Goal: Task Accomplishment & Management: Manage account settings

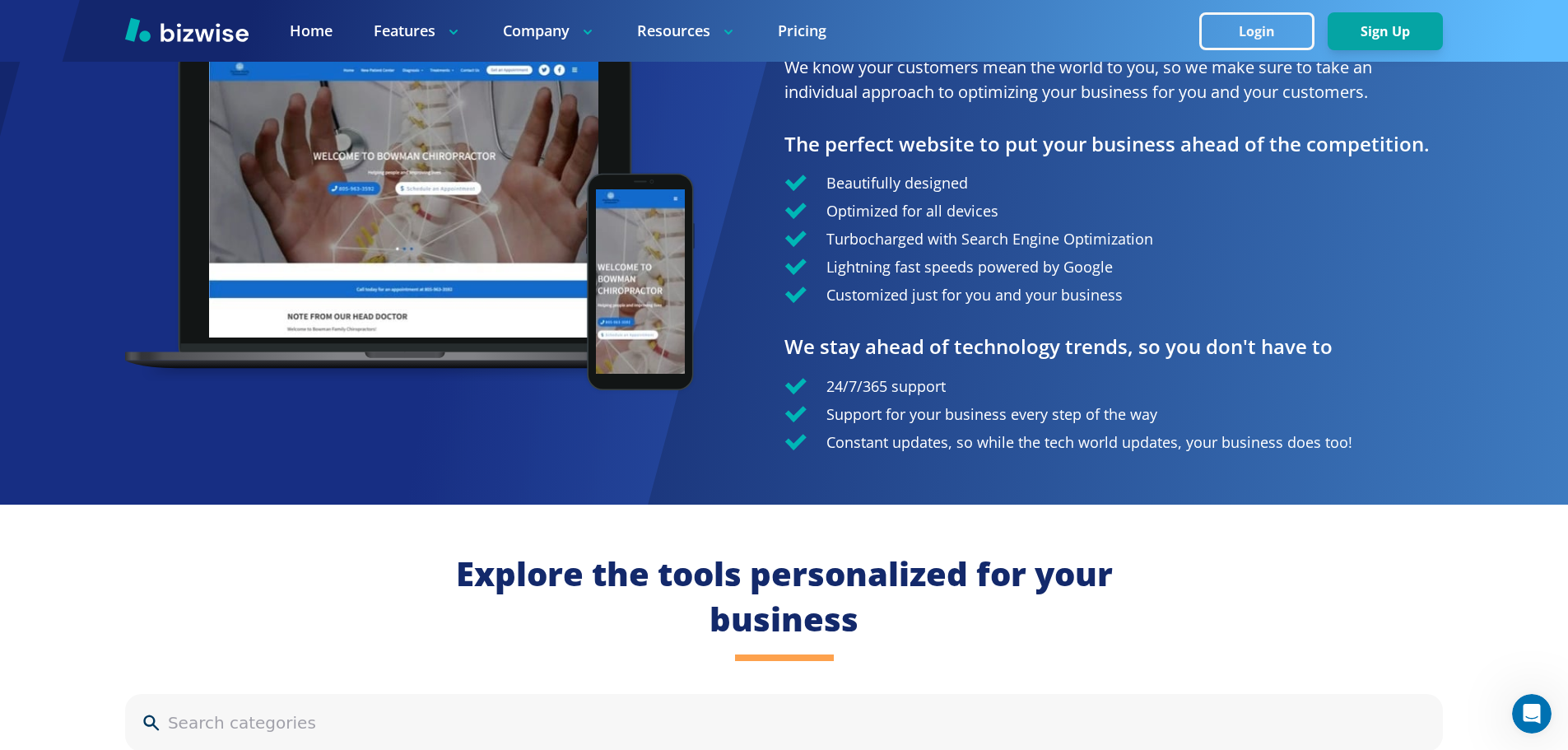
scroll to position [1235, 0]
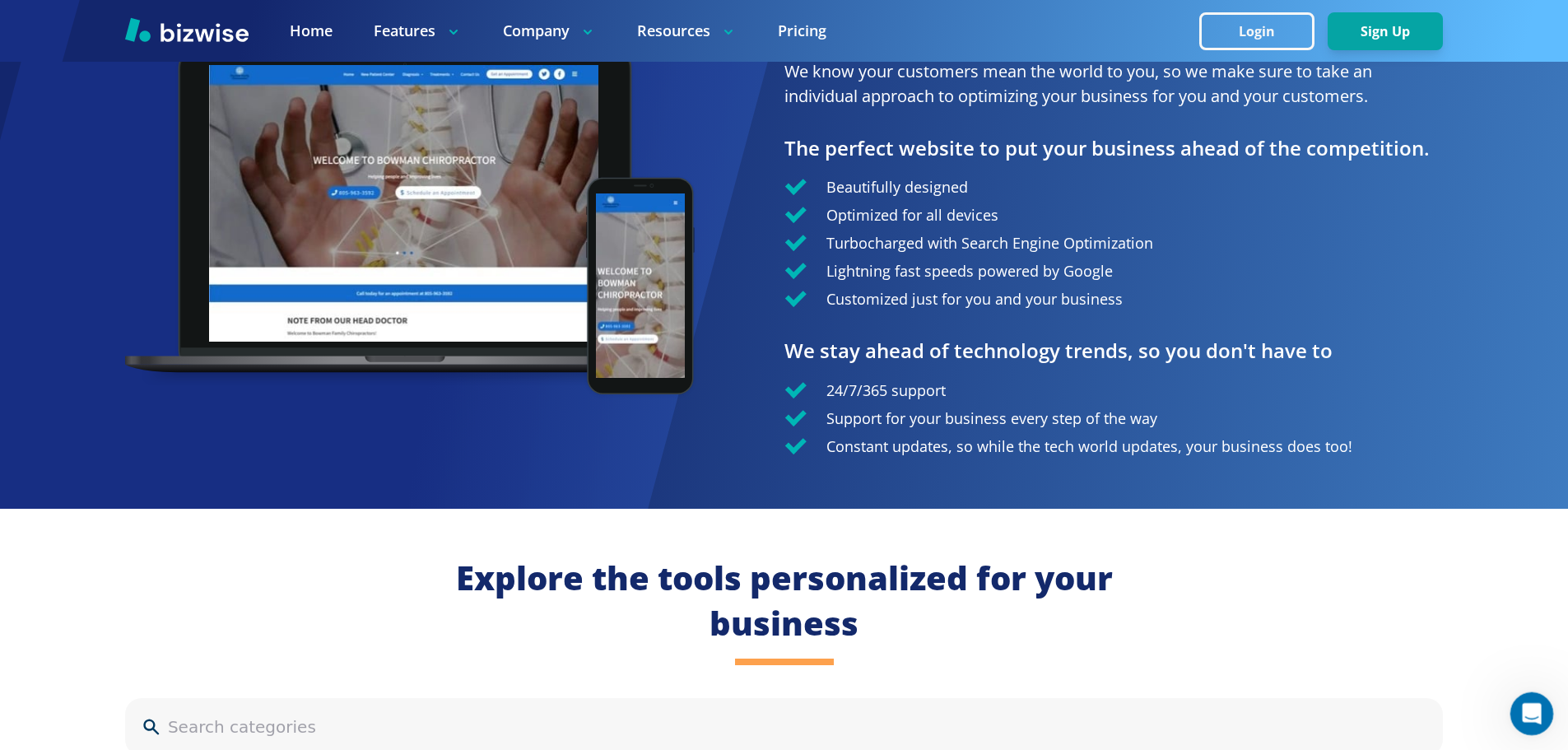
click at [1535, 714] on icon "Open Intercom Messenger" at bounding box center [1529, 712] width 27 height 27
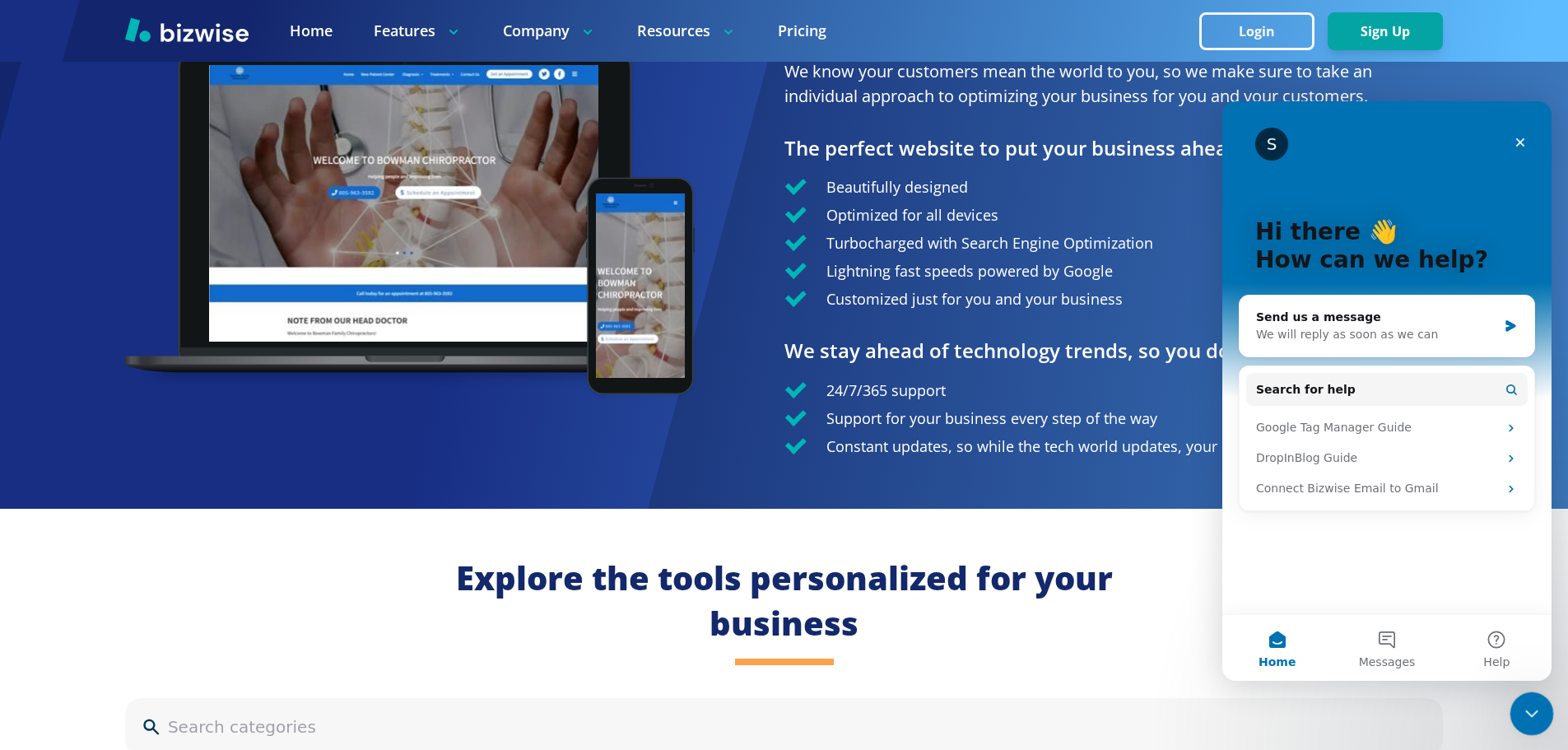
scroll to position [0, 0]
click at [1315, 328] on div "We will reply as soon as we can" at bounding box center [1376, 334] width 241 height 17
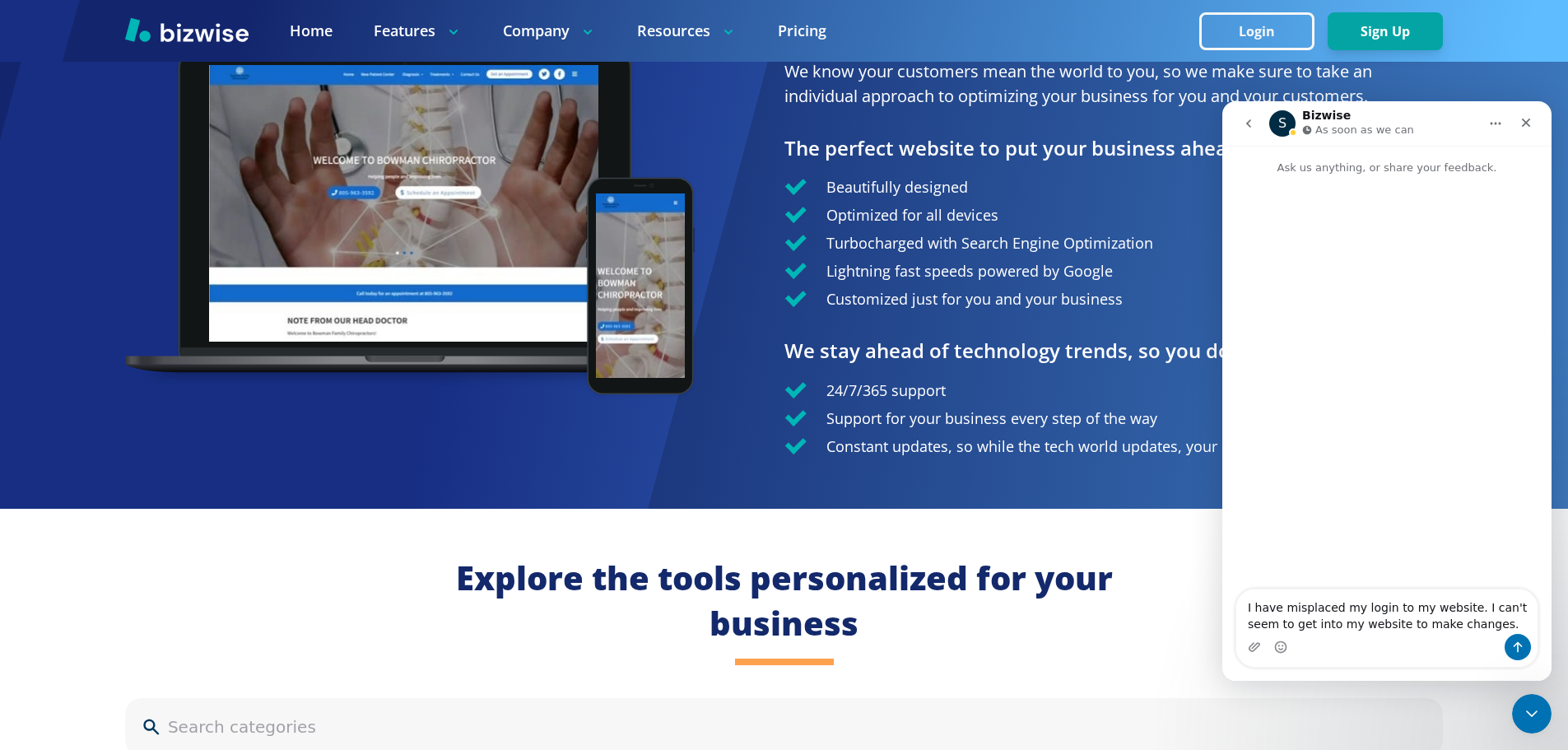
click at [1521, 605] on textarea "I have misplaced my login to my website. I can't seem to get into my website to…" at bounding box center [1387, 611] width 301 height 45
drag, startPoint x: 1504, startPoint y: 609, endPoint x: 1510, endPoint y: 628, distance: 19.9
click at [1505, 614] on textarea "I have misplaced my login to my website. I can't to get into my website to make…" at bounding box center [1387, 611] width 301 height 45
click at [1439, 621] on textarea "I have misplaced my login to my website. I can't get into my website to make ch…" at bounding box center [1387, 611] width 301 height 45
type textarea "I have misplaced my login to my website. I can't get into my website to make ch…"
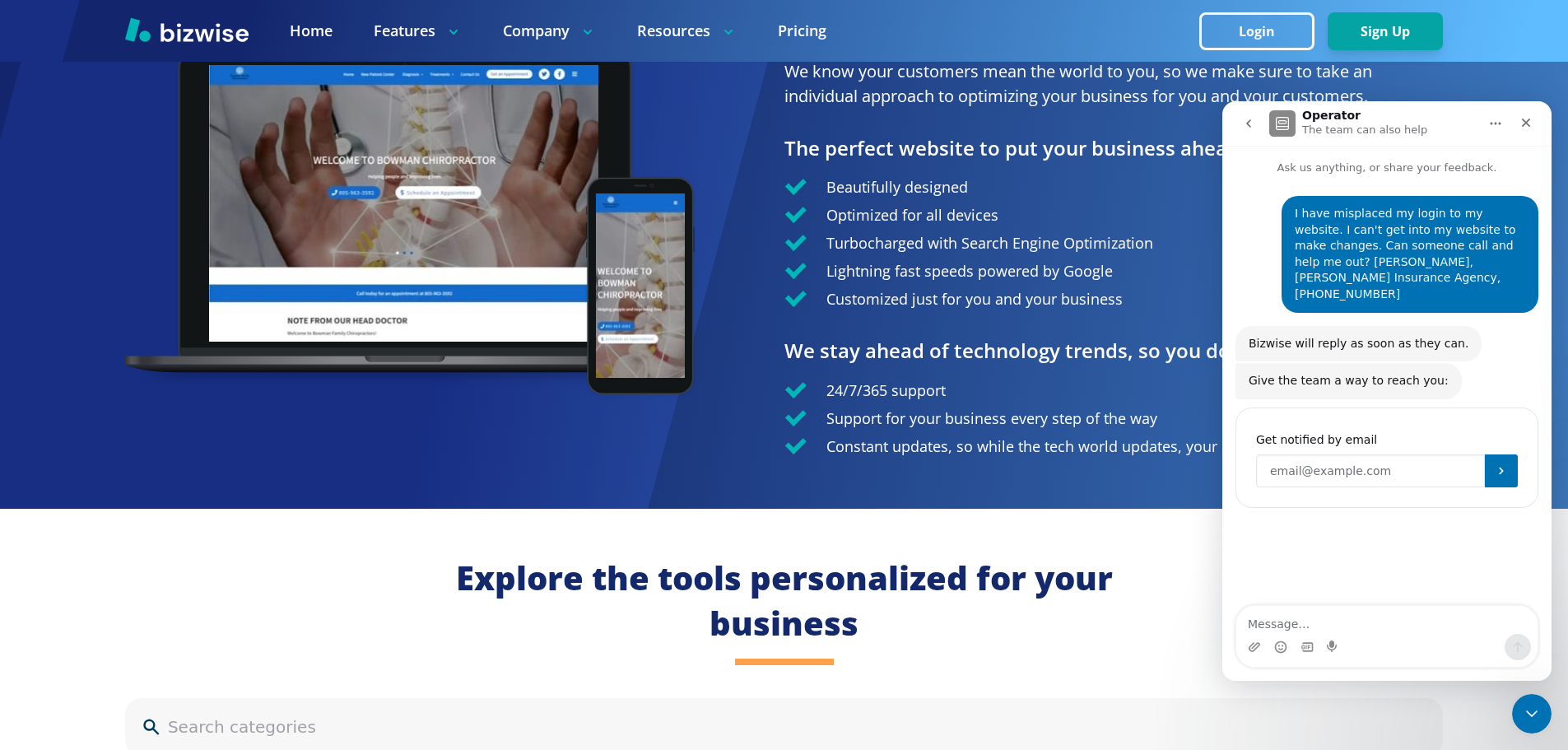
click at [1395, 460] on input "Enter your email" at bounding box center [1370, 471] width 228 height 33
type input "[EMAIL_ADDRESS][DOMAIN_NAME]"
click at [1528, 119] on icon "Close" at bounding box center [1526, 123] width 14 height 14
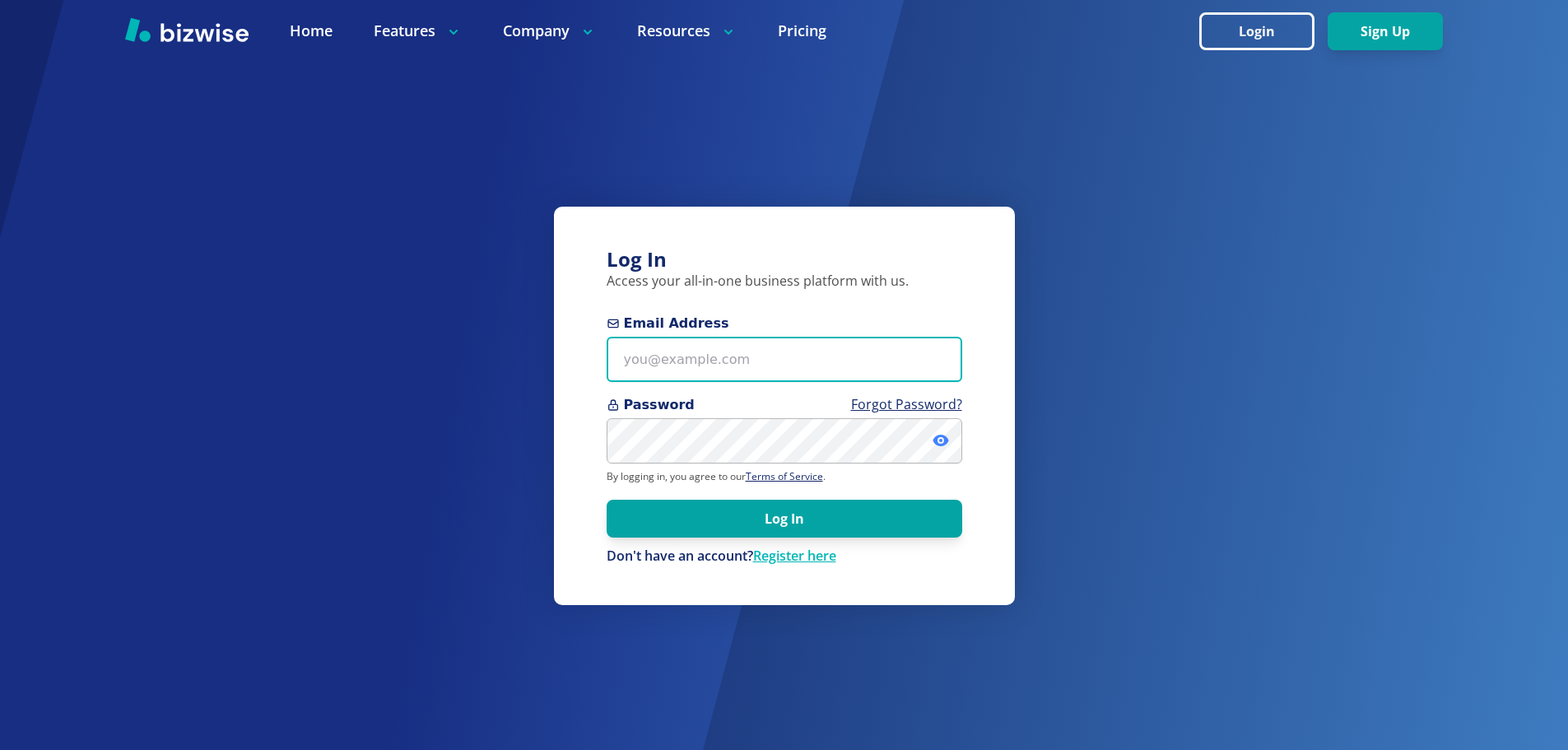
type input "[EMAIL_ADDRESS][DOMAIN_NAME]"
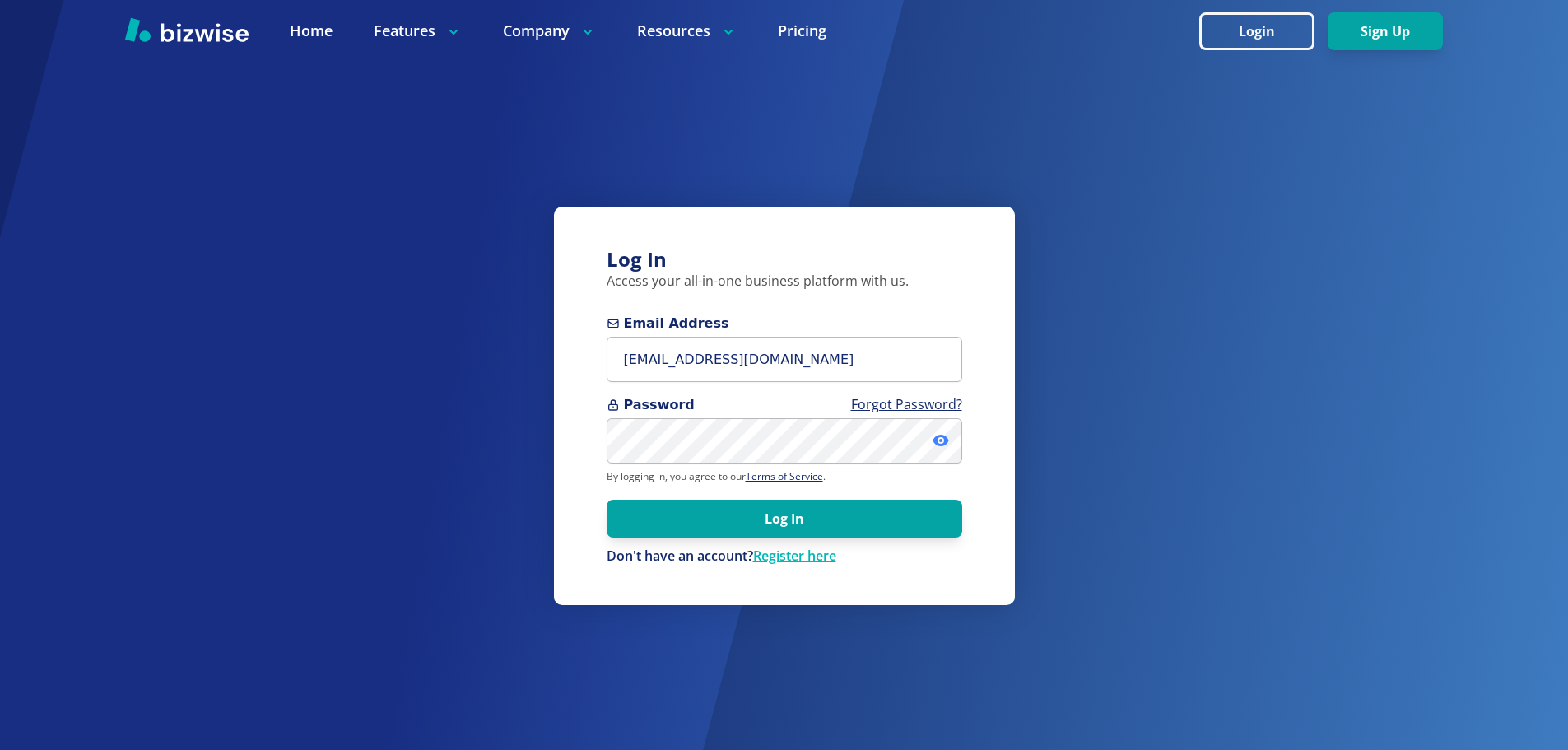
click at [938, 441] on icon at bounding box center [940, 440] width 16 height 16
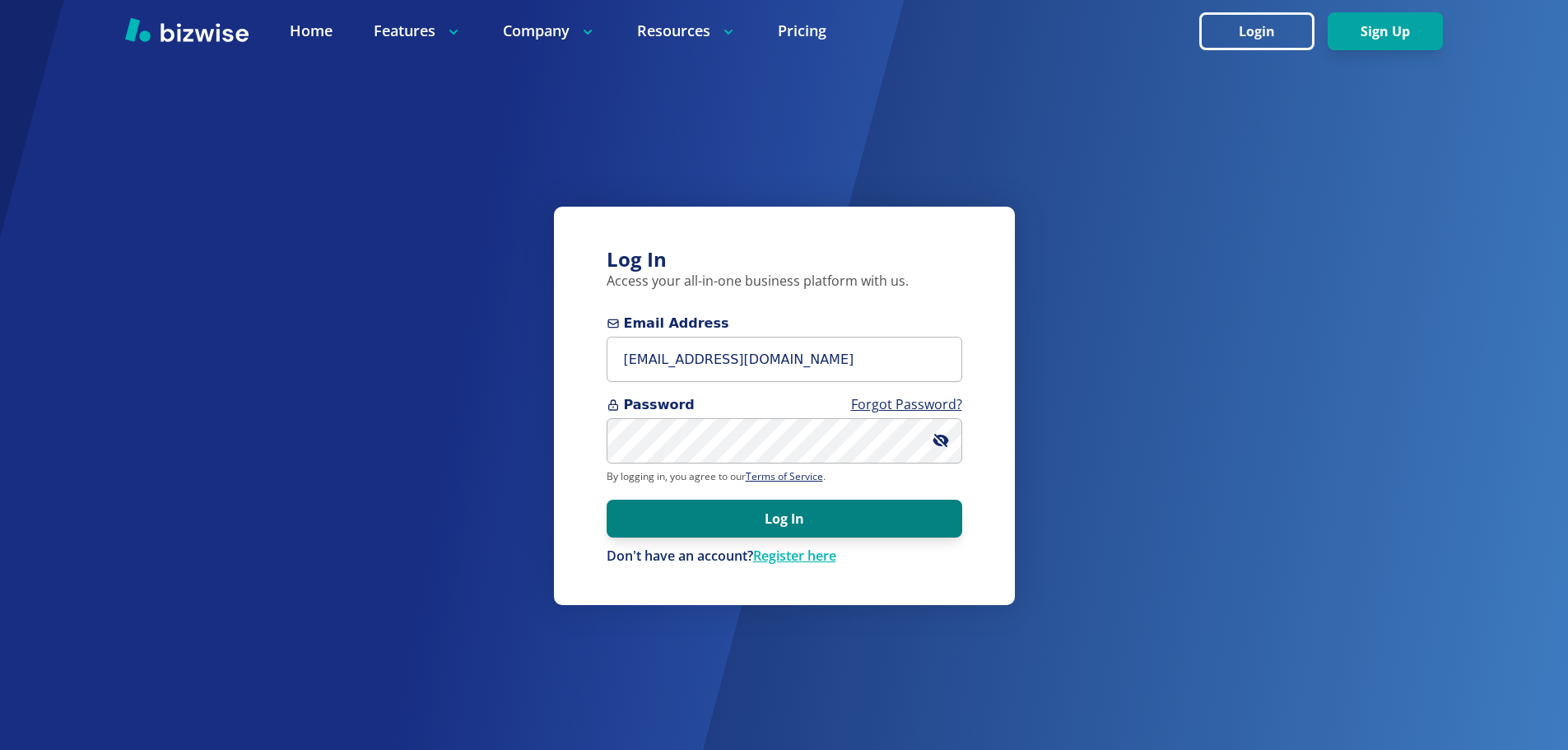
click at [848, 513] on button "Log In" at bounding box center [784, 518] width 355 height 38
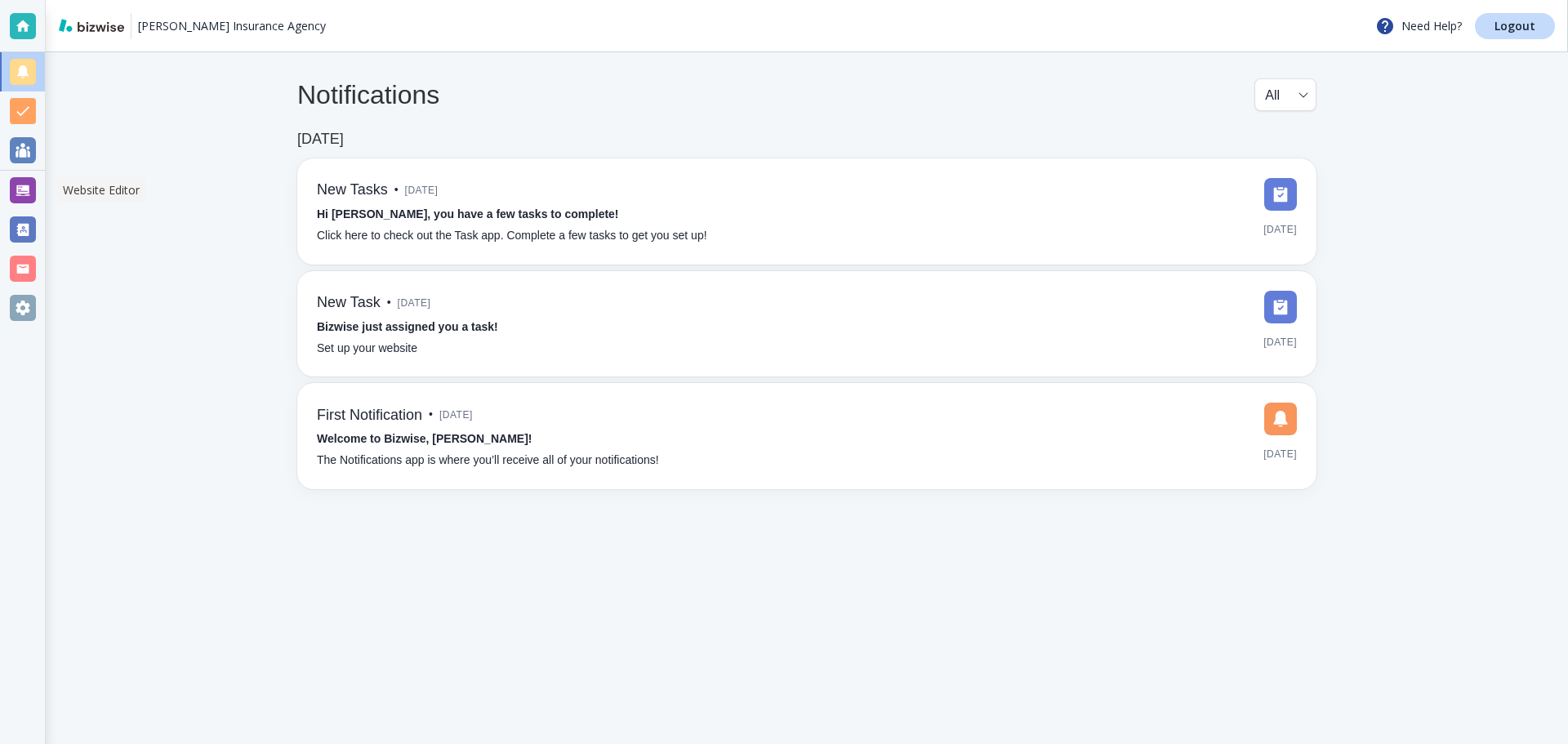
click at [27, 191] on div at bounding box center [23, 190] width 26 height 26
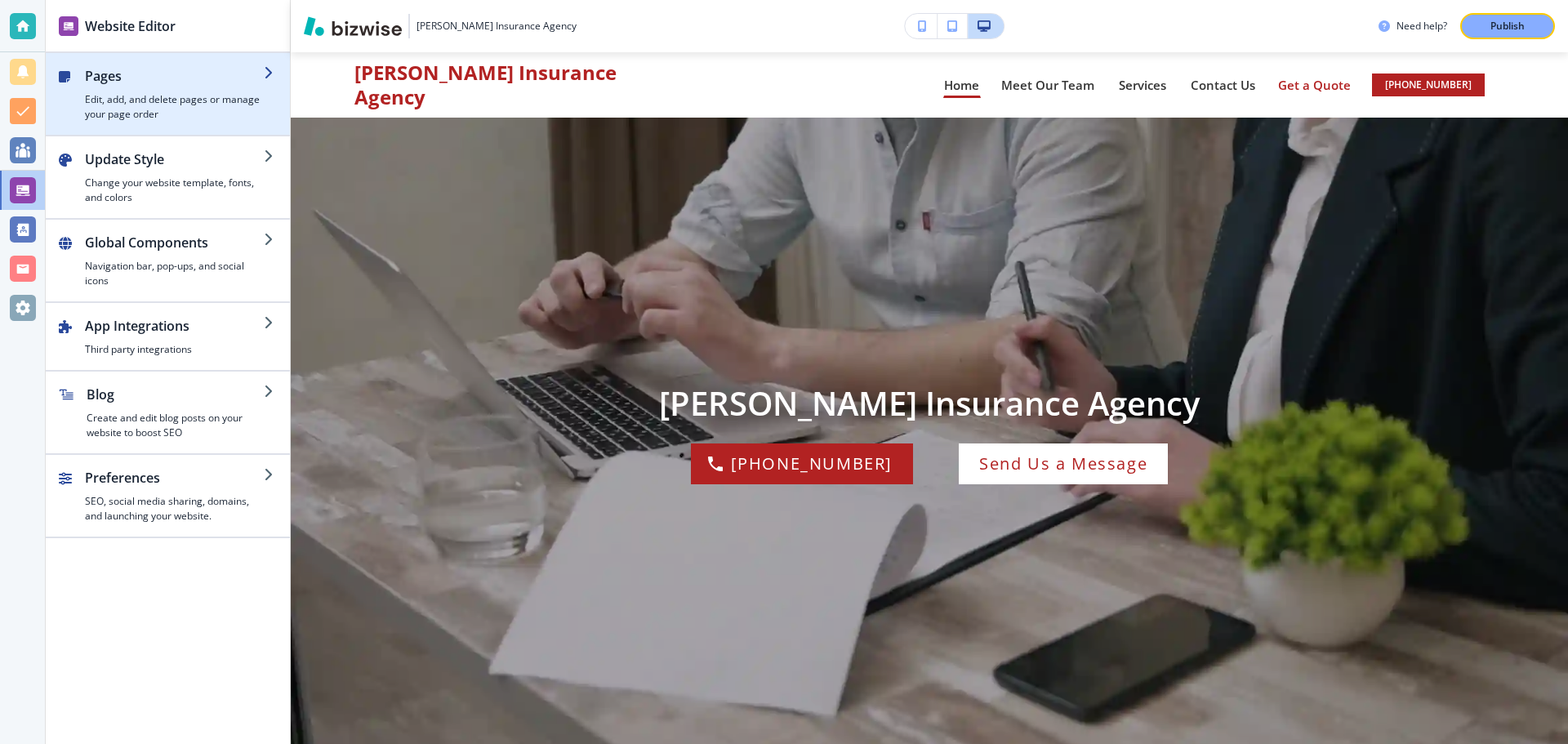
click at [160, 87] on div "button" at bounding box center [174, 89] width 179 height 7
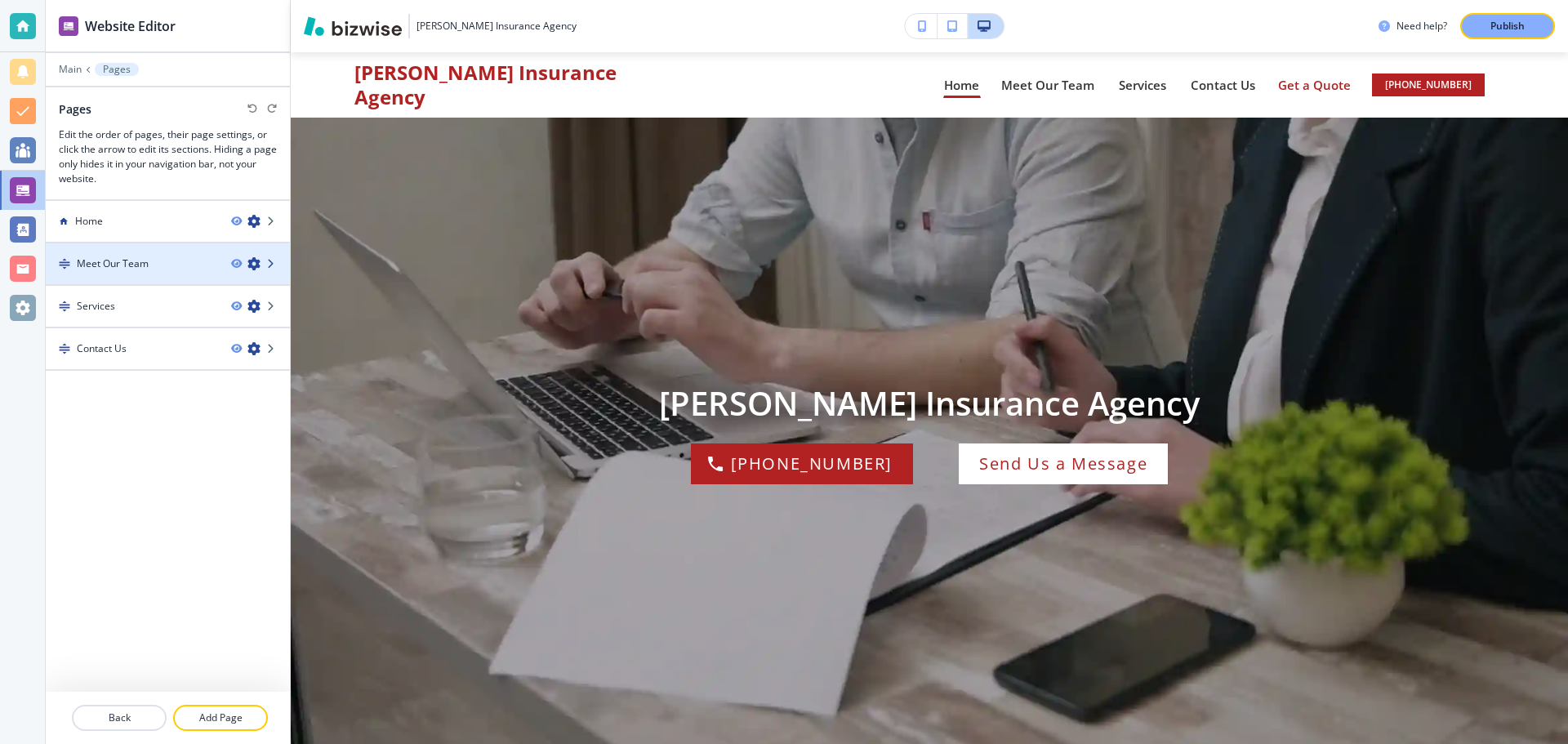
click at [271, 262] on icon at bounding box center [272, 264] width 10 height 10
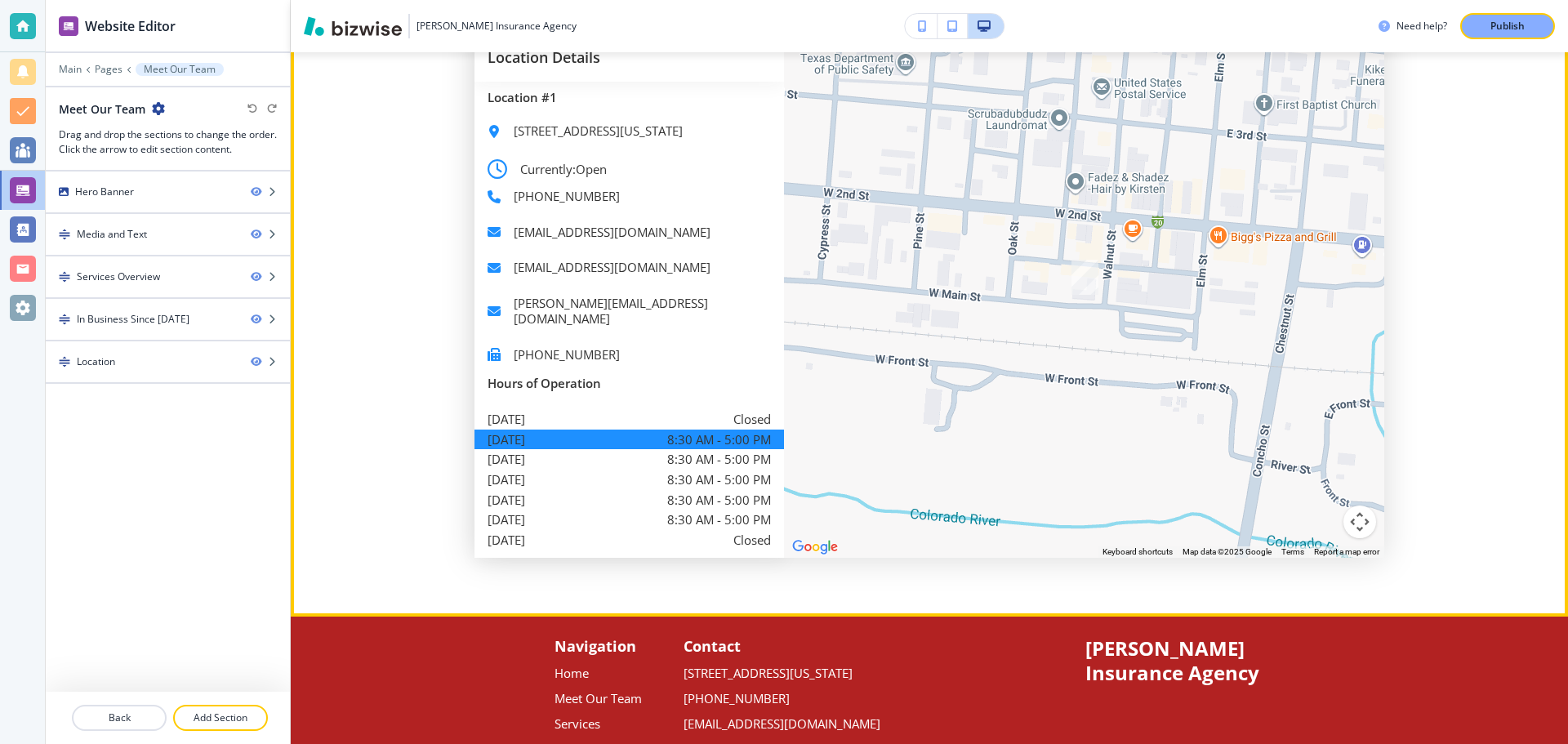
scroll to position [2871, 0]
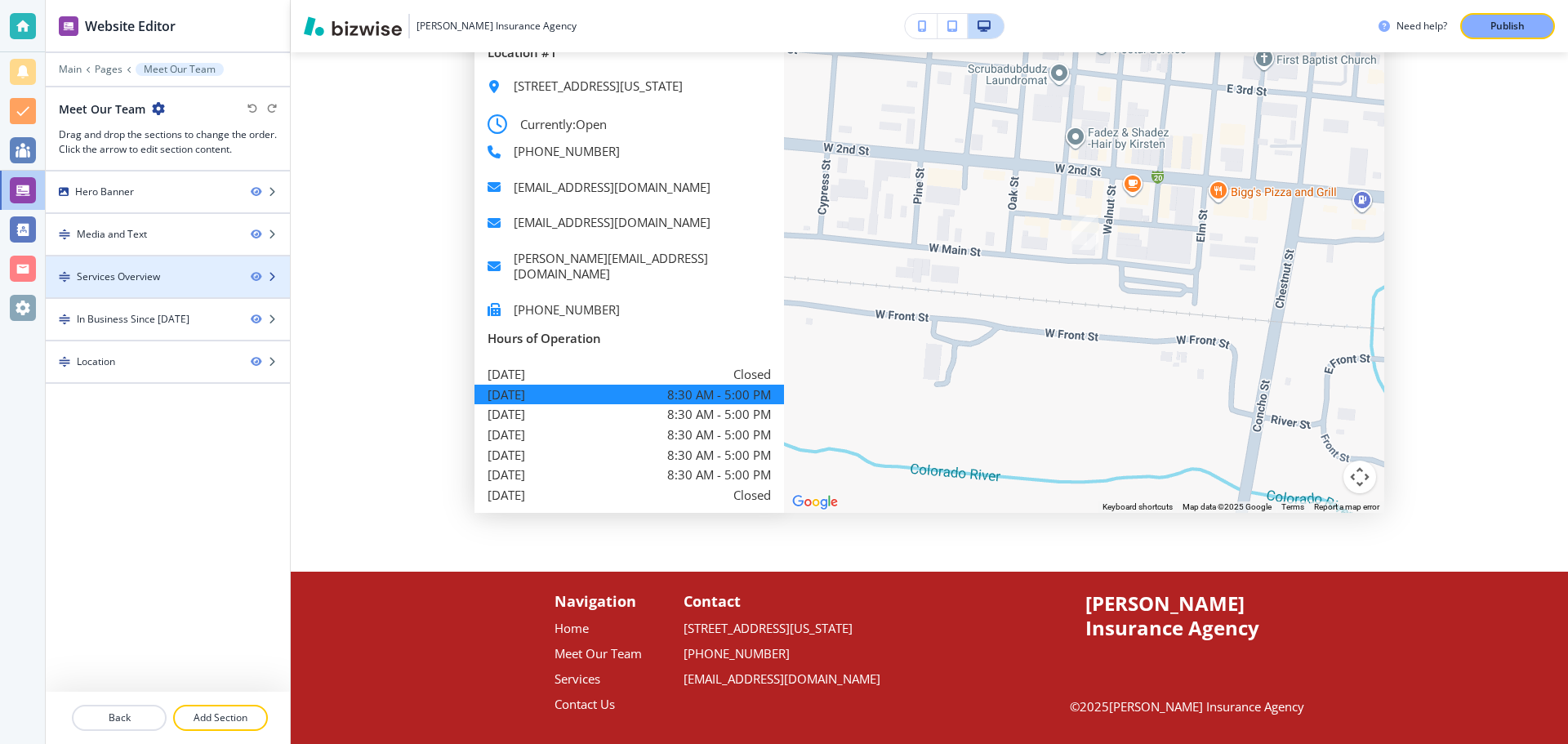
click at [275, 276] on icon "button" at bounding box center [272, 277] width 10 height 10
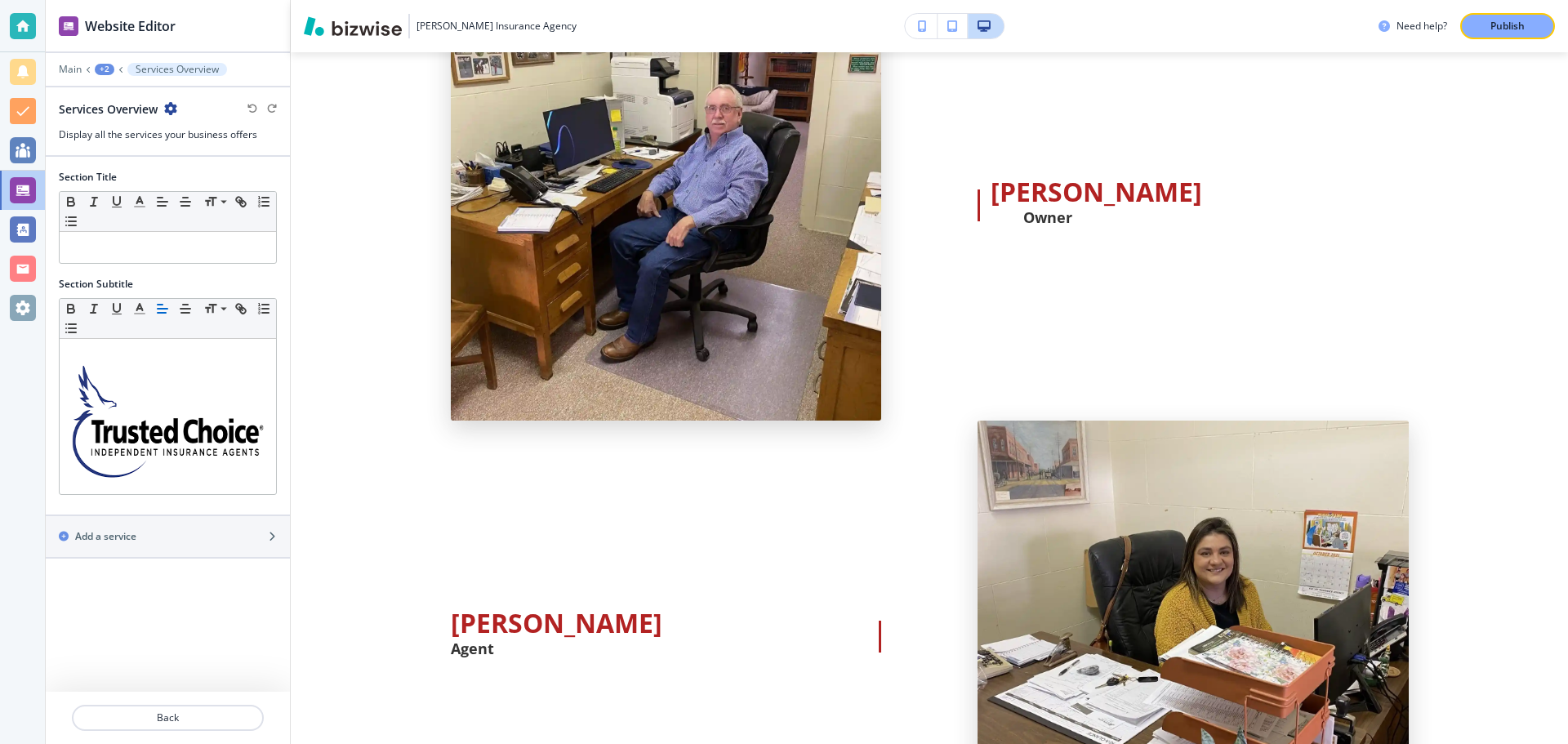
scroll to position [339, 0]
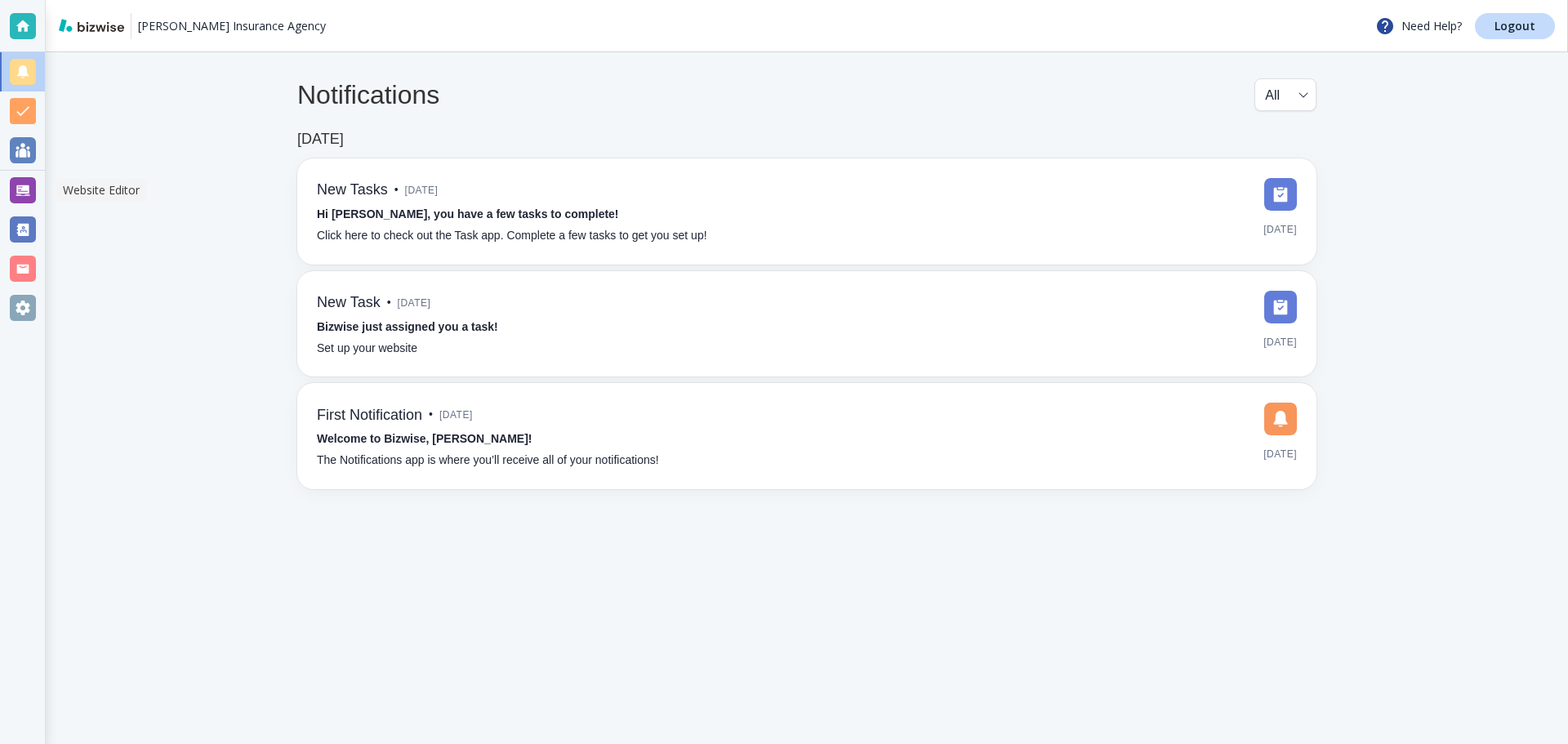
click at [17, 191] on div at bounding box center [23, 190] width 26 height 26
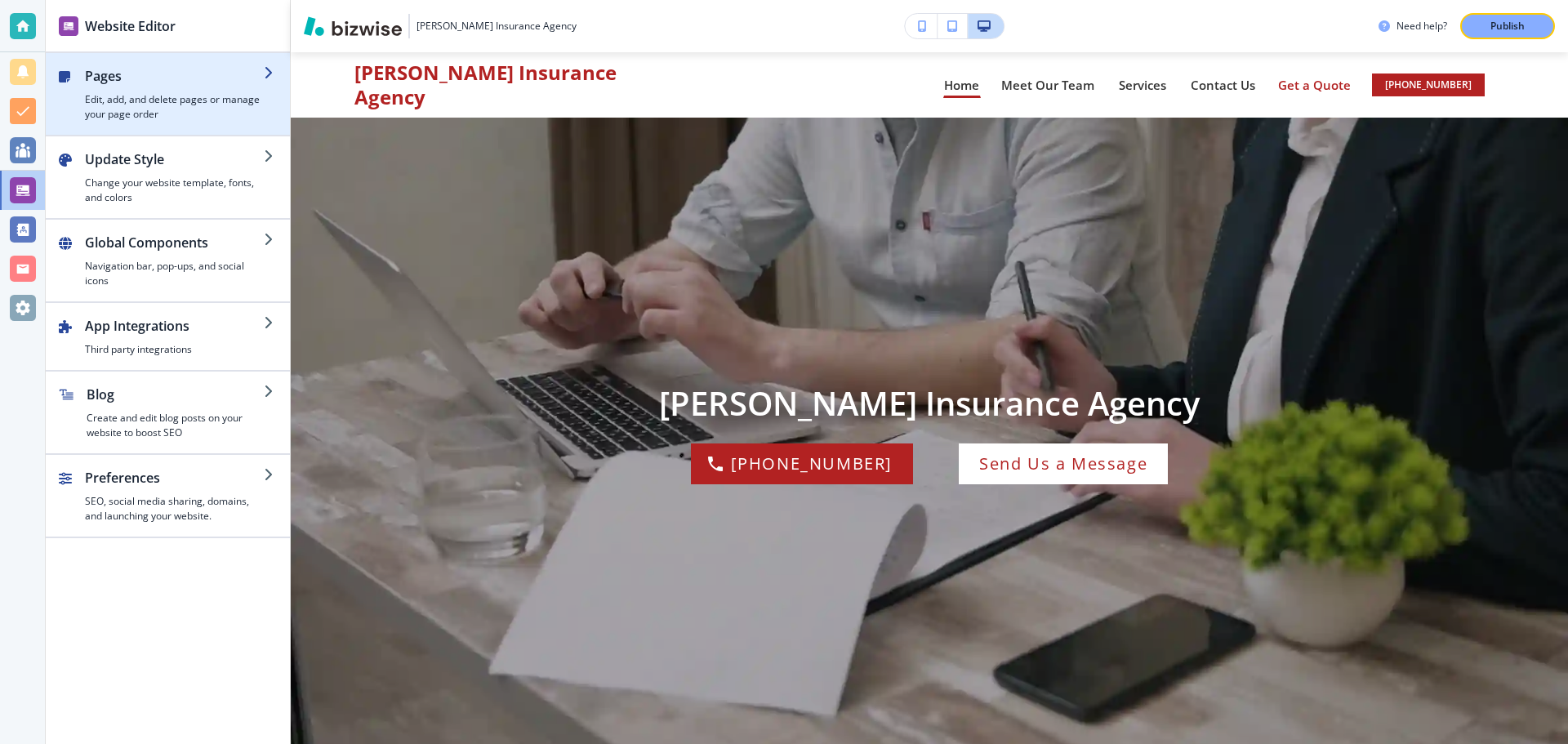
click at [157, 98] on h4 "Edit, add, and delete pages or manage your page order" at bounding box center [174, 107] width 179 height 29
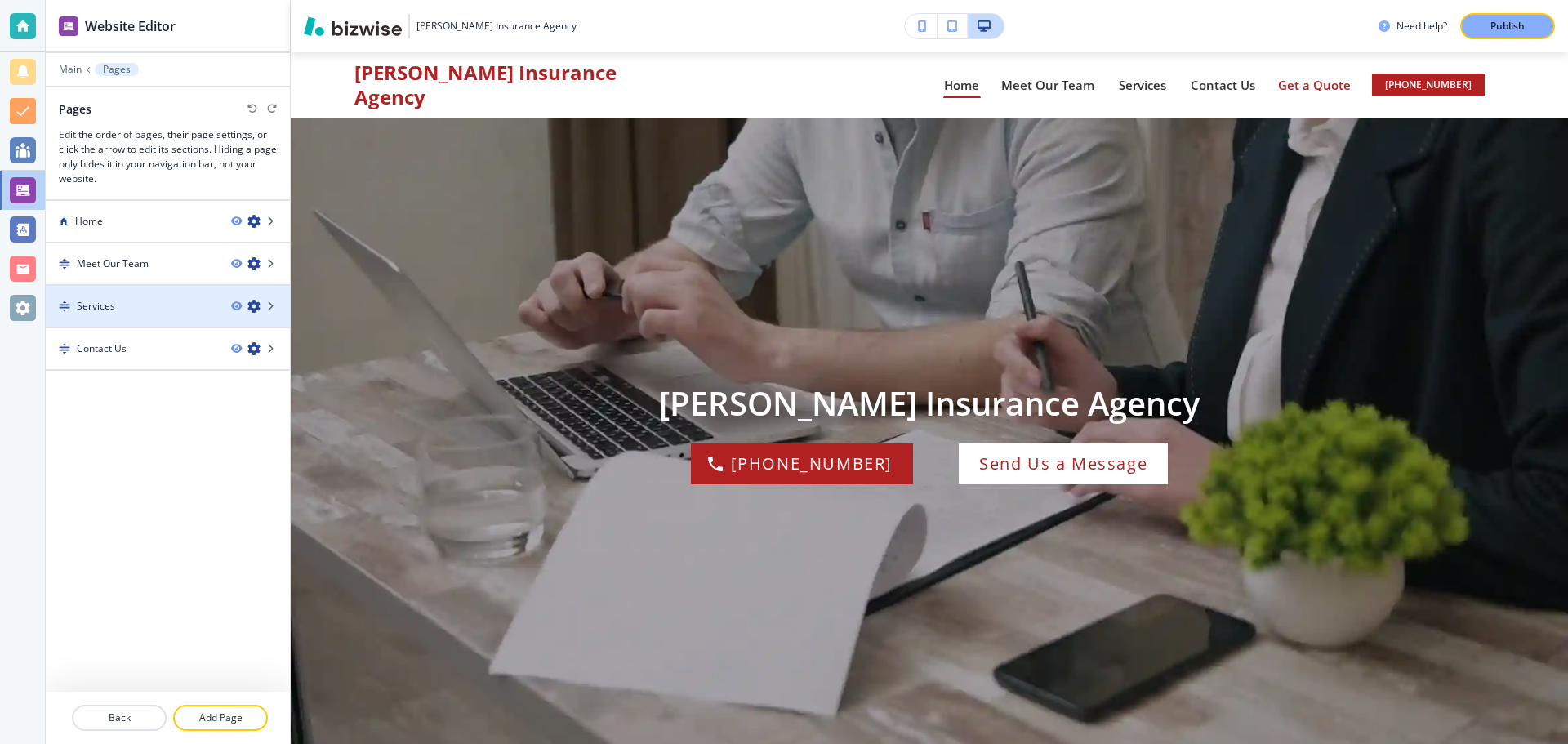
click at [97, 303] on h4 "Services" at bounding box center [96, 307] width 39 height 15
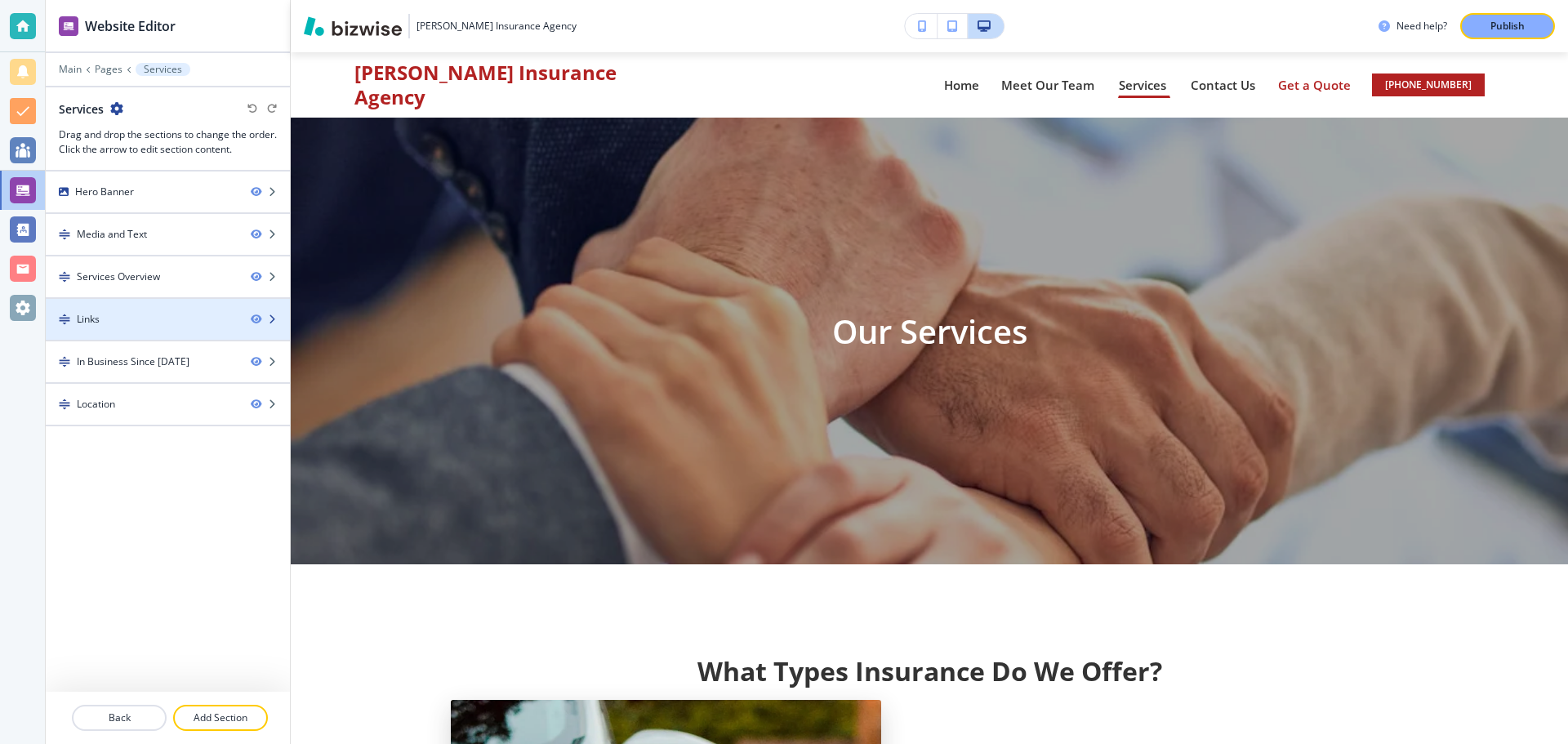
click at [108, 312] on div "Links" at bounding box center [141, 320] width 192 height 15
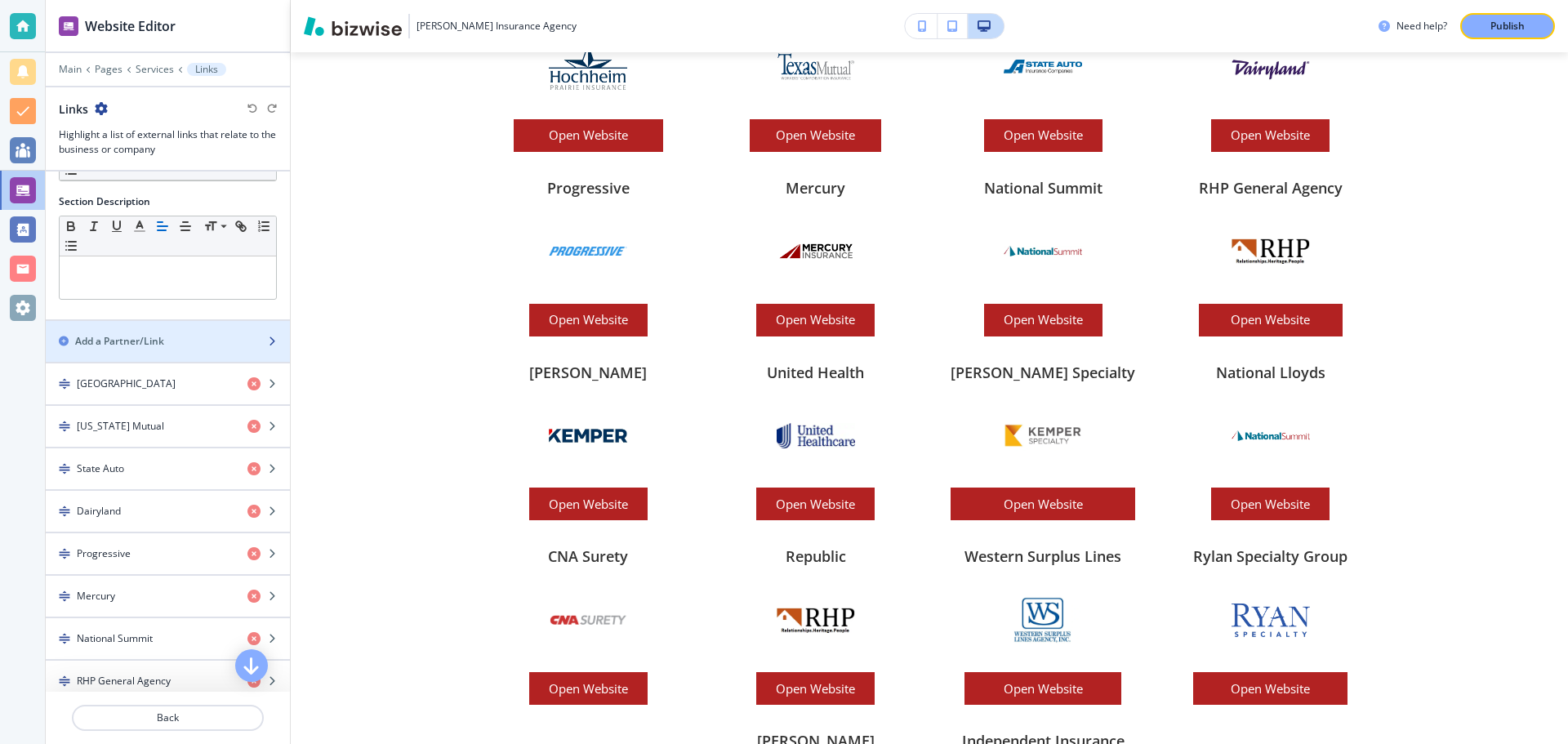
scroll to position [245, 0]
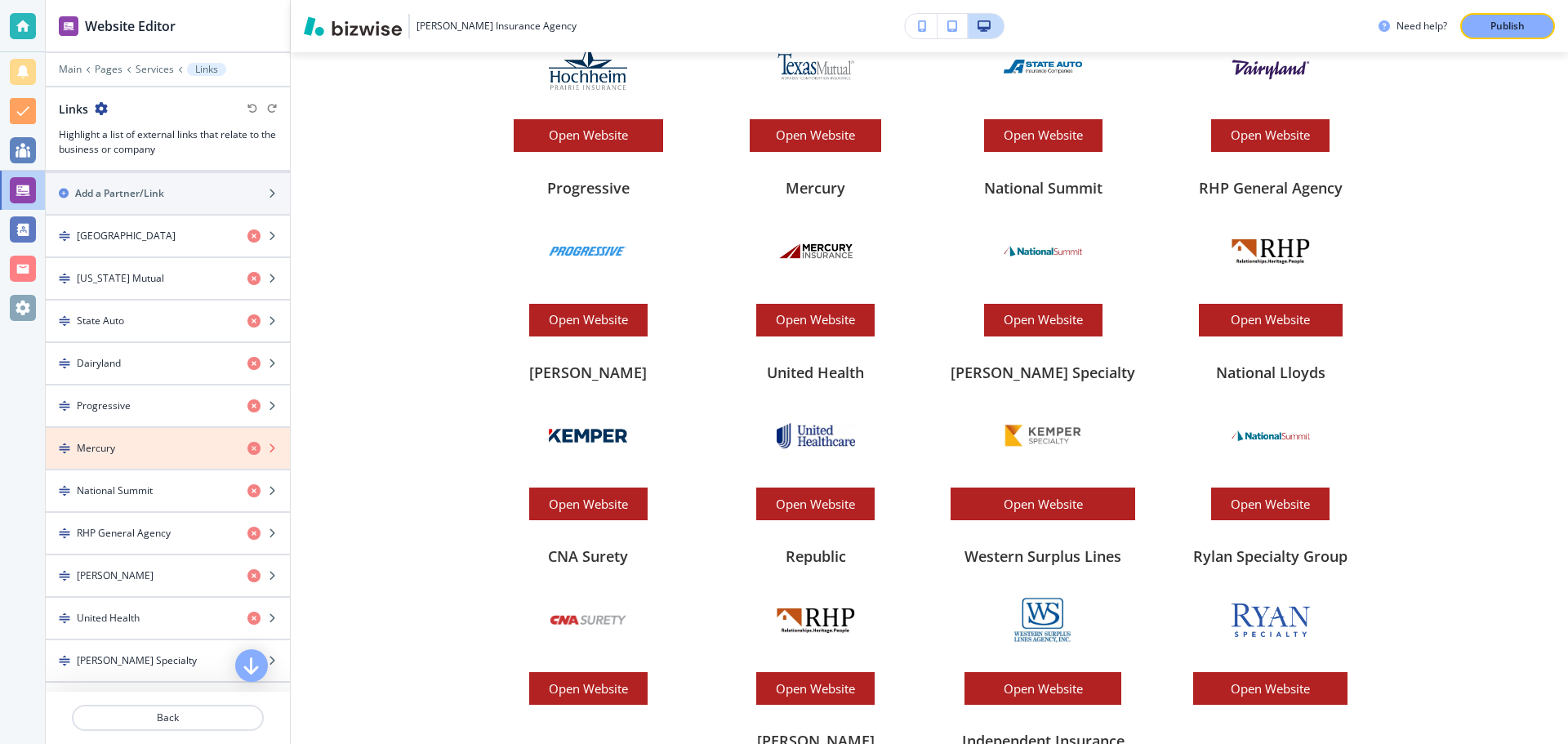
click at [248, 446] on icon "button" at bounding box center [254, 448] width 13 height 13
click at [248, 448] on icon "button" at bounding box center [254, 448] width 13 height 13
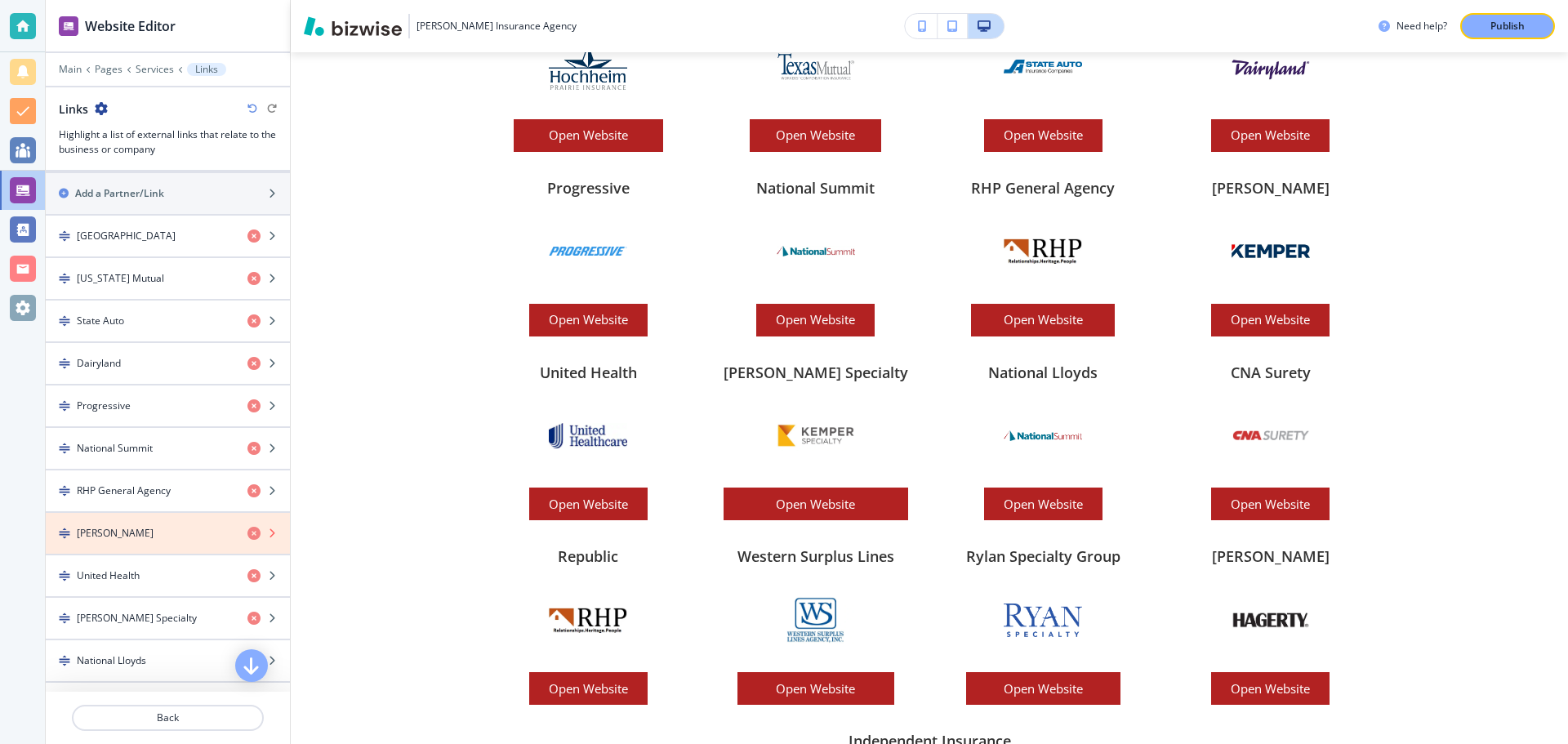
click at [248, 532] on icon "button" at bounding box center [254, 533] width 13 height 13
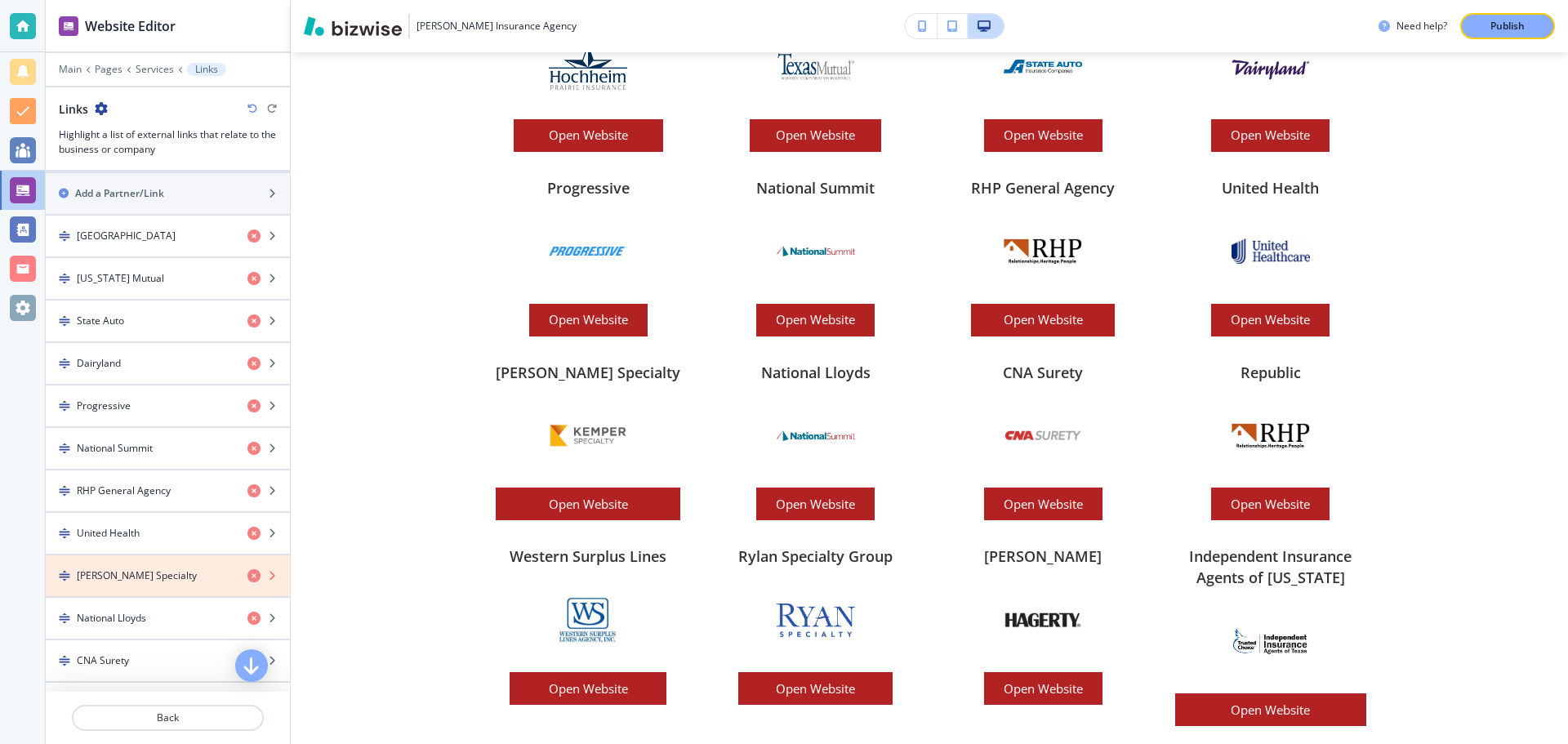
click at [248, 574] on icon "button" at bounding box center [254, 576] width 13 height 13
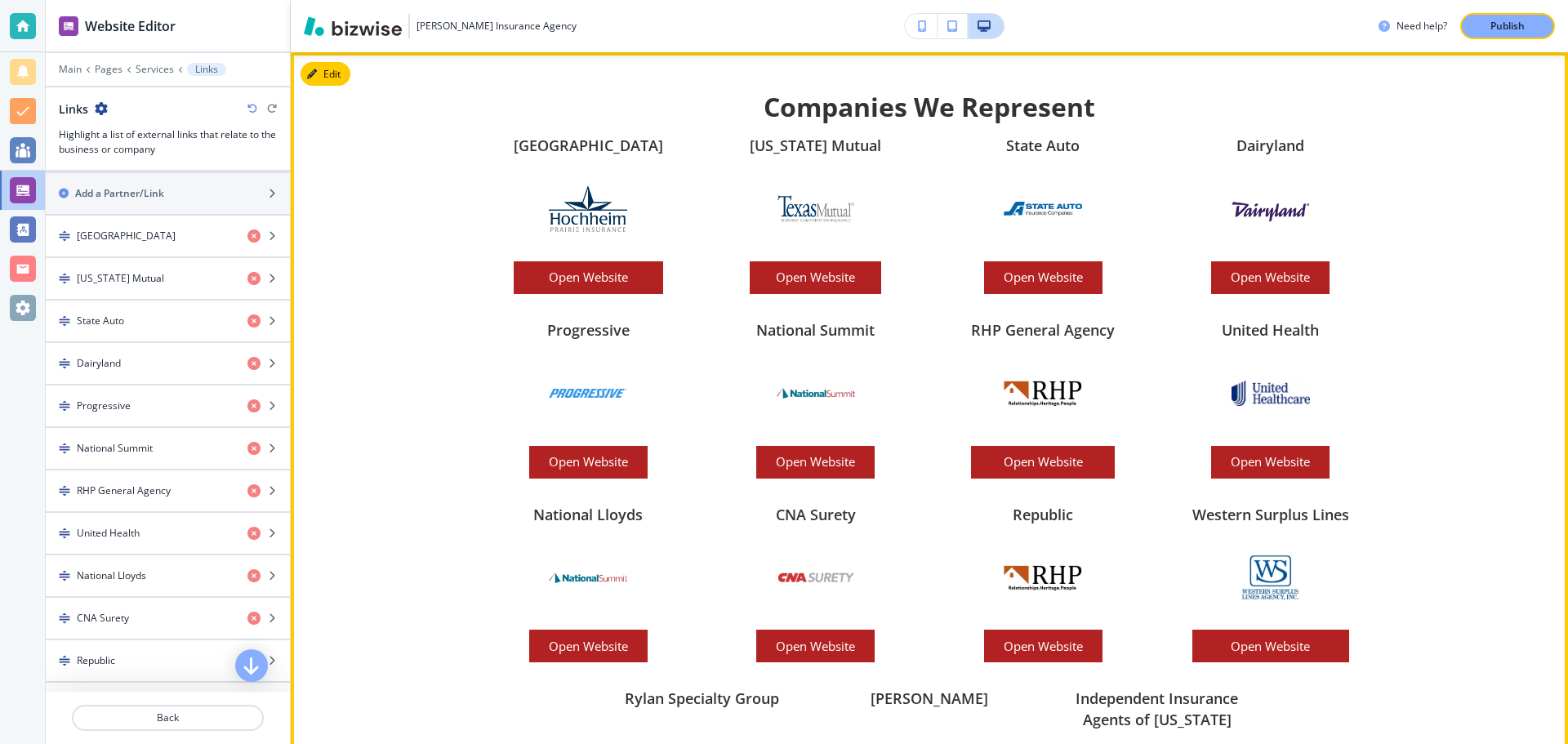
scroll to position [3073, 0]
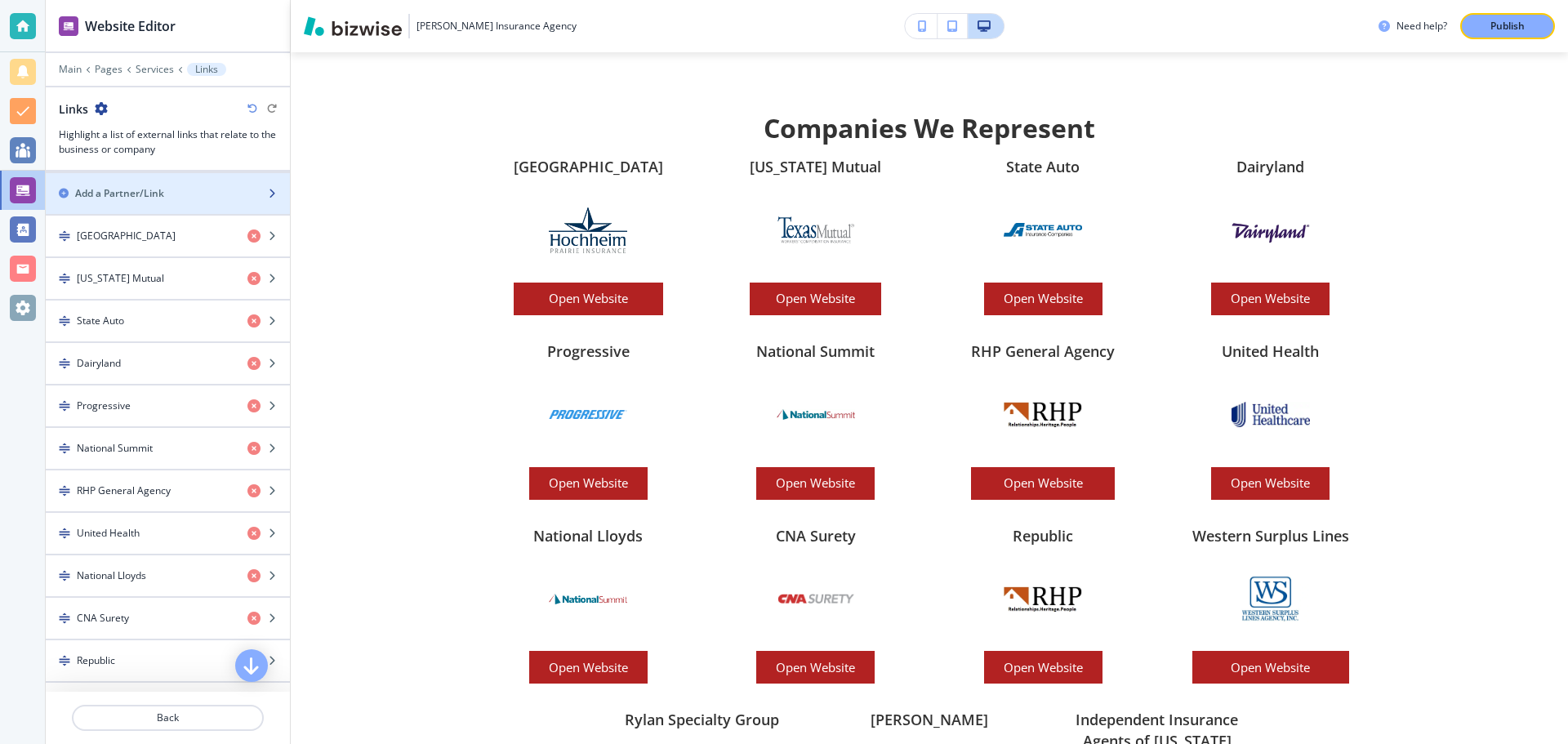
click at [171, 196] on div "Add a Partner/Link" at bounding box center [149, 194] width 208 height 15
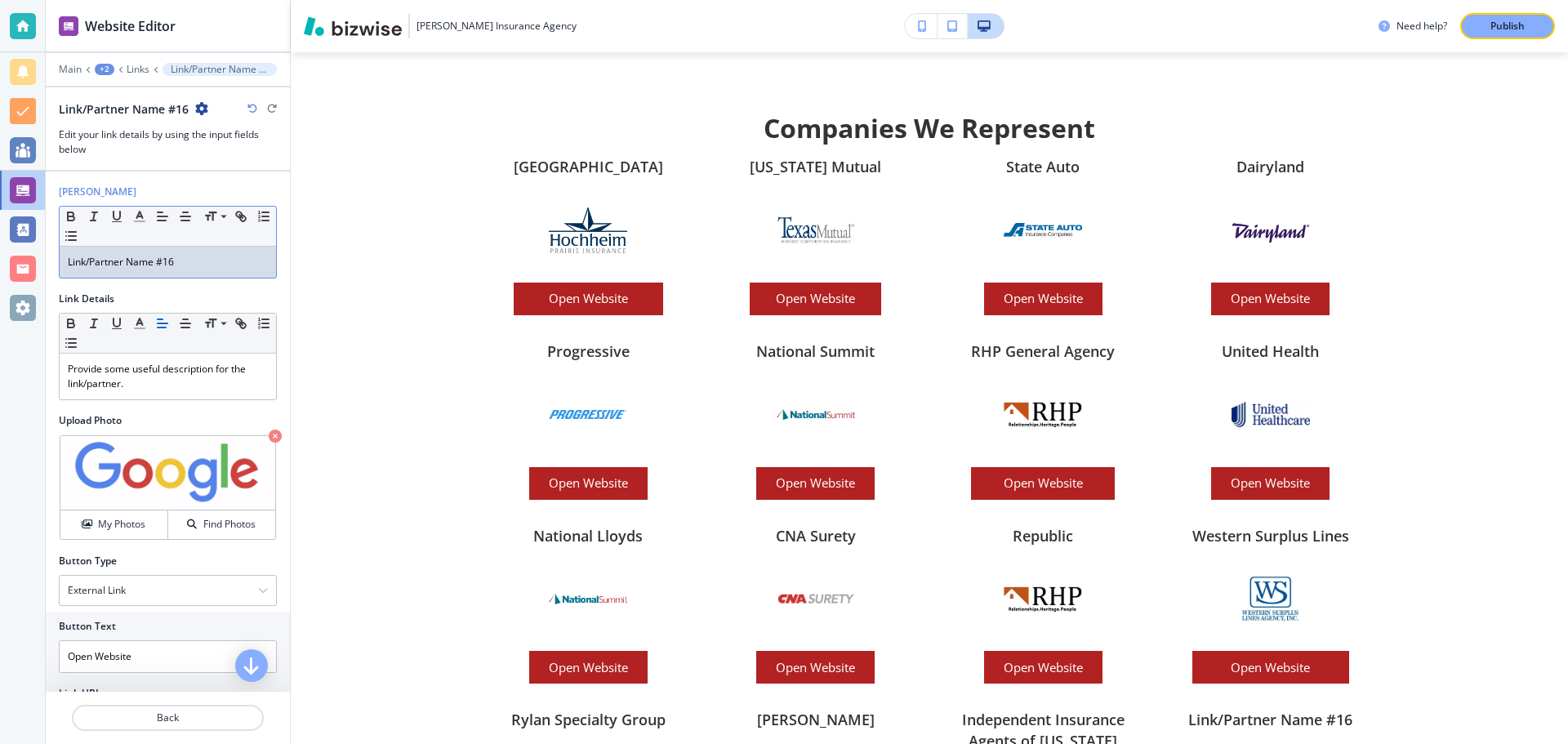
click at [193, 260] on p "Link/Partner Name #16" at bounding box center [168, 262] width 200 height 15
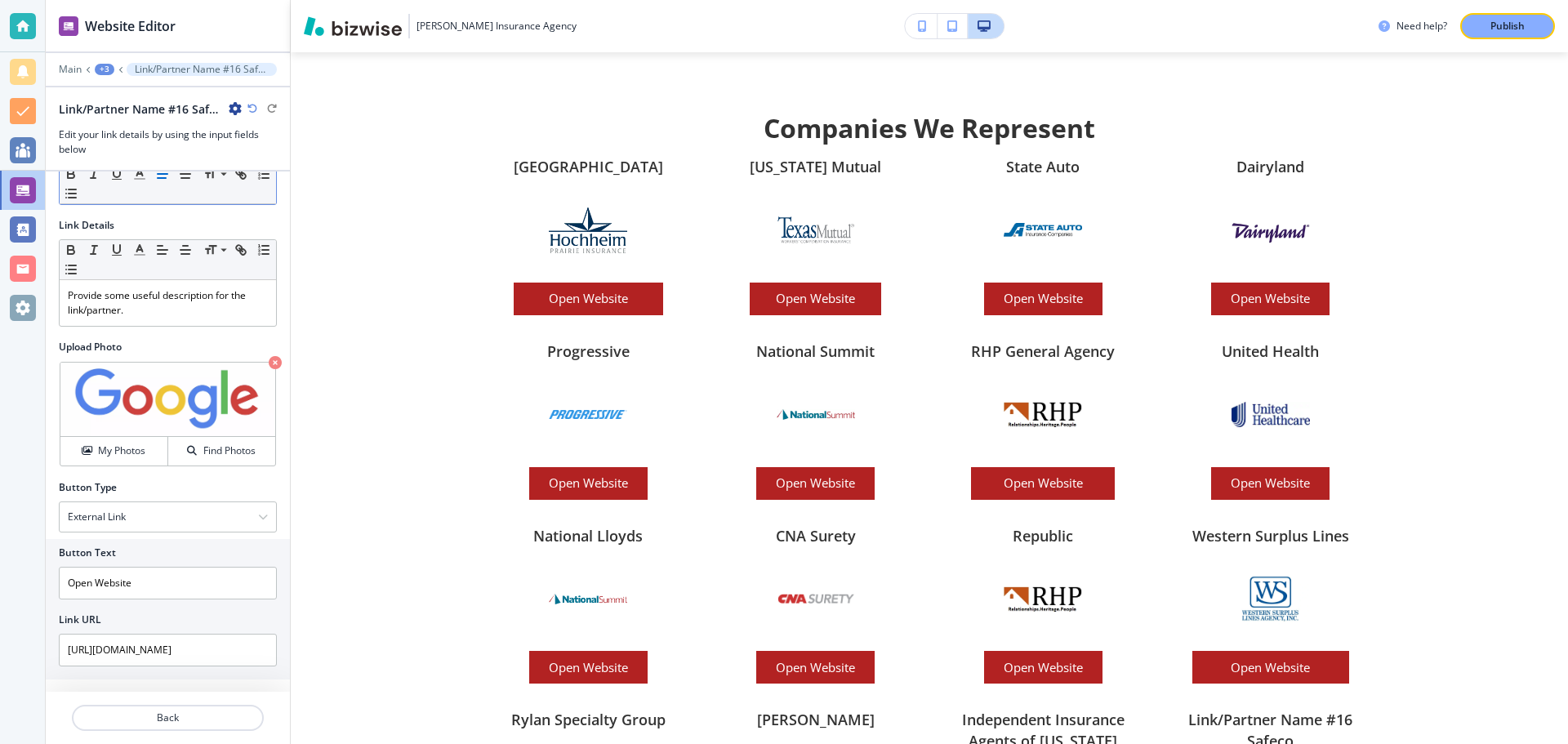
scroll to position [87, 0]
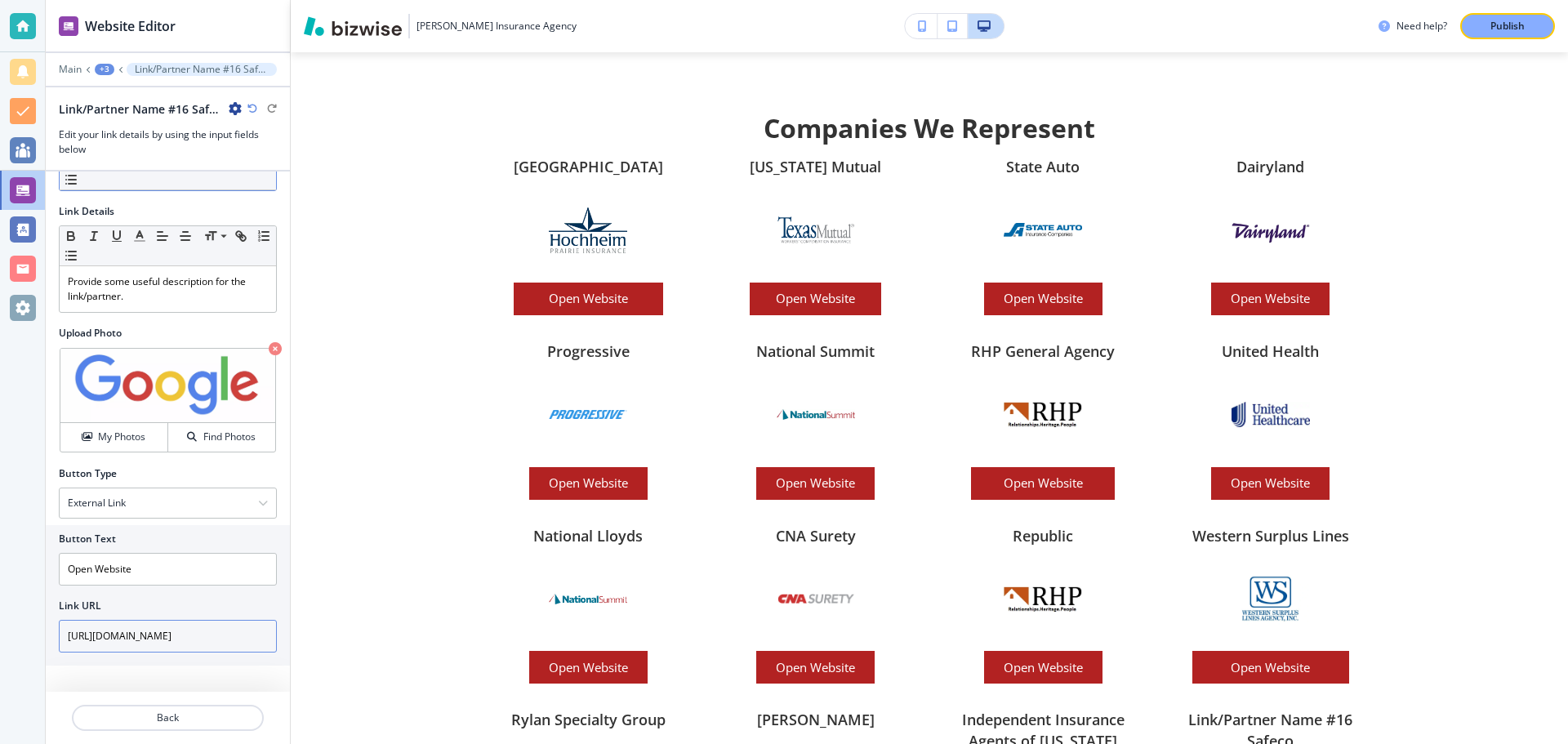
click at [199, 641] on input "[URL][DOMAIN_NAME]" at bounding box center [168, 636] width 218 height 33
type input "h"
type input "[DOMAIN_NAME]"
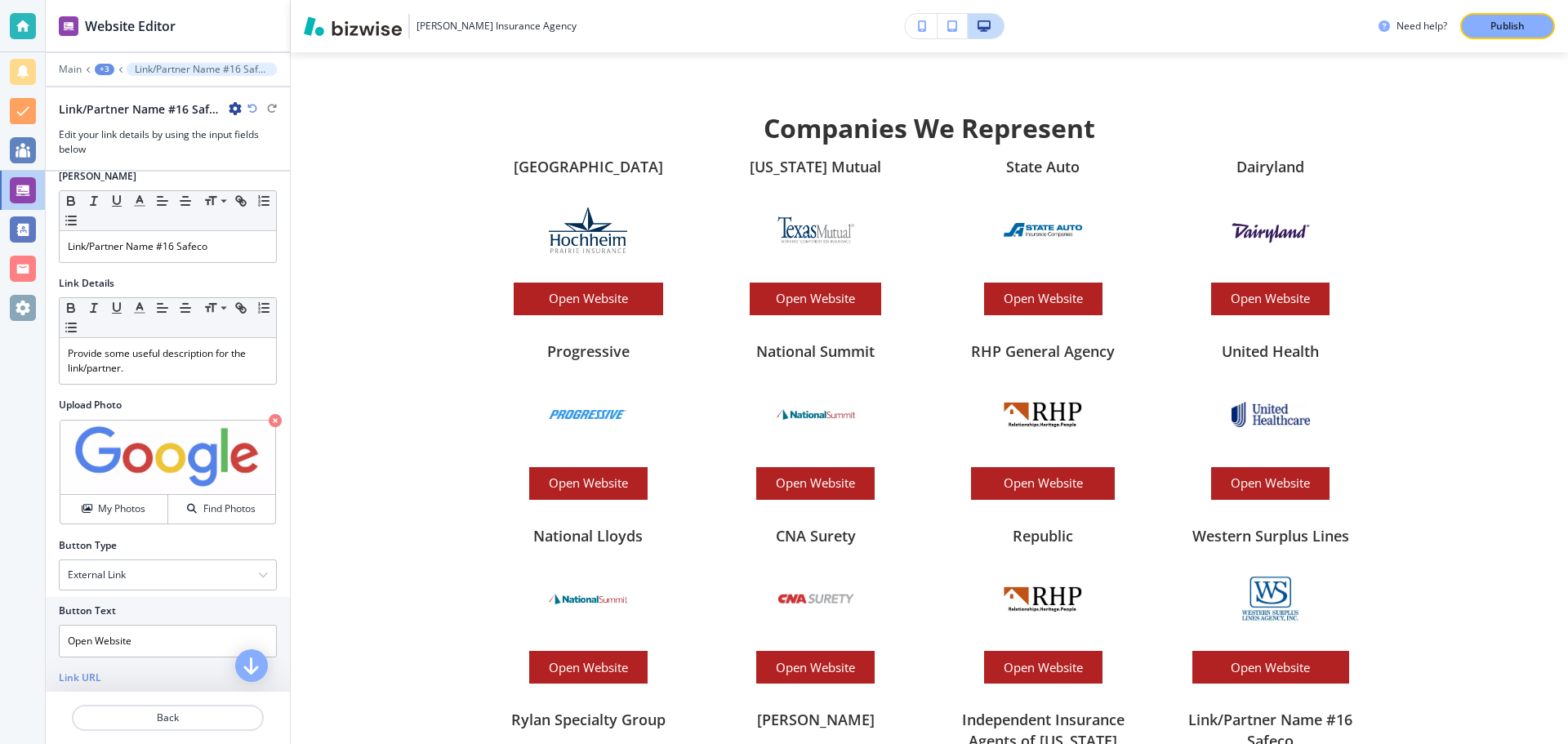
scroll to position [0, 0]
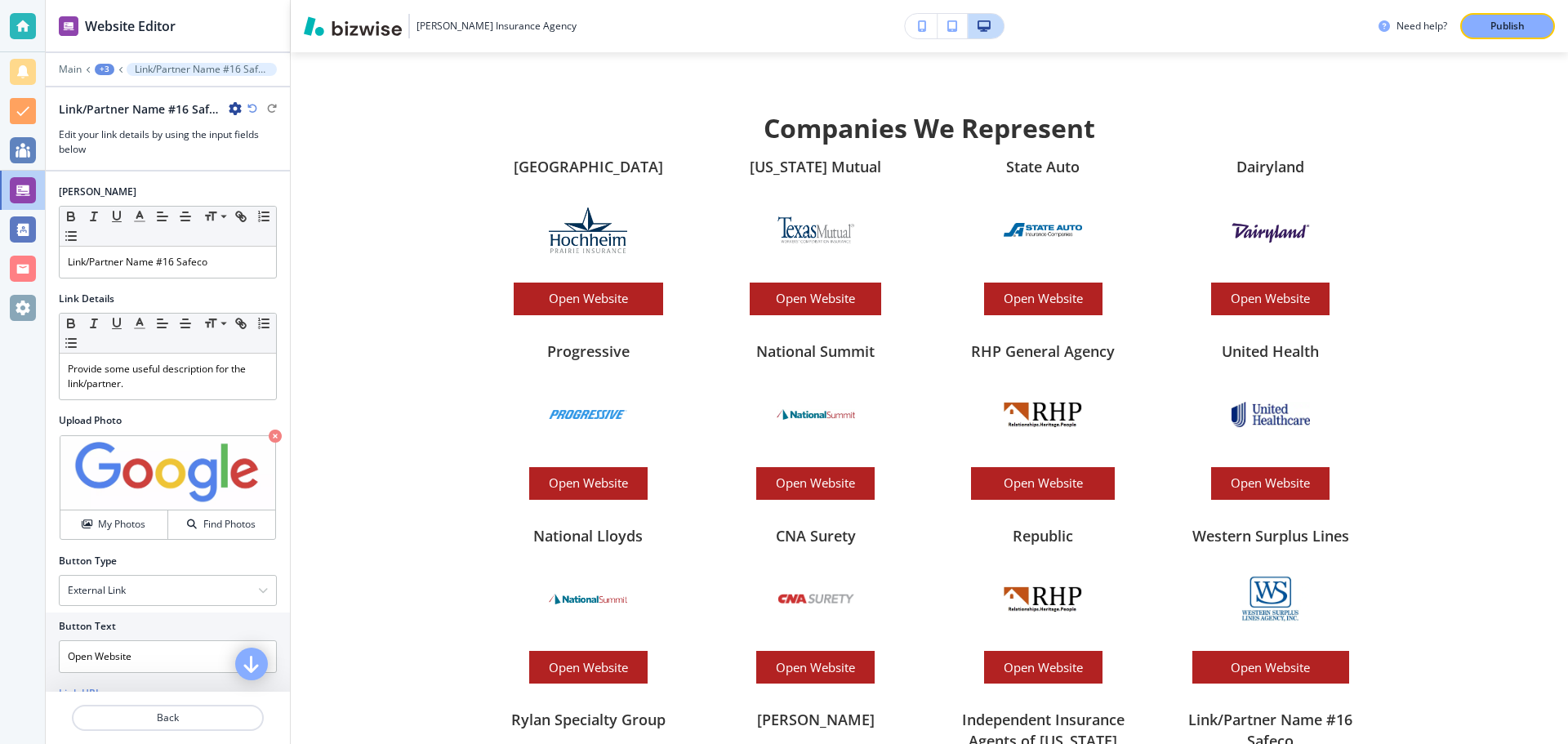
click at [254, 663] on icon "button" at bounding box center [251, 663] width 19 height 19
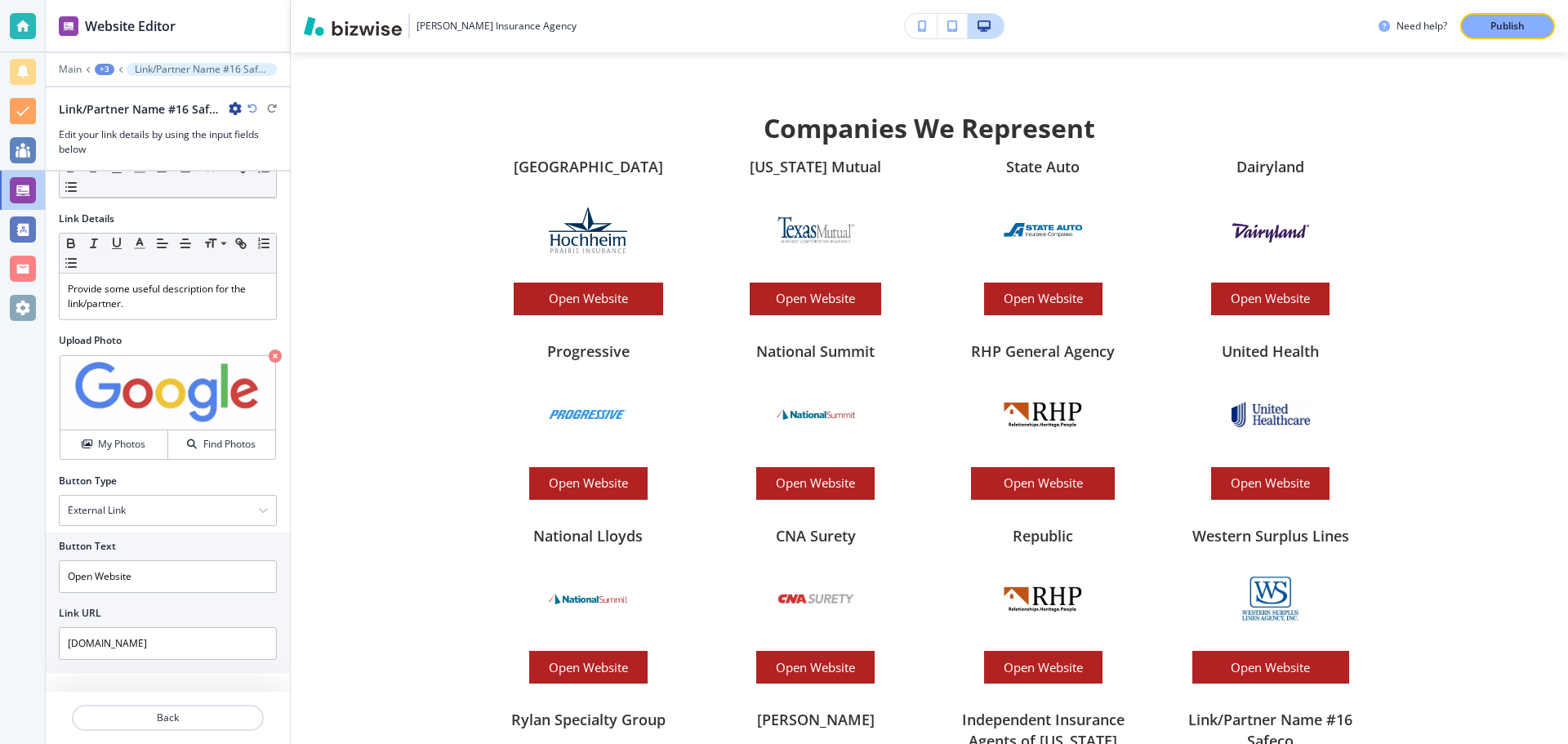
scroll to position [87, 0]
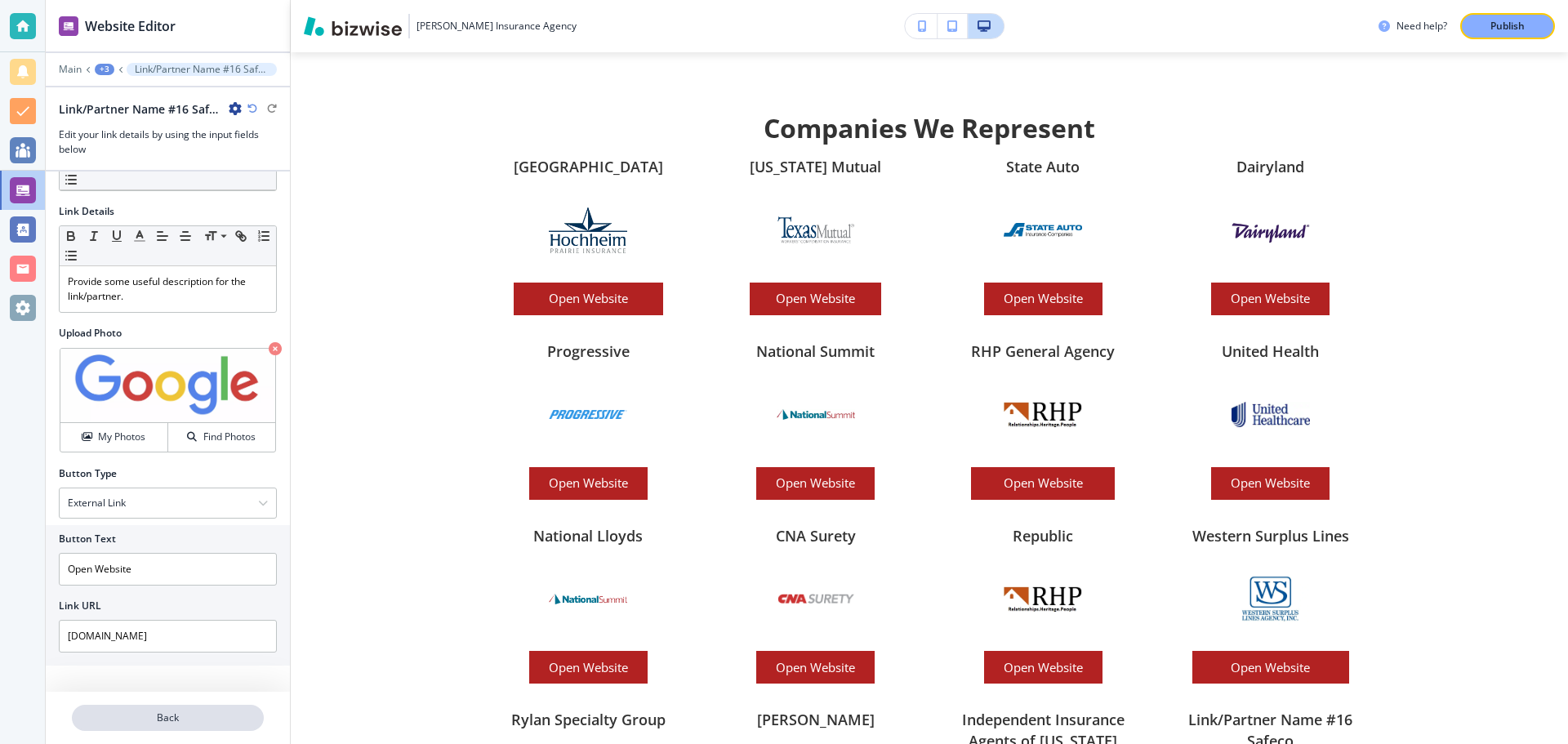
click at [173, 726] on button "Back" at bounding box center [168, 717] width 192 height 26
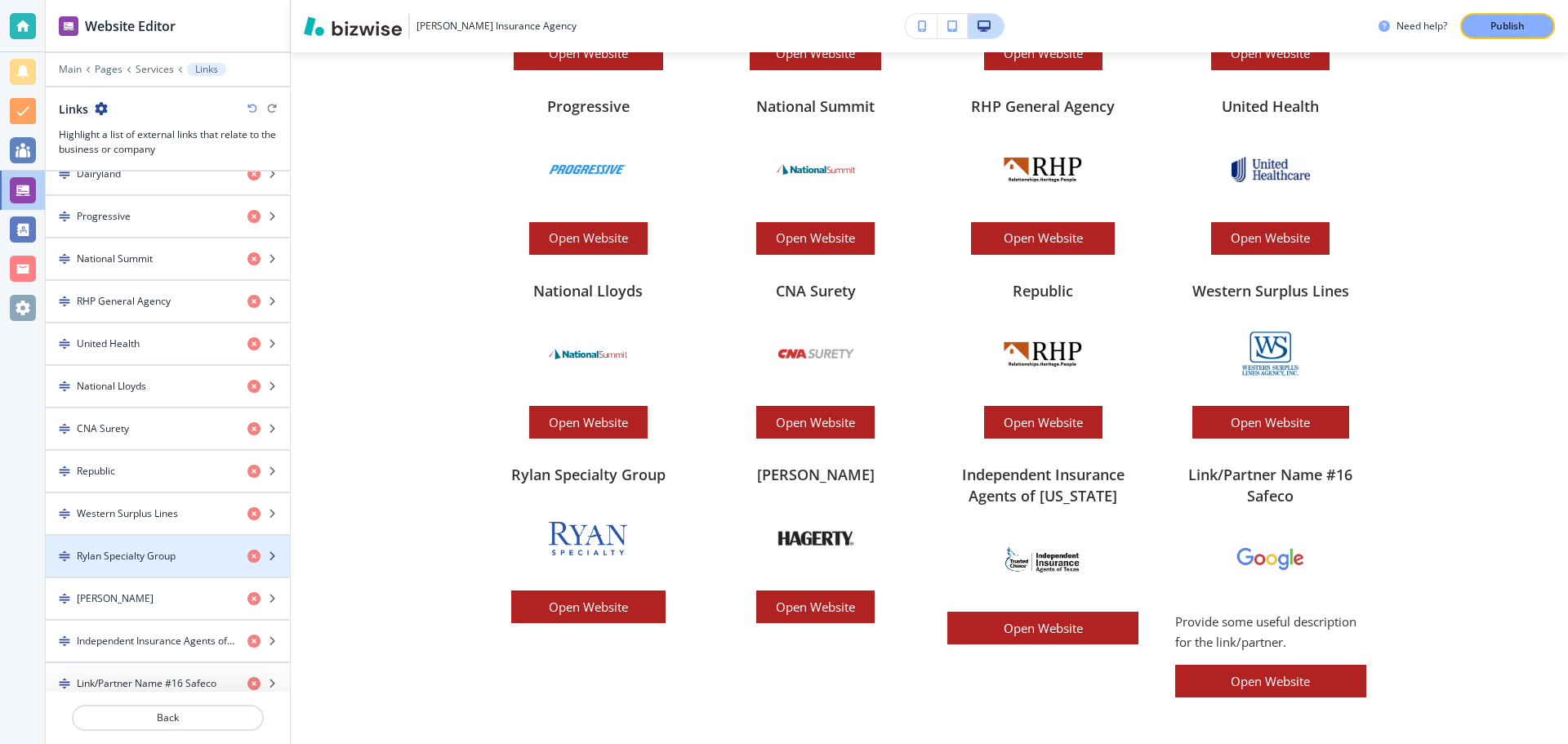
scroll to position [448, 0]
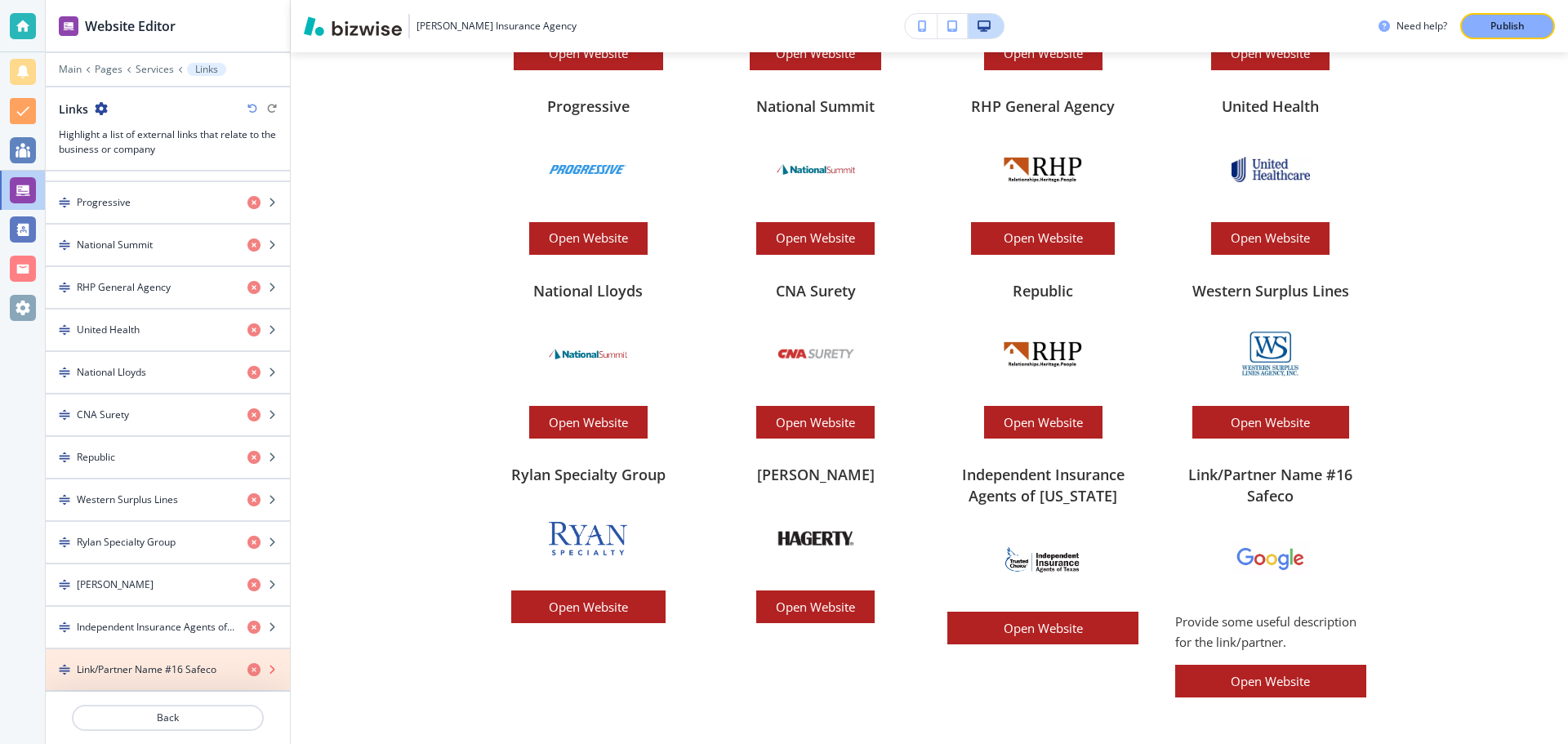
click at [248, 669] on icon "button" at bounding box center [254, 670] width 13 height 13
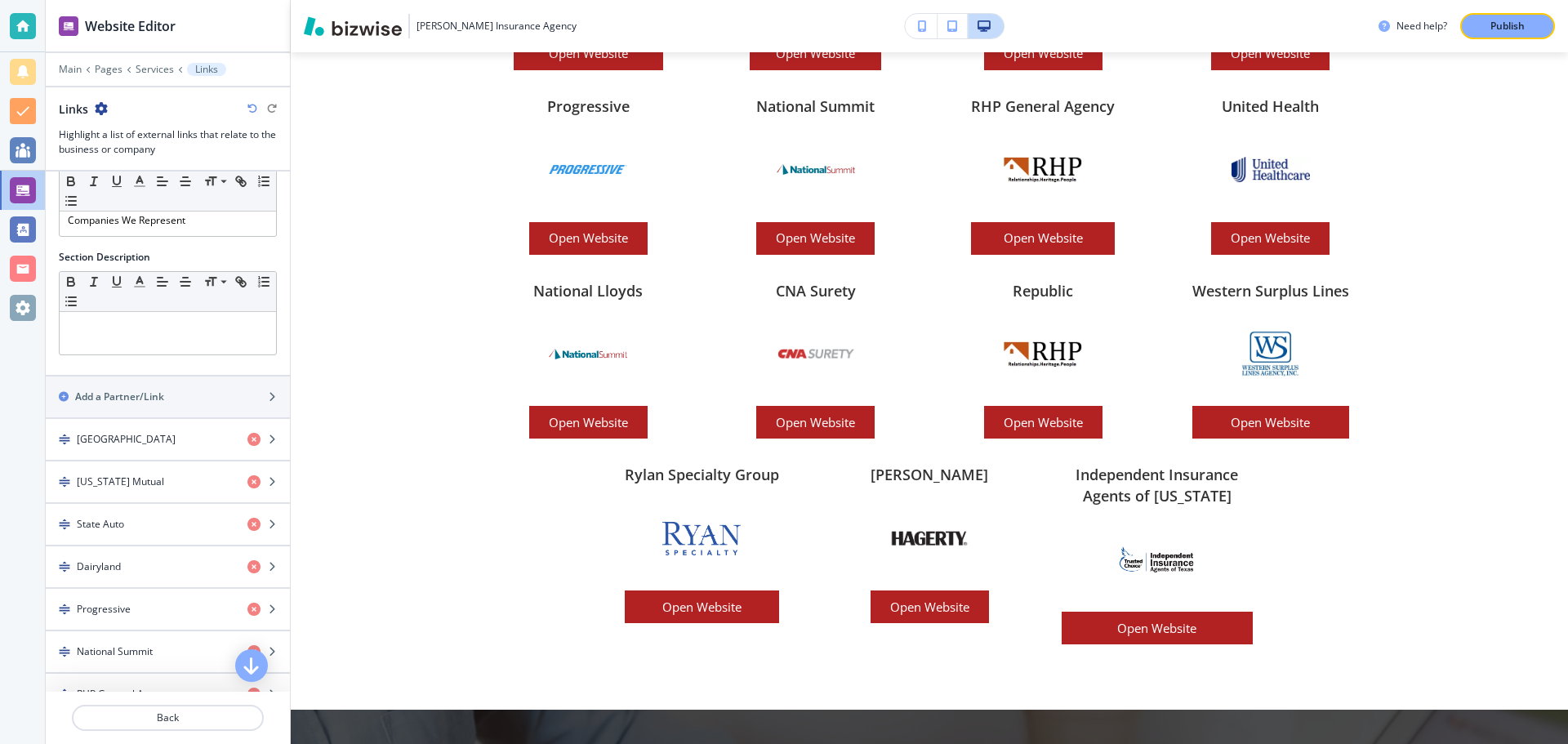
scroll to position [0, 0]
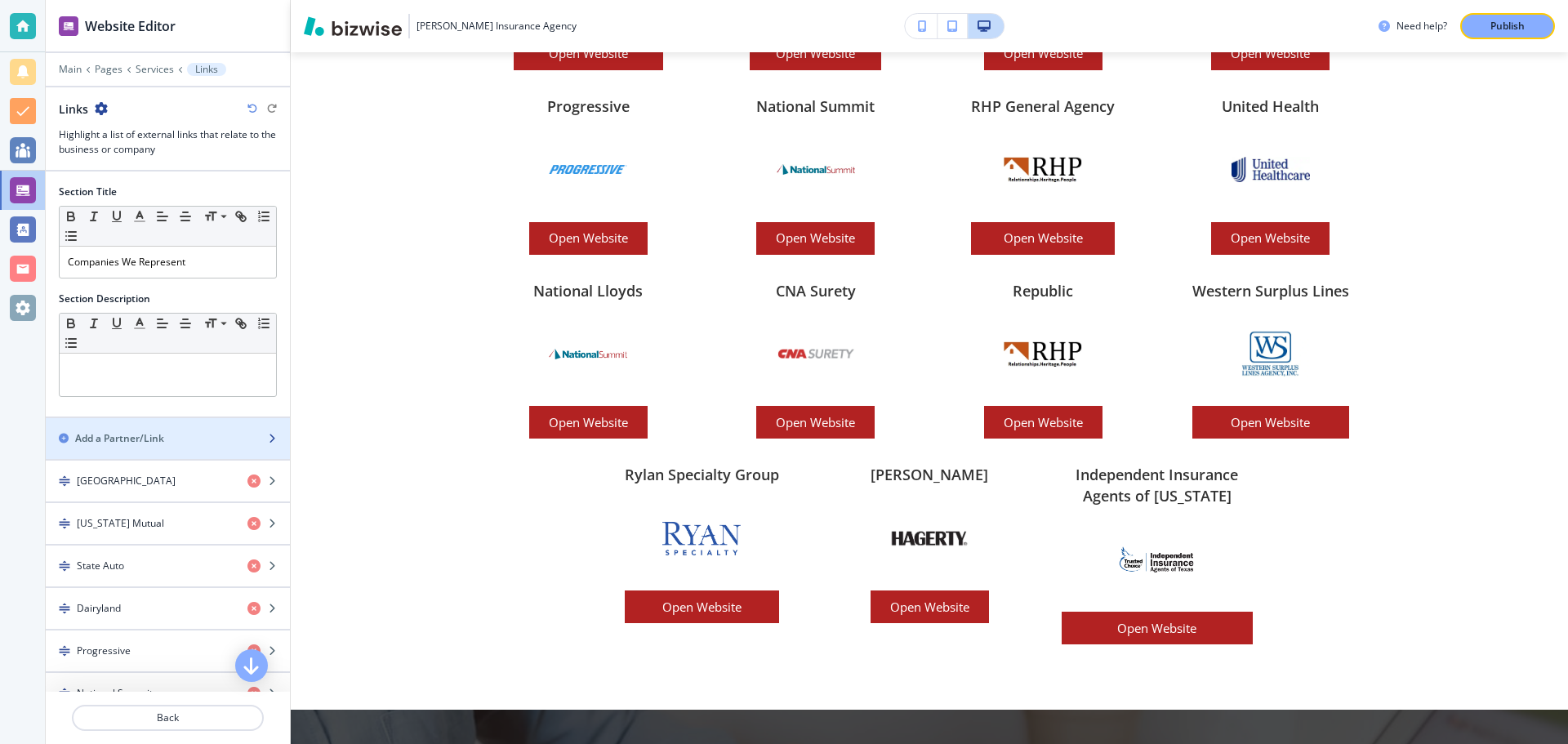
click at [137, 441] on h2 "Add a Partner/Link" at bounding box center [119, 439] width 89 height 15
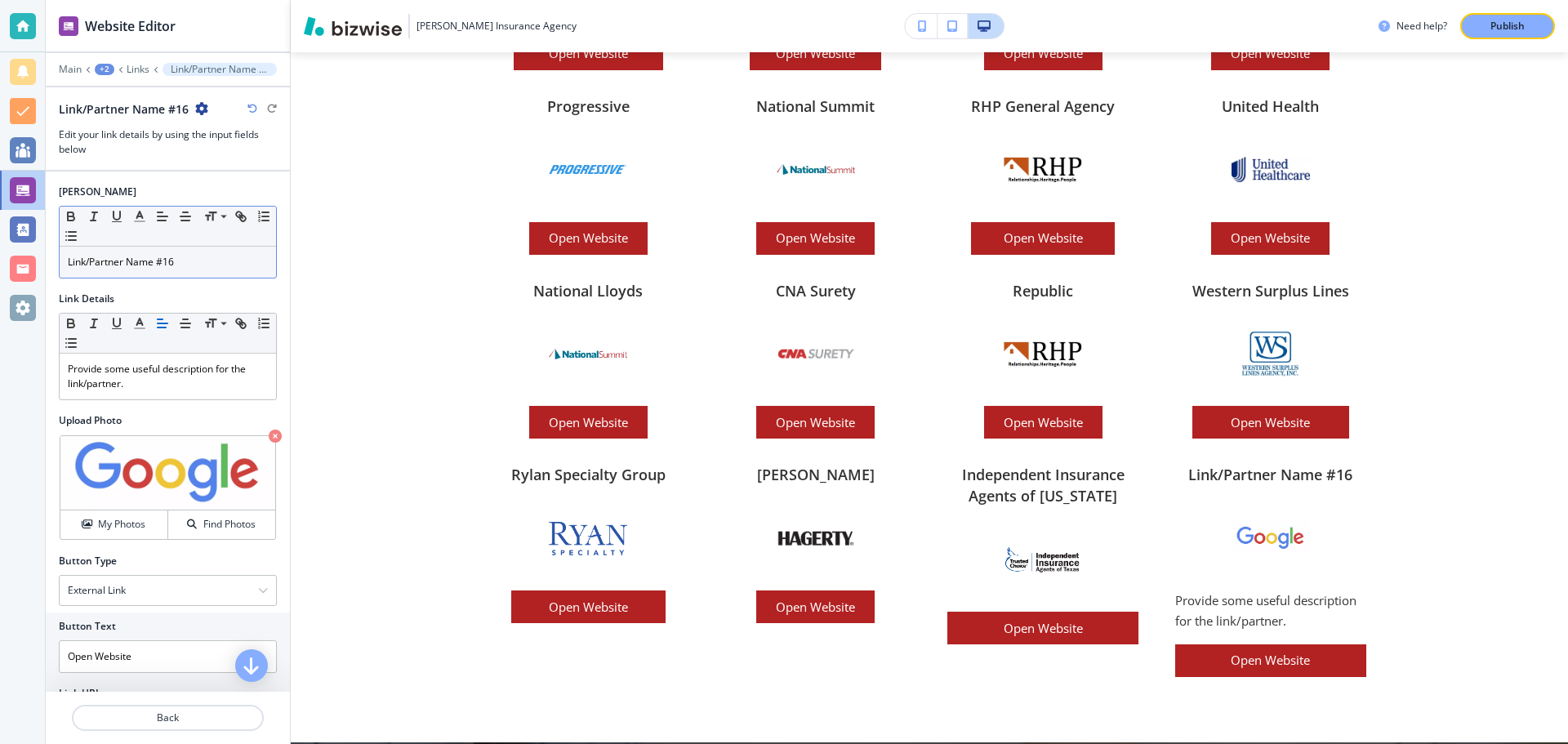
click at [192, 263] on p "Link/Partner Name #16" at bounding box center [168, 262] width 200 height 15
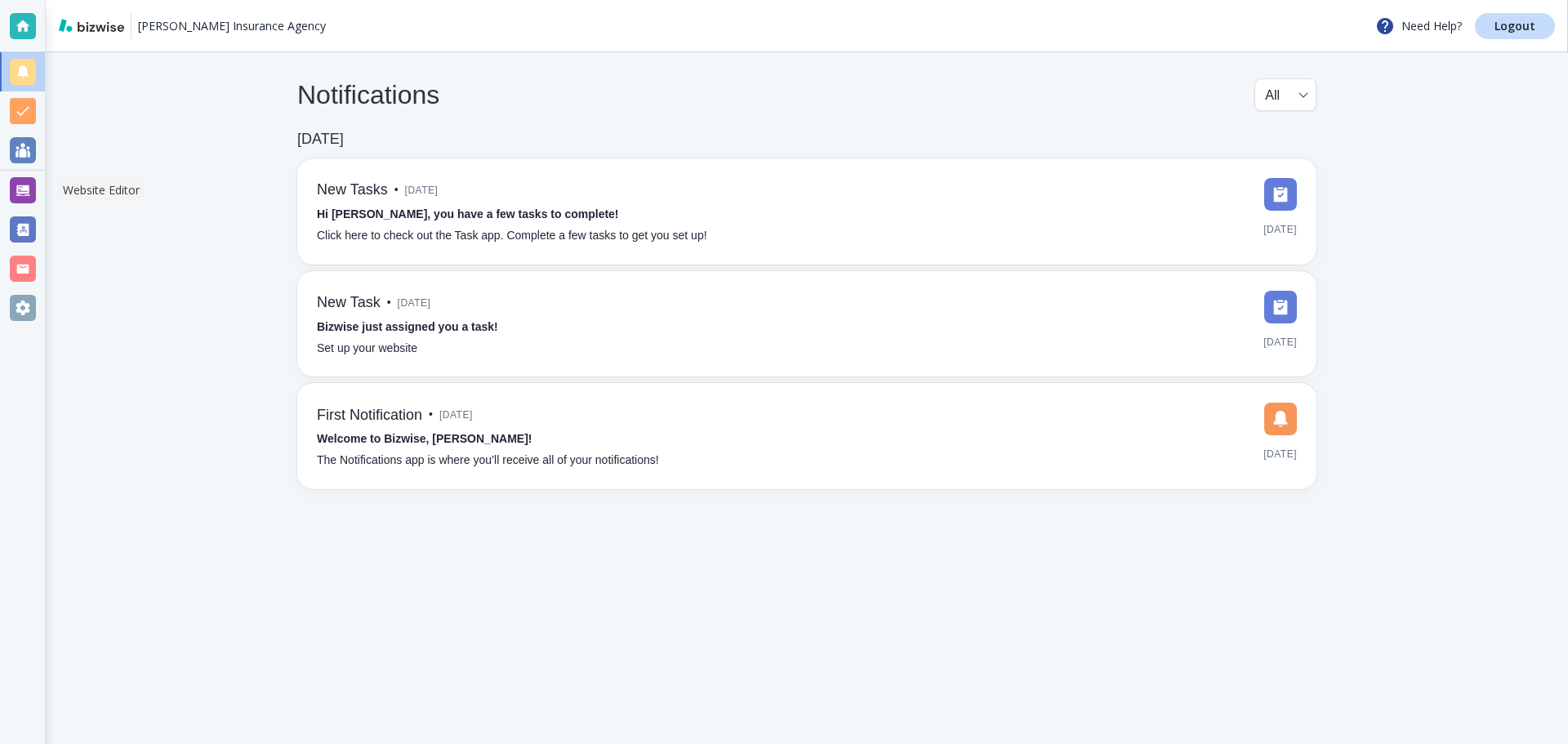
click at [26, 186] on div at bounding box center [23, 190] width 26 height 26
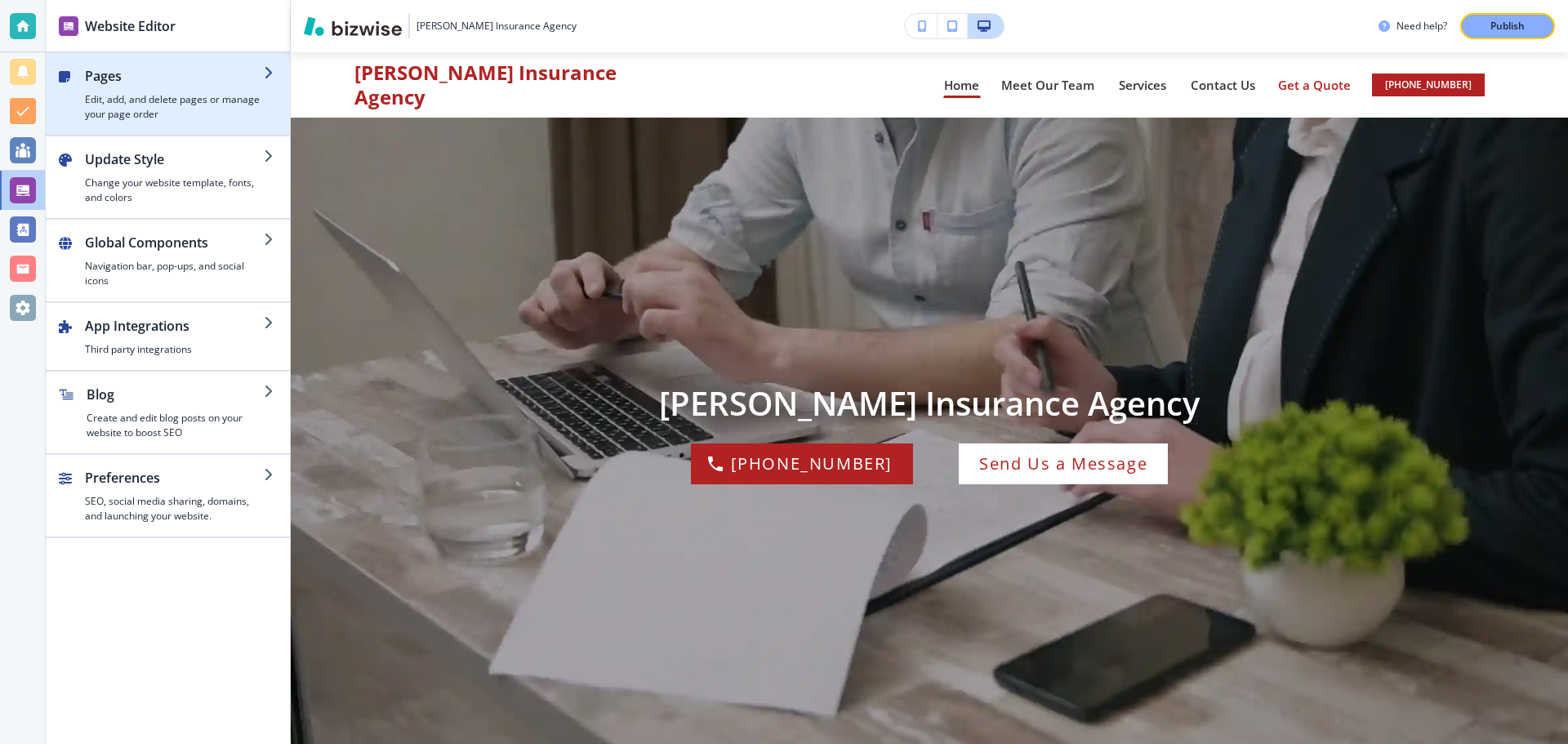
click at [164, 98] on h4 "Edit, add, and delete pages or manage your page order" at bounding box center [174, 107] width 179 height 29
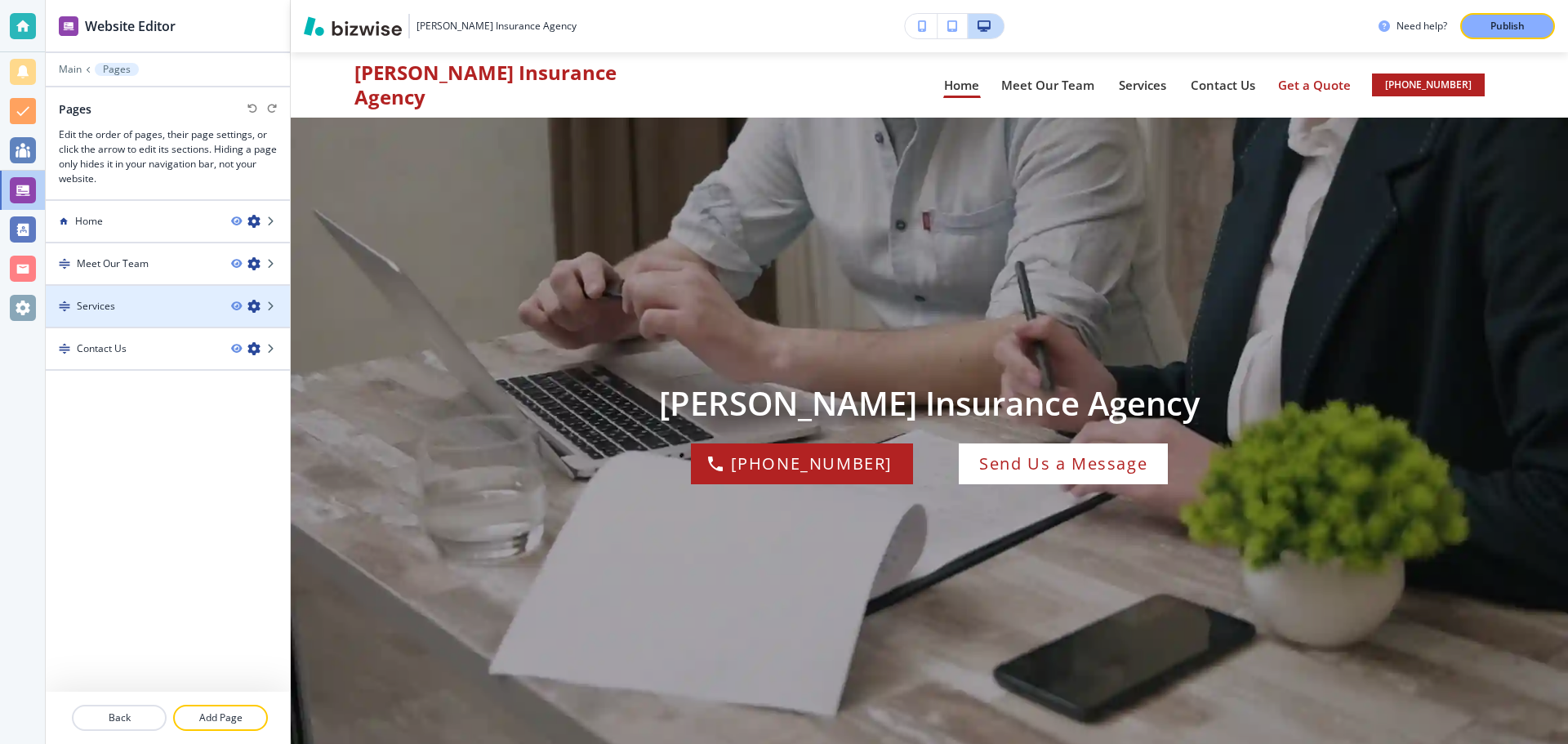
click at [163, 317] on div at bounding box center [167, 320] width 244 height 13
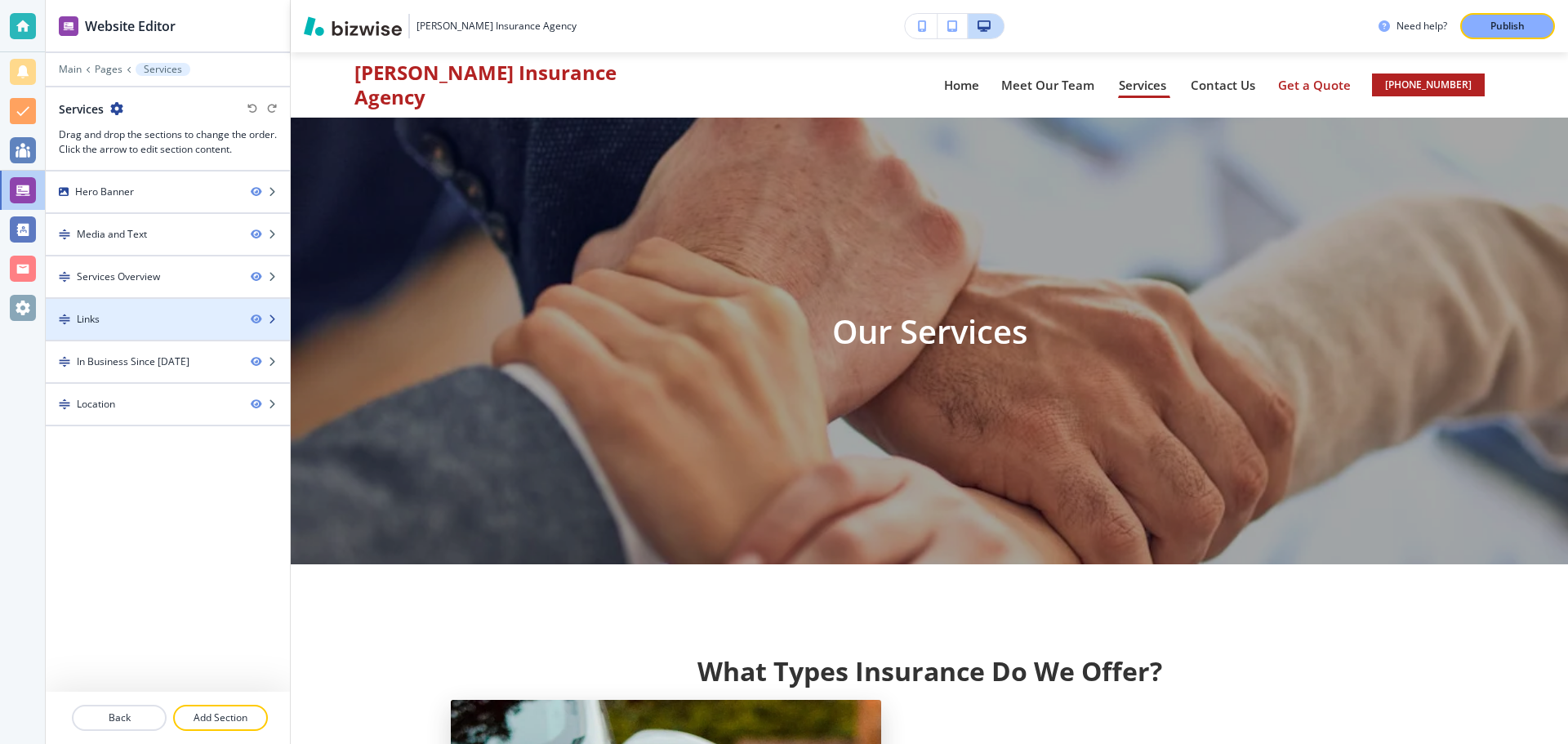
click at [176, 327] on div at bounding box center [167, 333] width 244 height 13
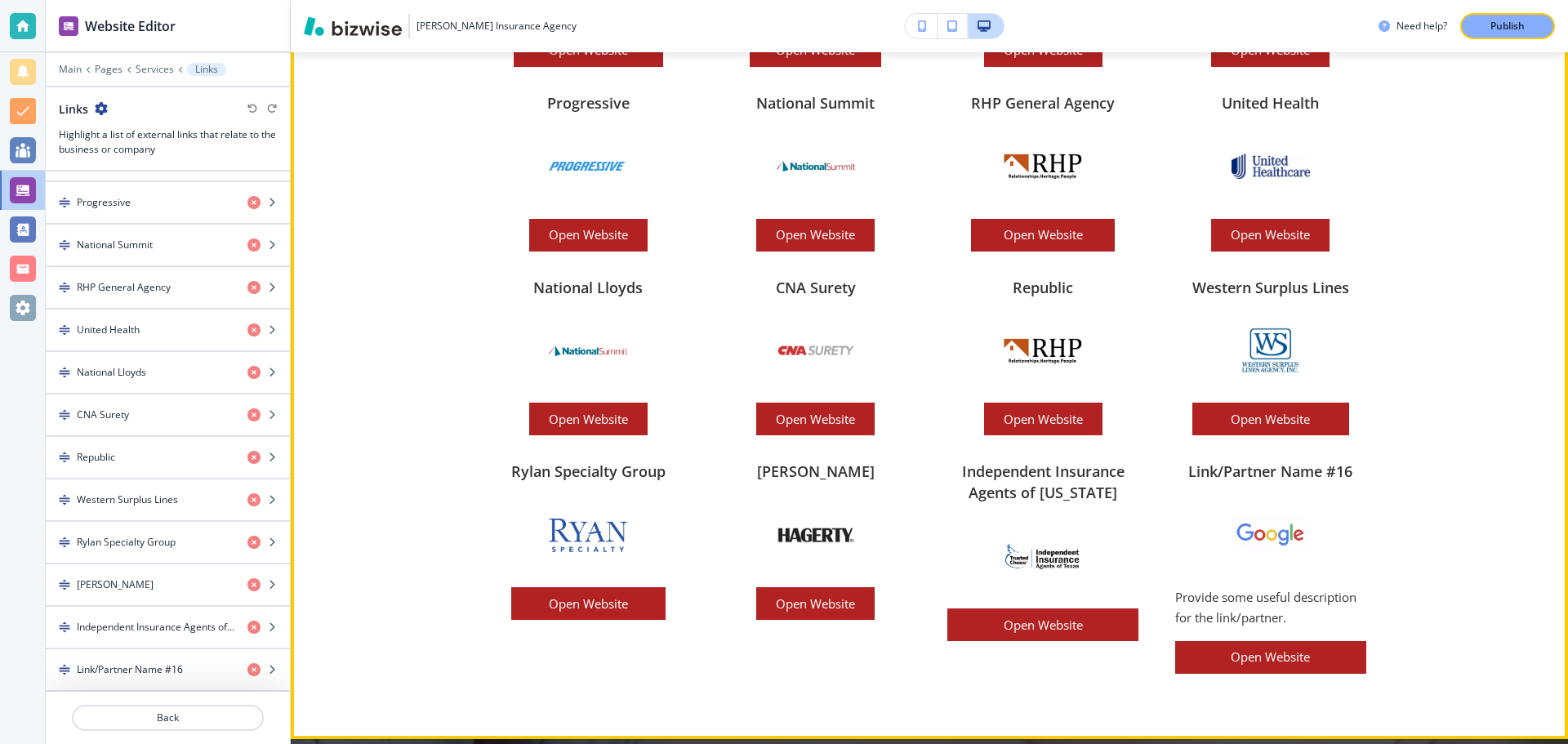
scroll to position [3317, 0]
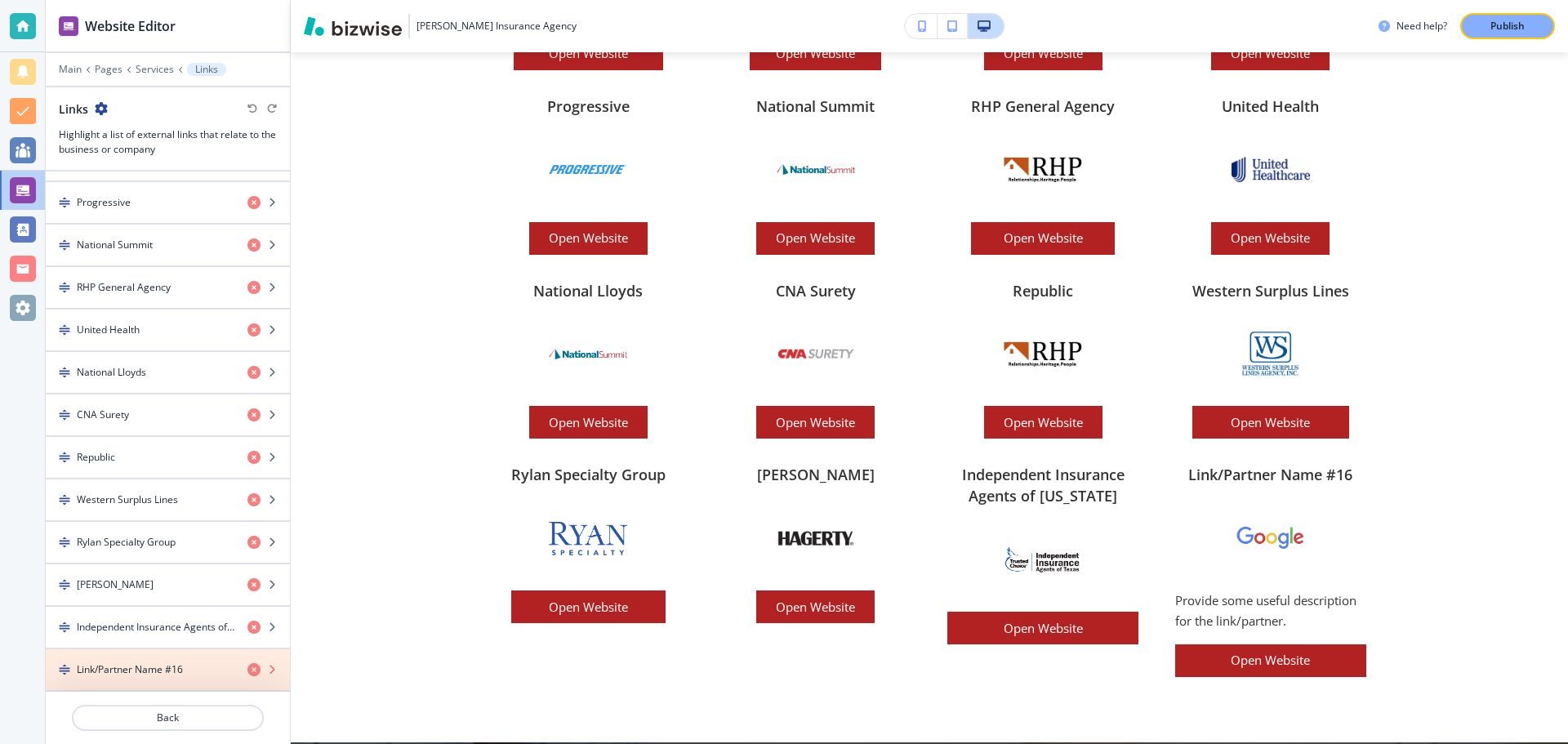
click at [248, 668] on icon "button" at bounding box center [254, 670] width 13 height 13
click at [248, 670] on icon "button" at bounding box center [254, 670] width 13 height 13
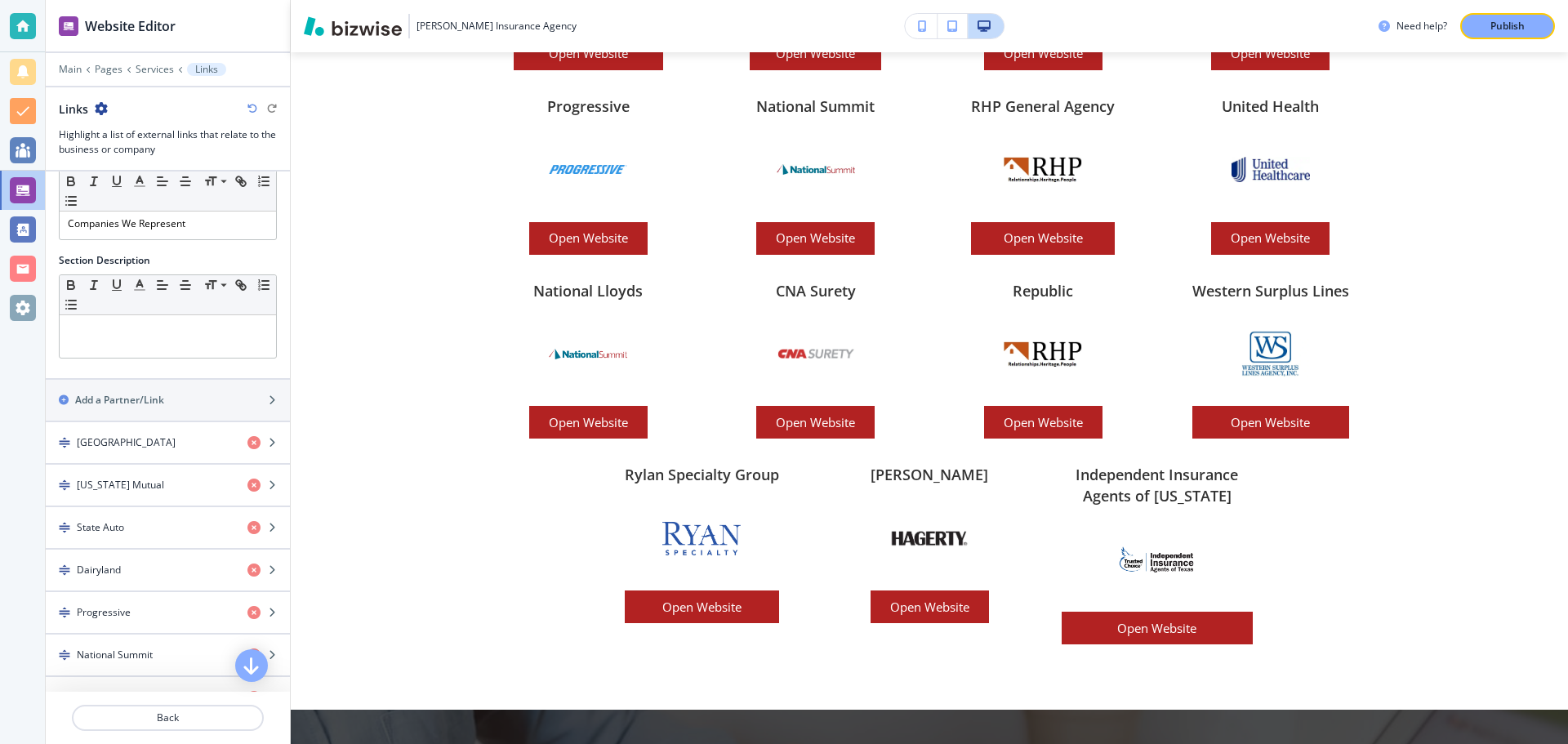
scroll to position [0, 0]
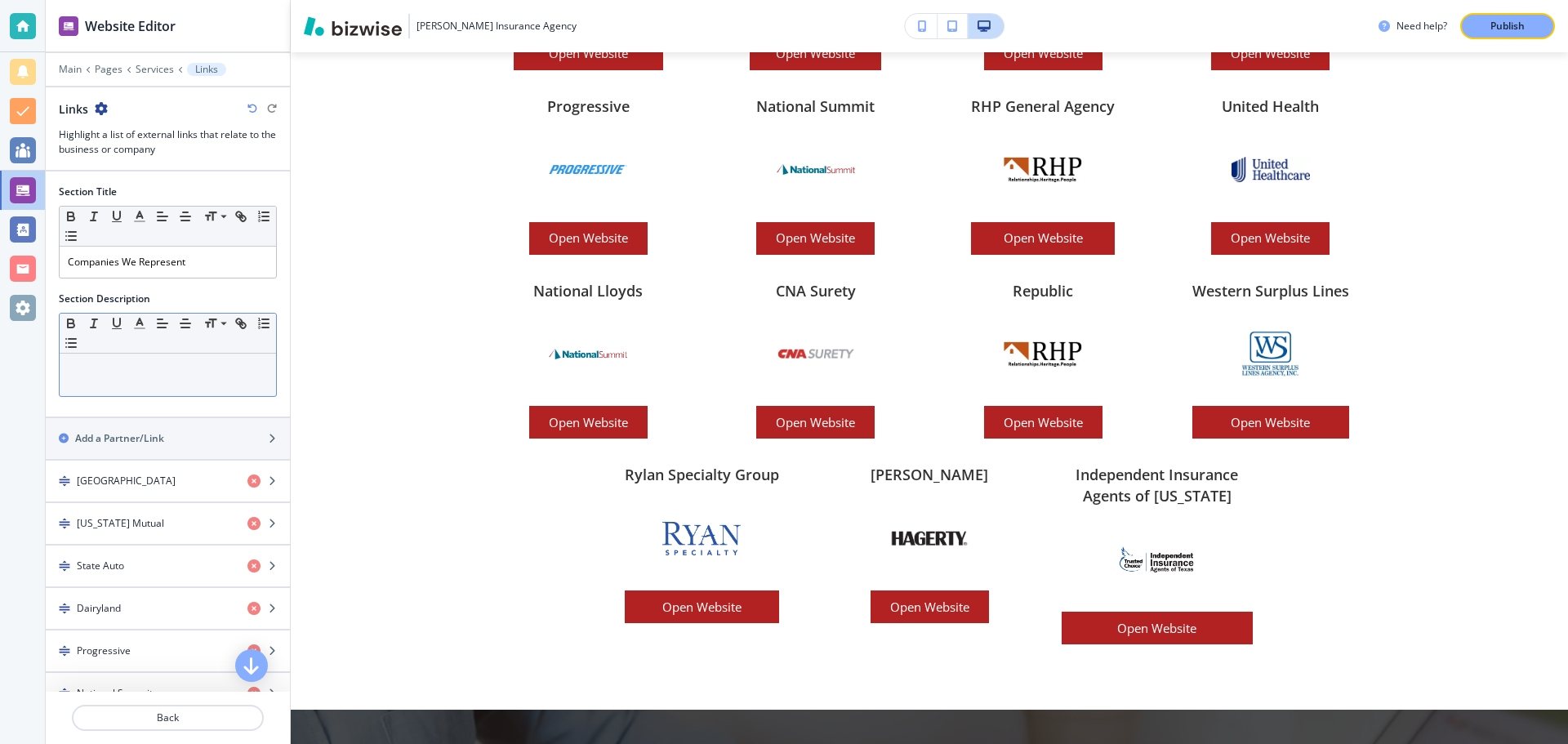
click at [149, 370] on p at bounding box center [168, 369] width 200 height 15
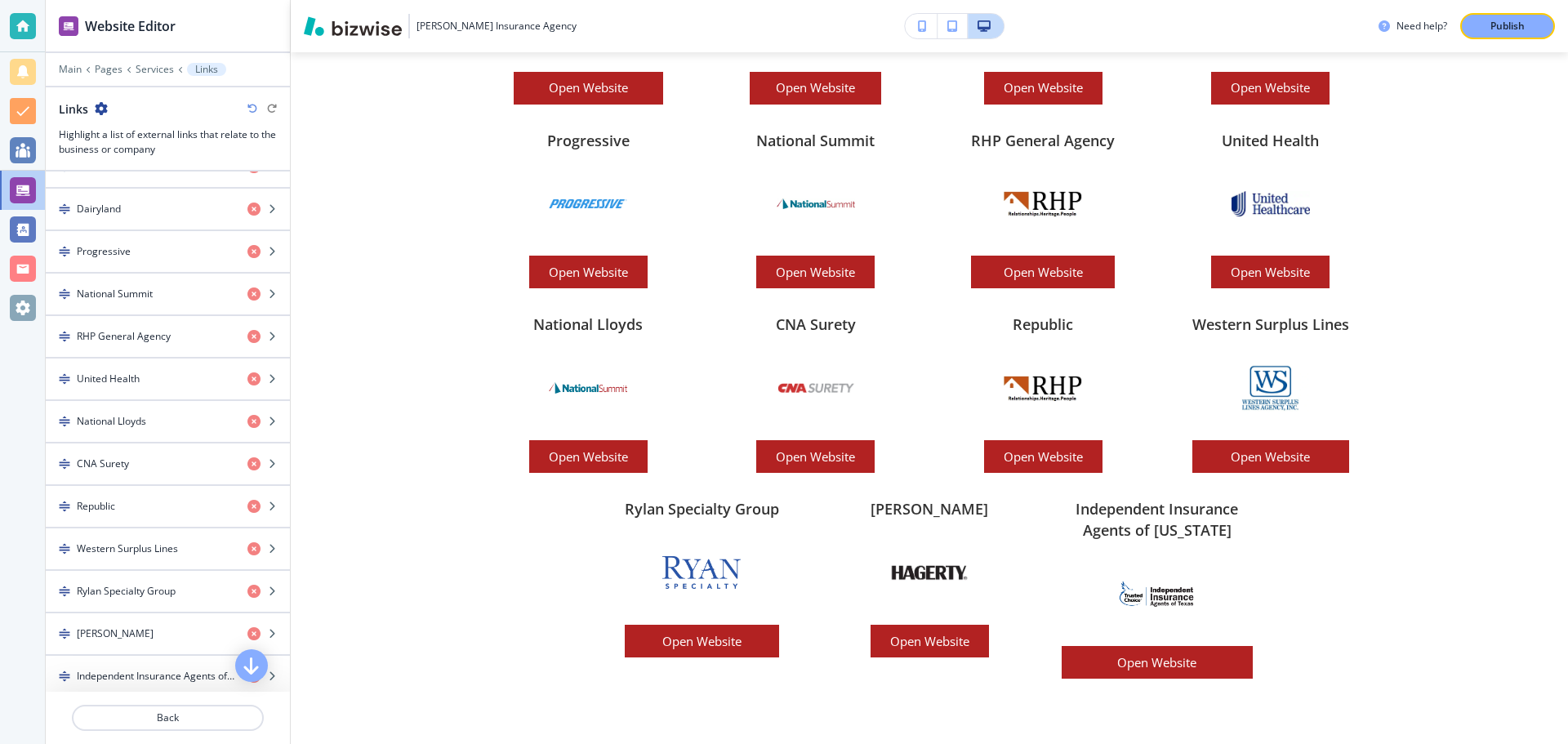
scroll to position [406, 0]
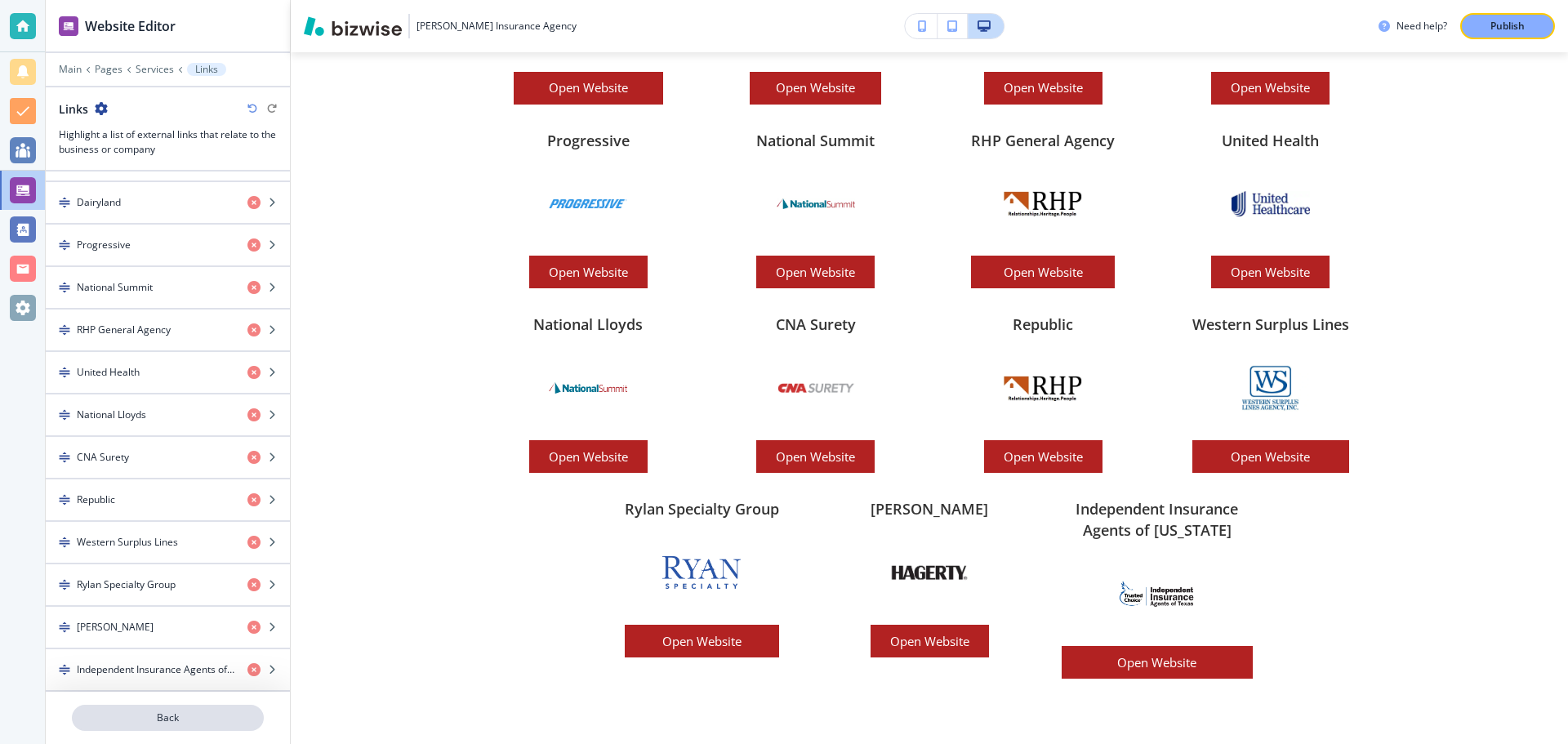
click at [182, 726] on button "Back" at bounding box center [168, 717] width 192 height 26
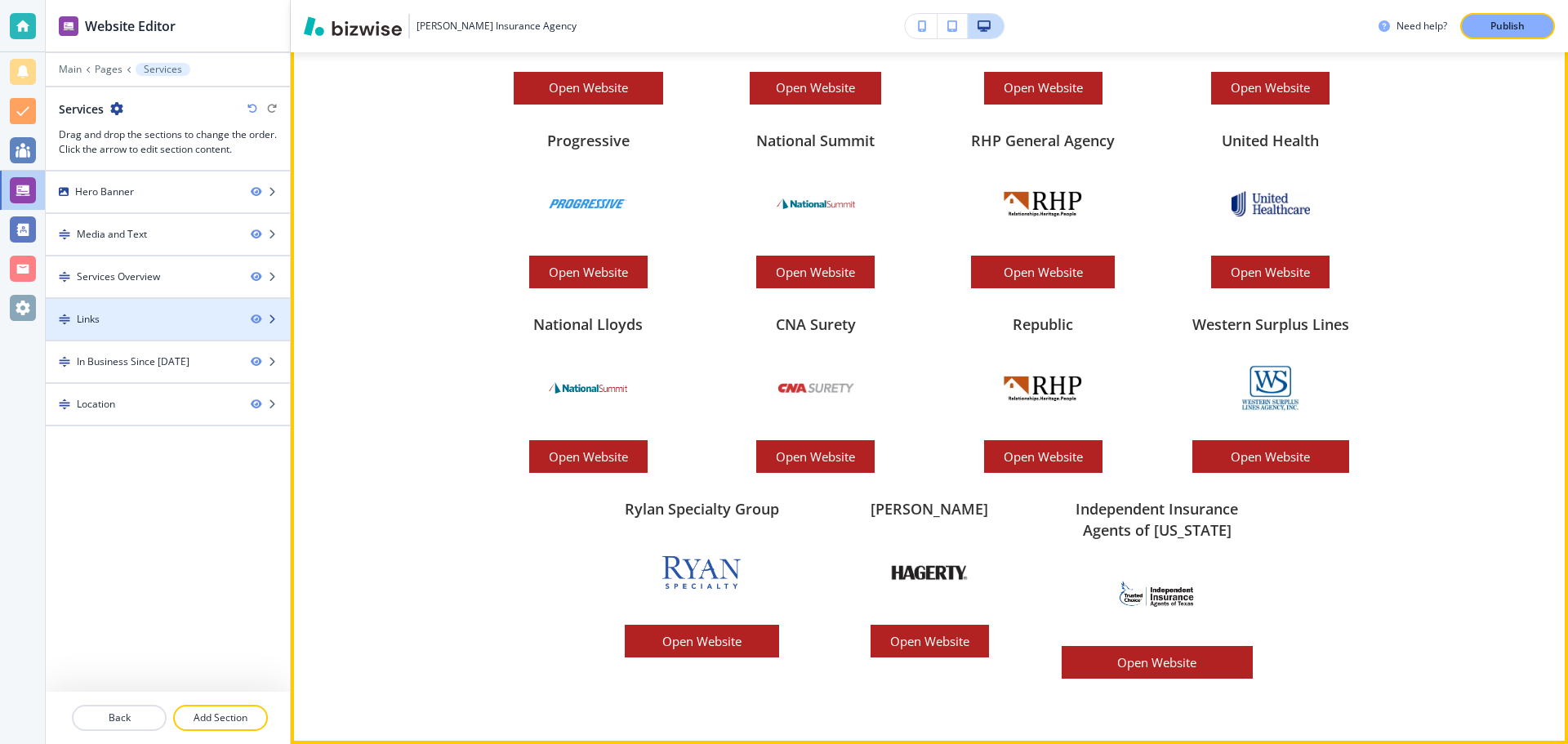
click at [146, 317] on div "Links" at bounding box center [141, 320] width 192 height 15
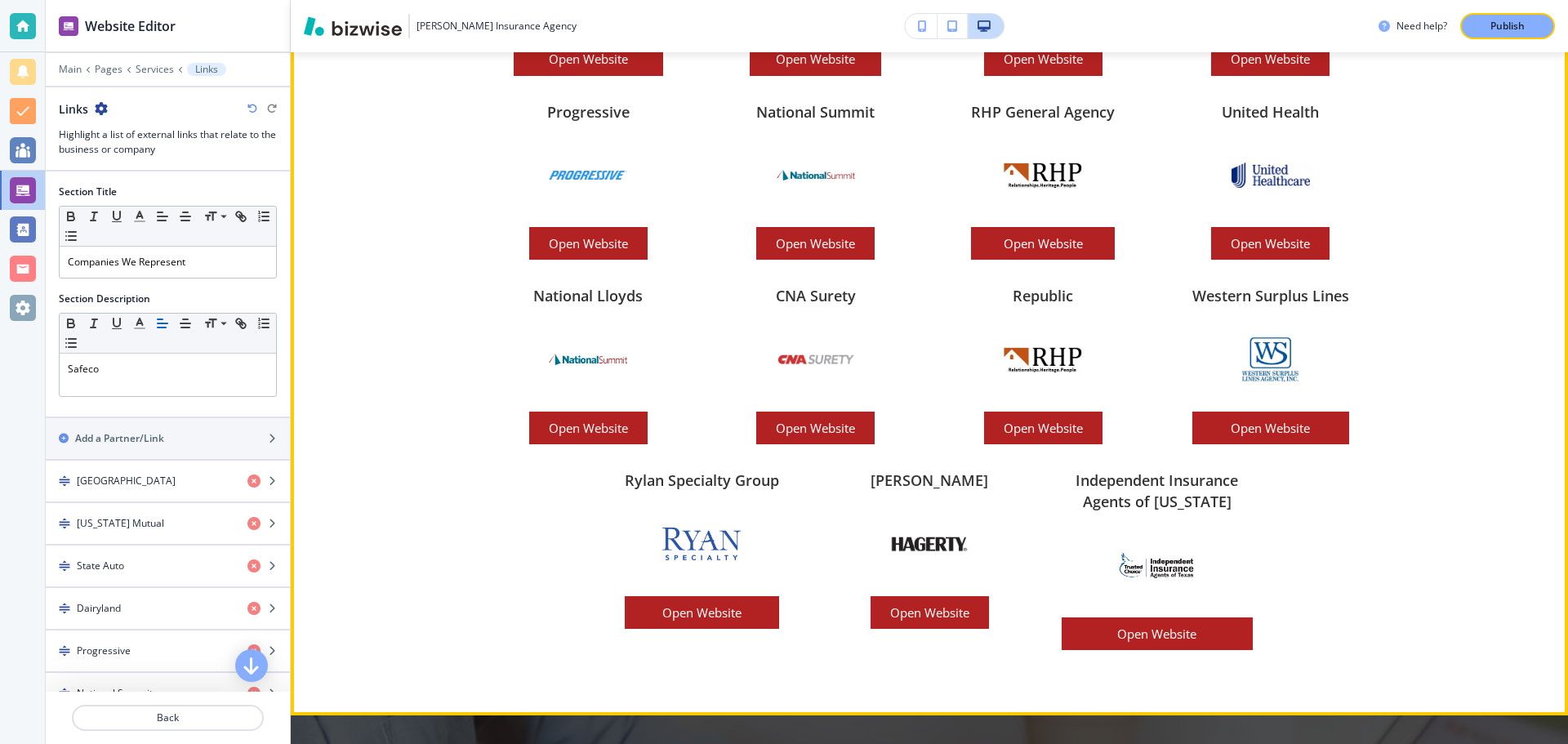
scroll to position [3481, 0]
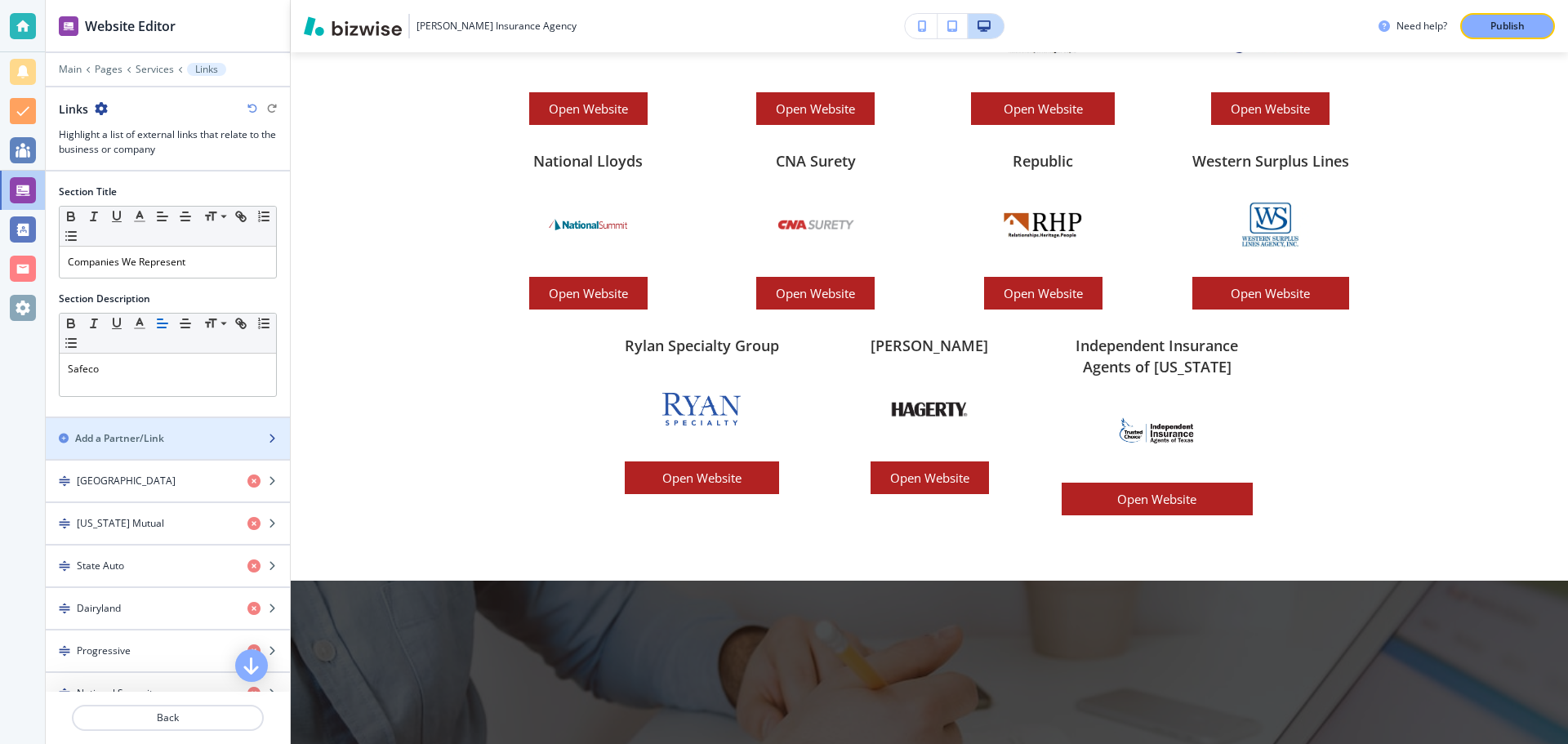
click at [151, 436] on h2 "Add a Partner/Link" at bounding box center [119, 439] width 89 height 15
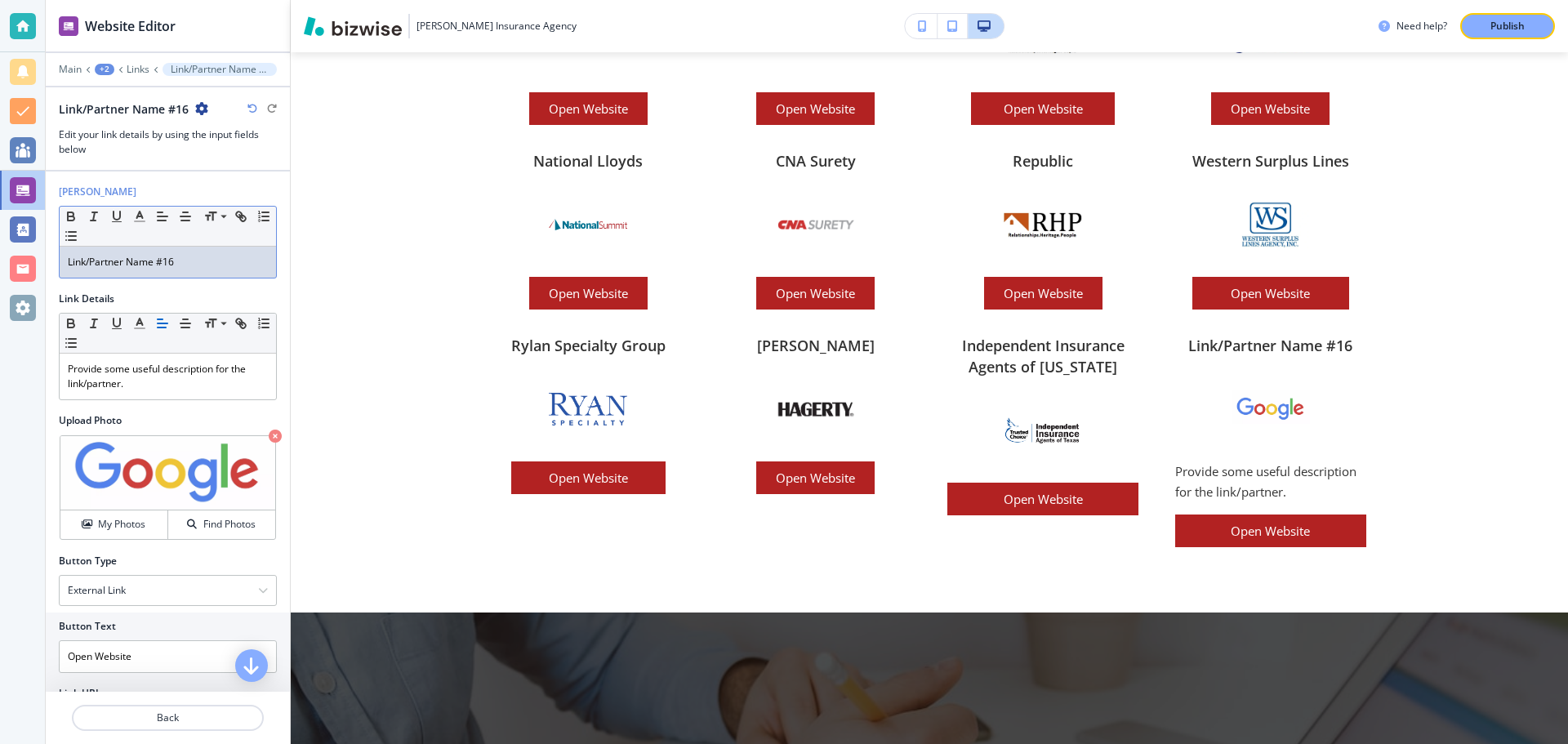
click at [190, 264] on p "Link/Partner Name #16" at bounding box center [168, 262] width 200 height 15
click at [269, 436] on icon "button" at bounding box center [275, 437] width 13 height 13
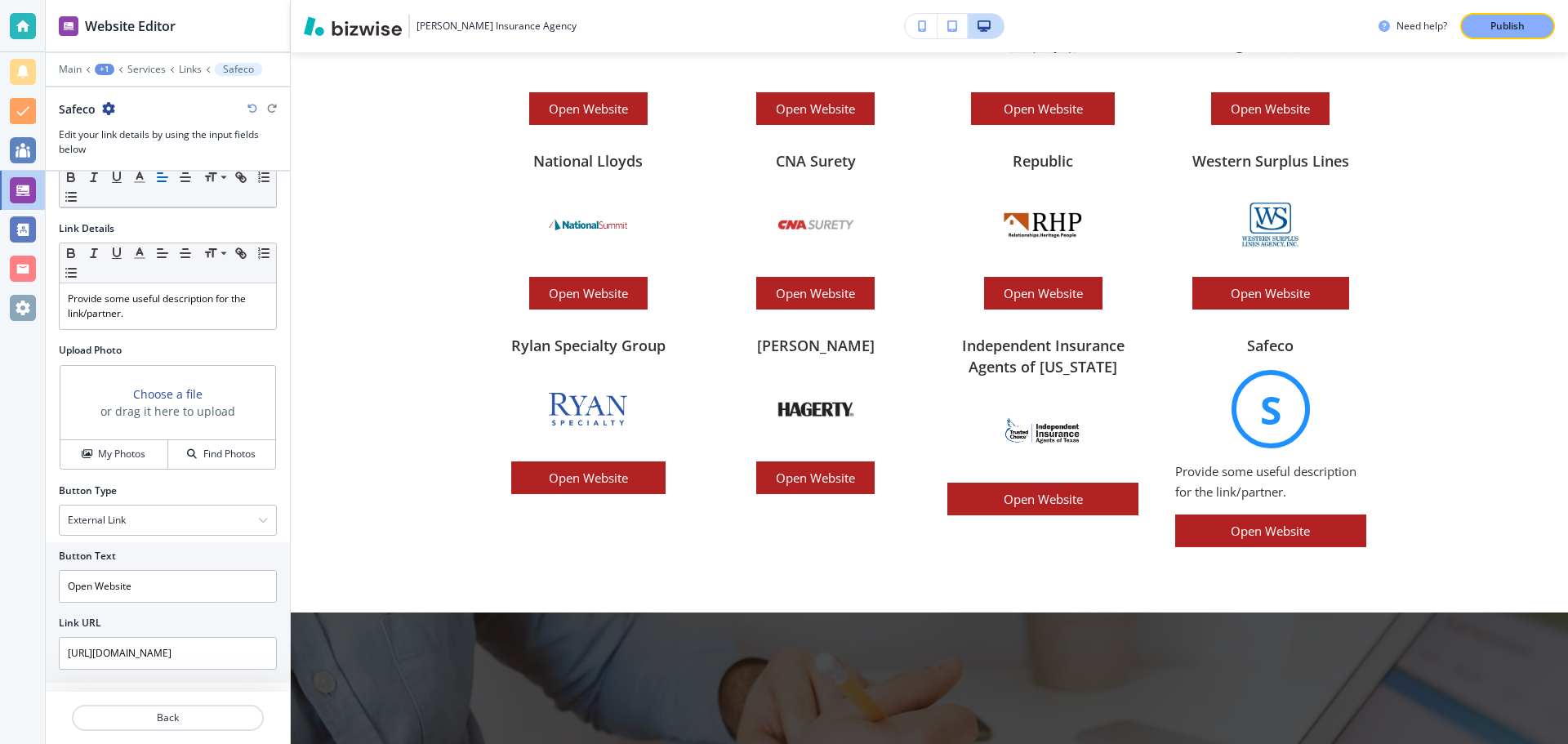
scroll to position [87, 0]
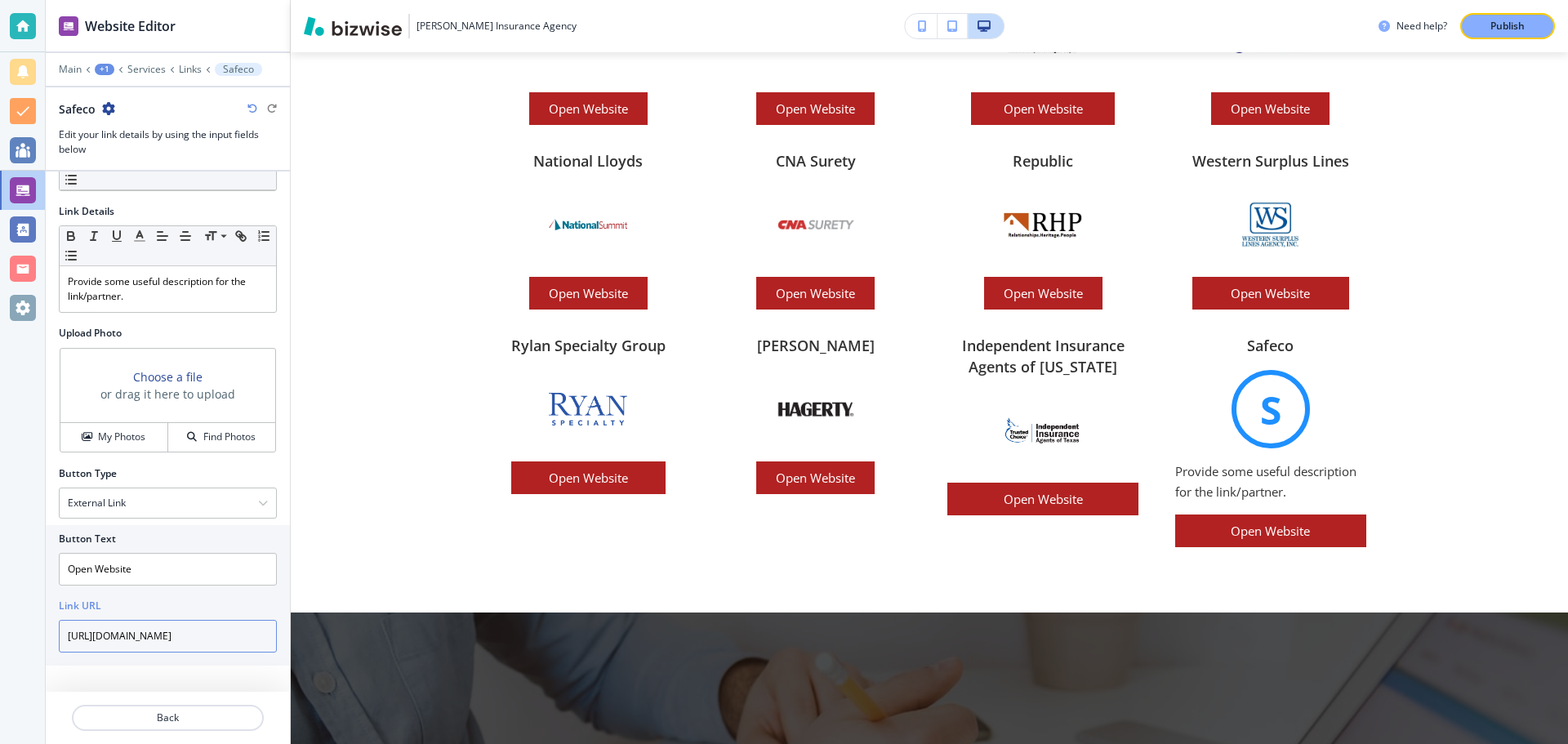
click at [206, 641] on input "[URL][DOMAIN_NAME]" at bounding box center [168, 636] width 218 height 33
type input "h"
type input "[DOMAIN_NAME]"
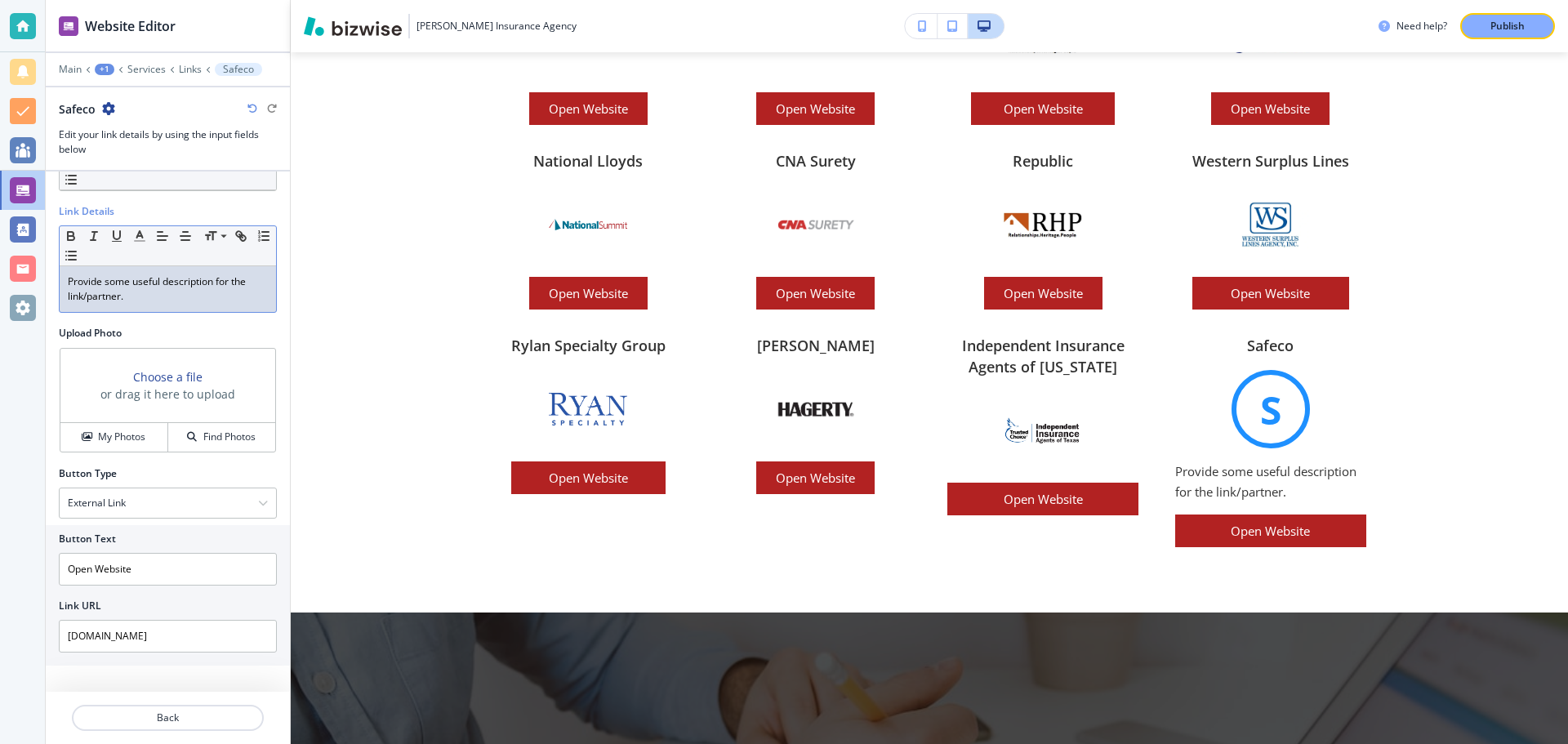
click at [175, 291] on p "Provide some useful description for the link/partner." at bounding box center [168, 289] width 200 height 29
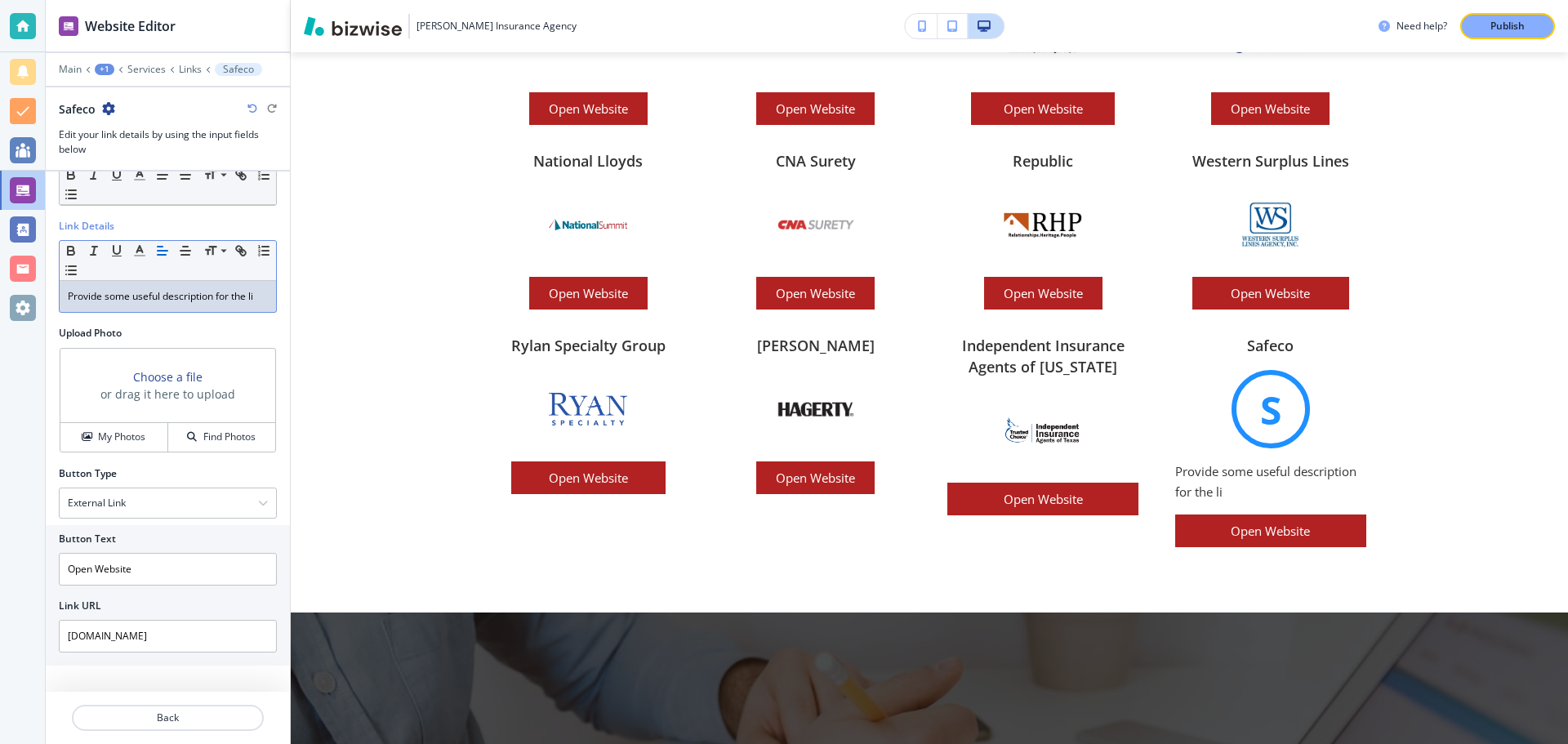
scroll to position [73, 0]
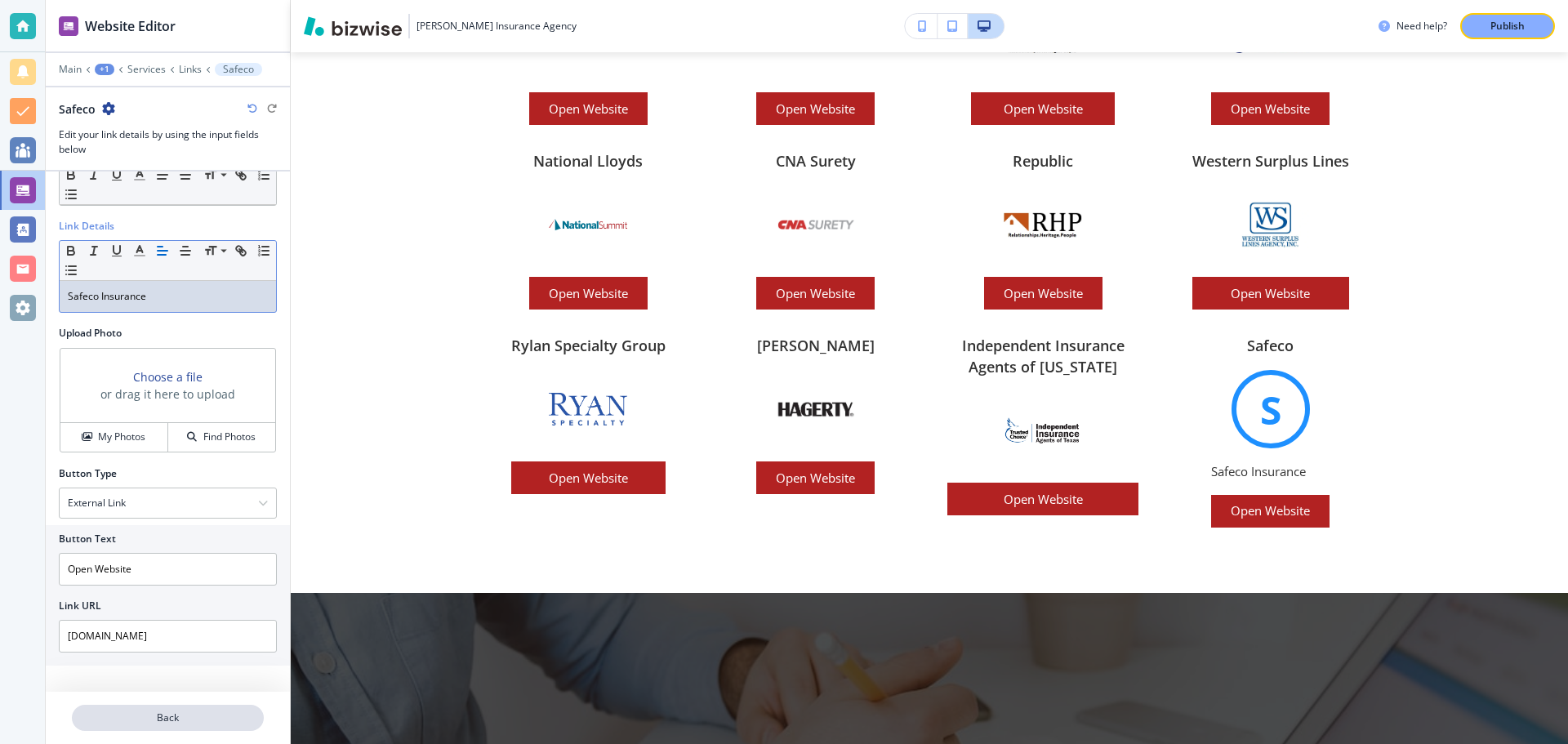
click at [187, 721] on p "Back" at bounding box center [168, 718] width 189 height 15
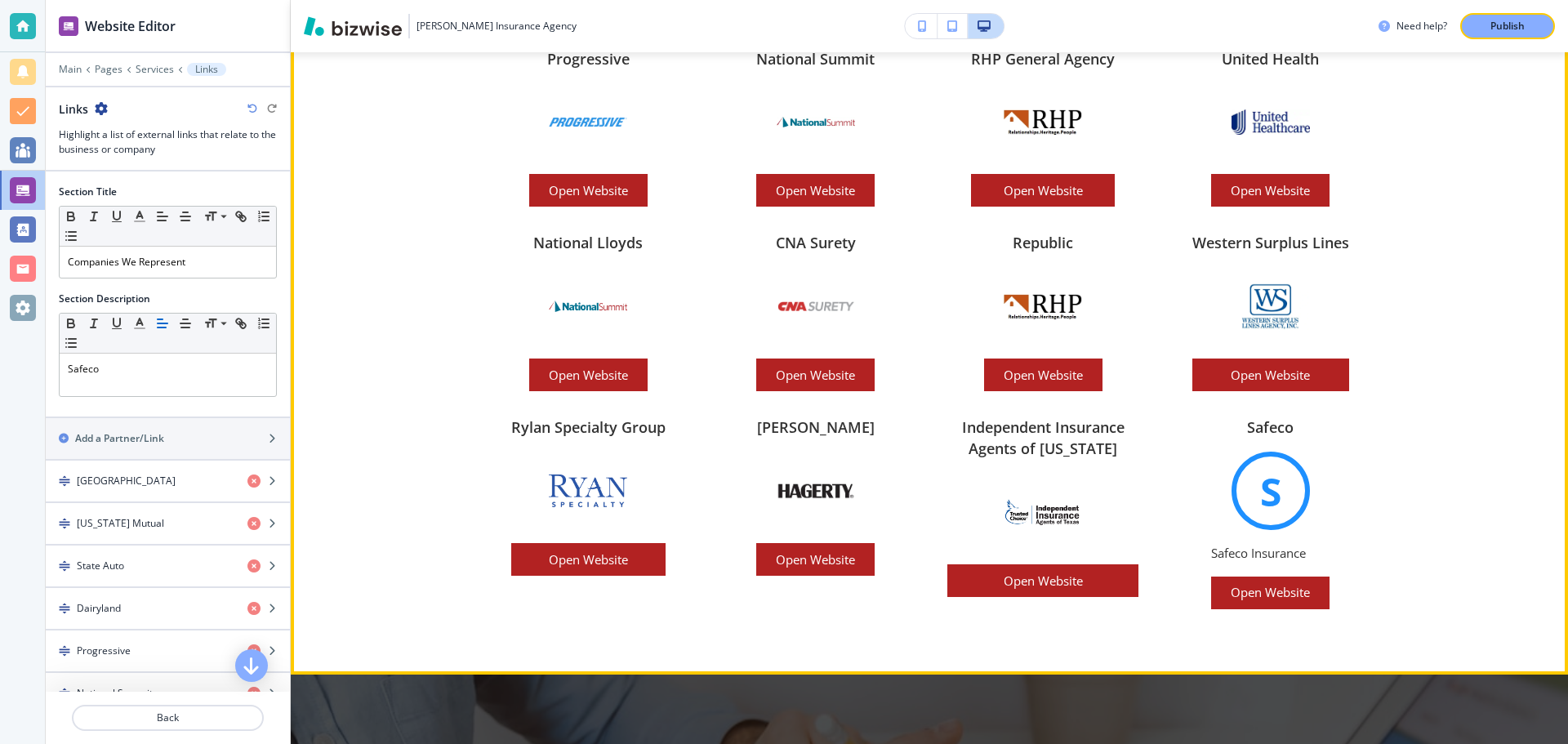
scroll to position [3481, 0]
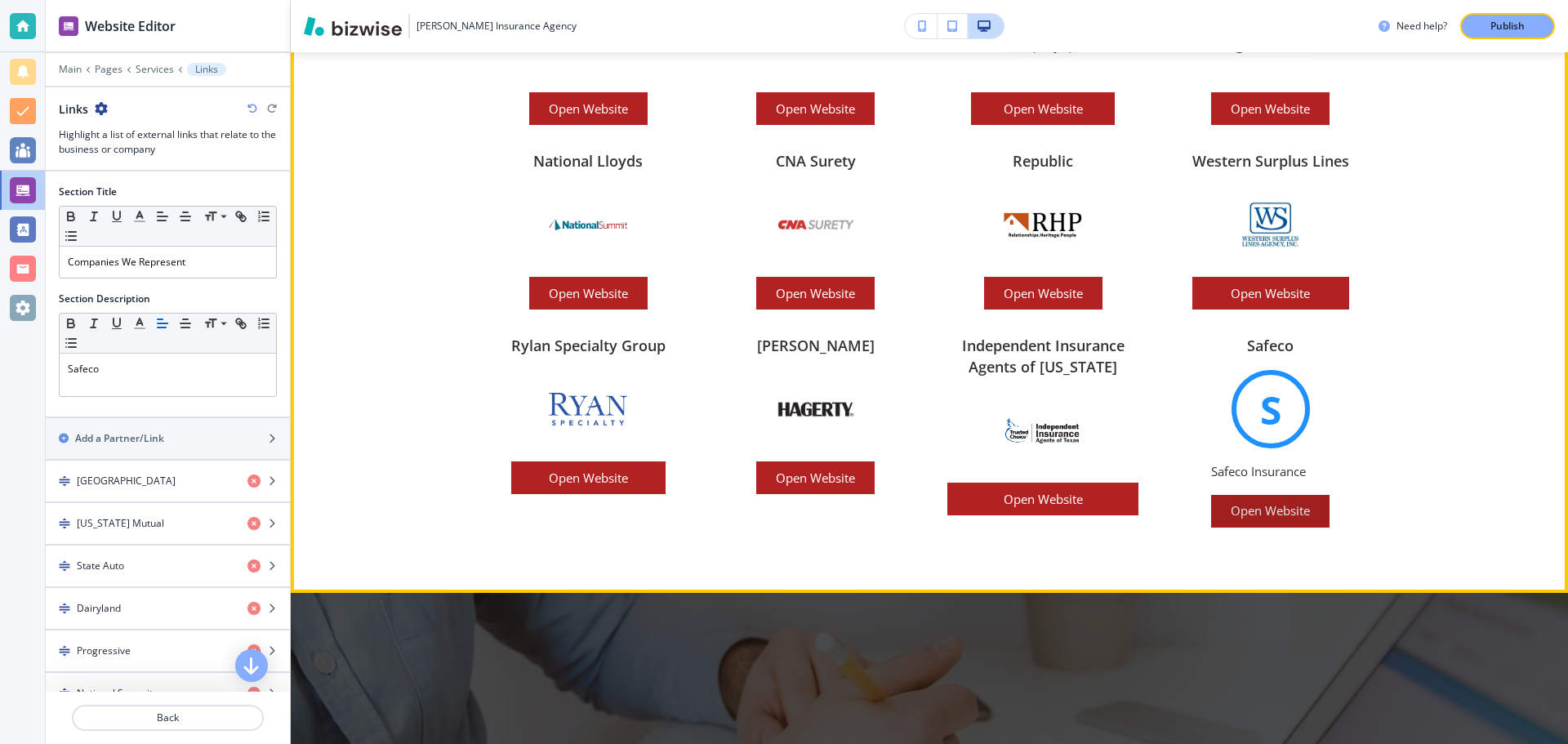
click at [1261, 505] on p "Open Website" at bounding box center [1271, 511] width 79 height 13
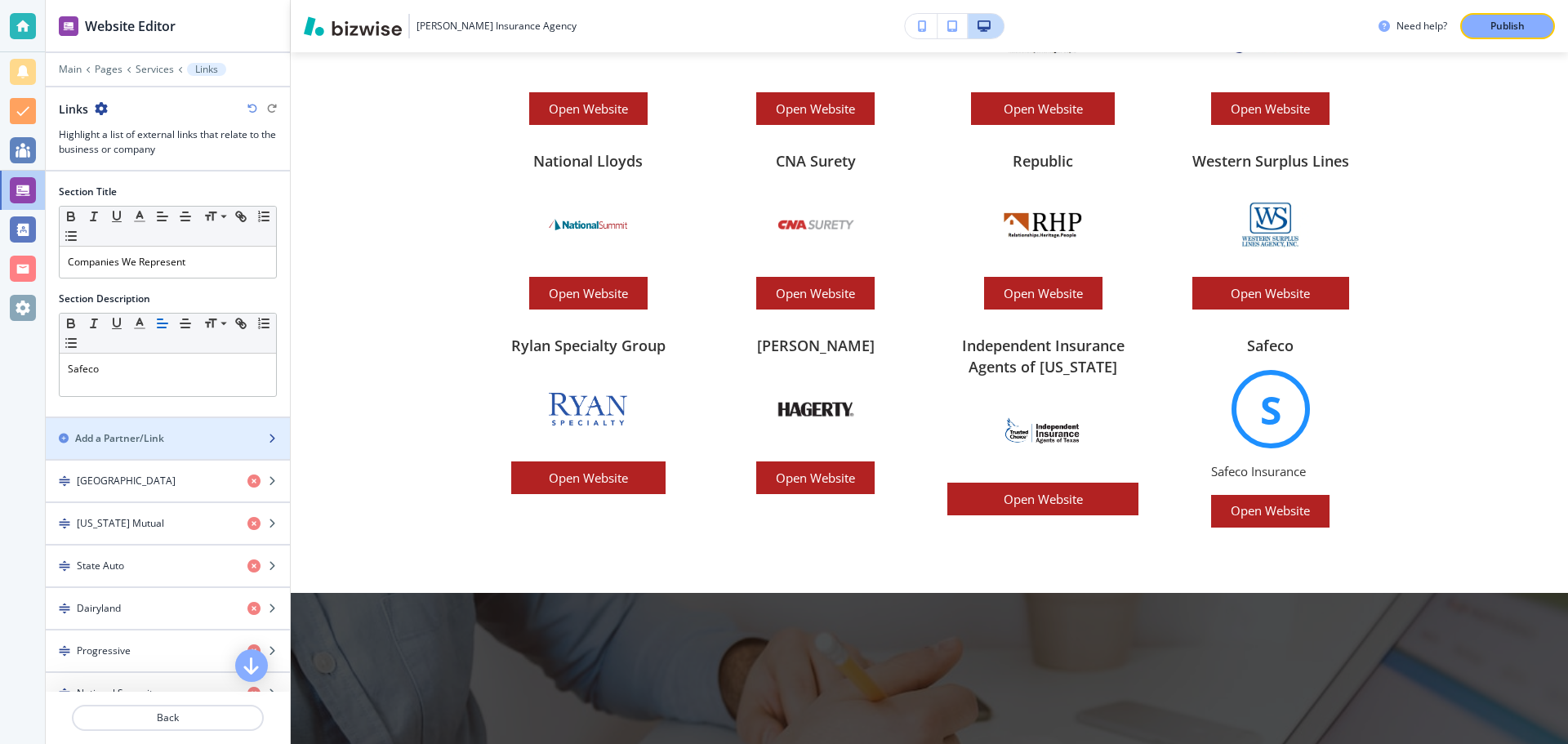
click at [193, 448] on div "button" at bounding box center [167, 453] width 244 height 13
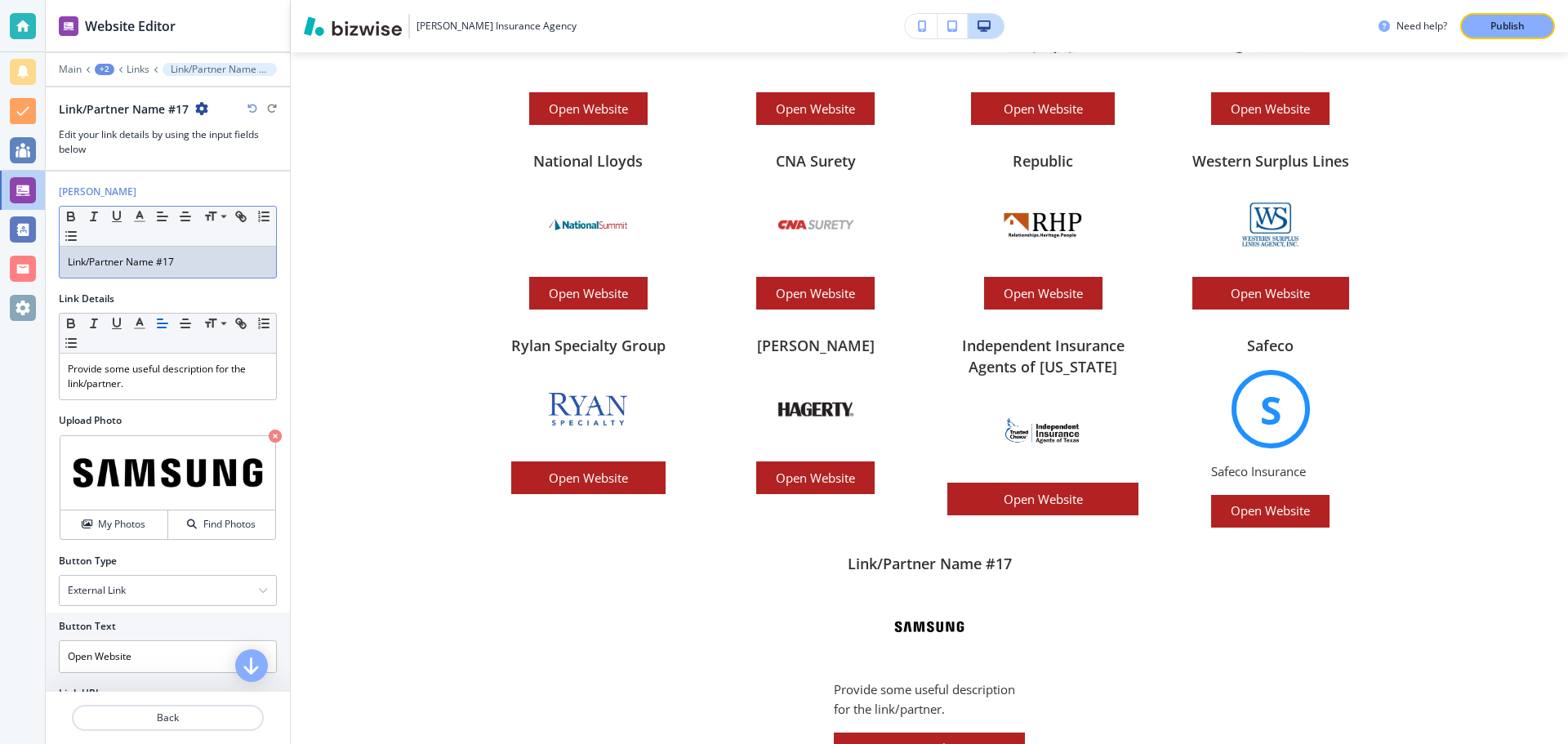
click at [191, 264] on p "Link/Partner Name #17" at bounding box center [168, 262] width 200 height 15
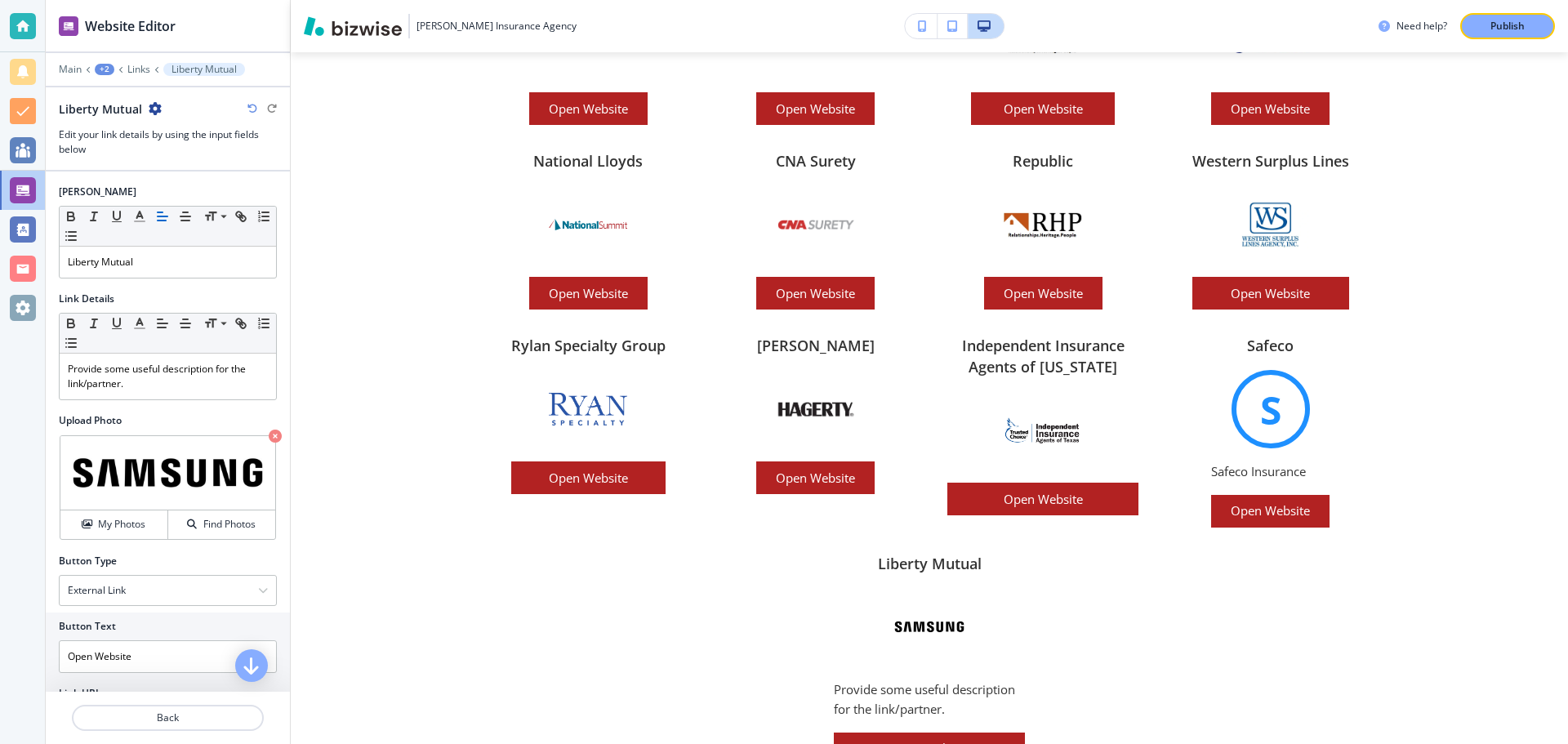
click at [269, 432] on icon "button" at bounding box center [275, 437] width 13 height 13
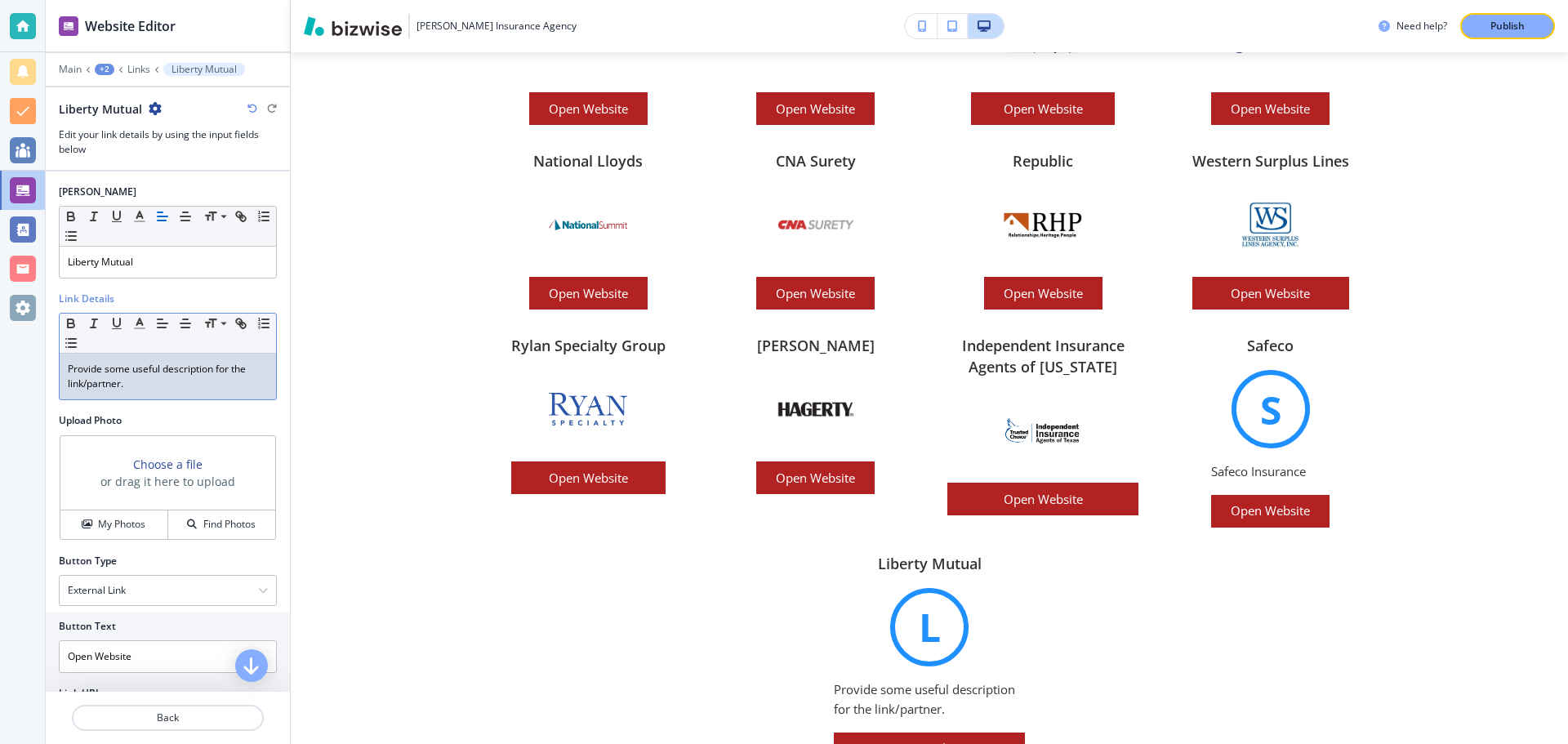
click at [160, 386] on p "Provide some useful description for the link/partner." at bounding box center [168, 376] width 200 height 29
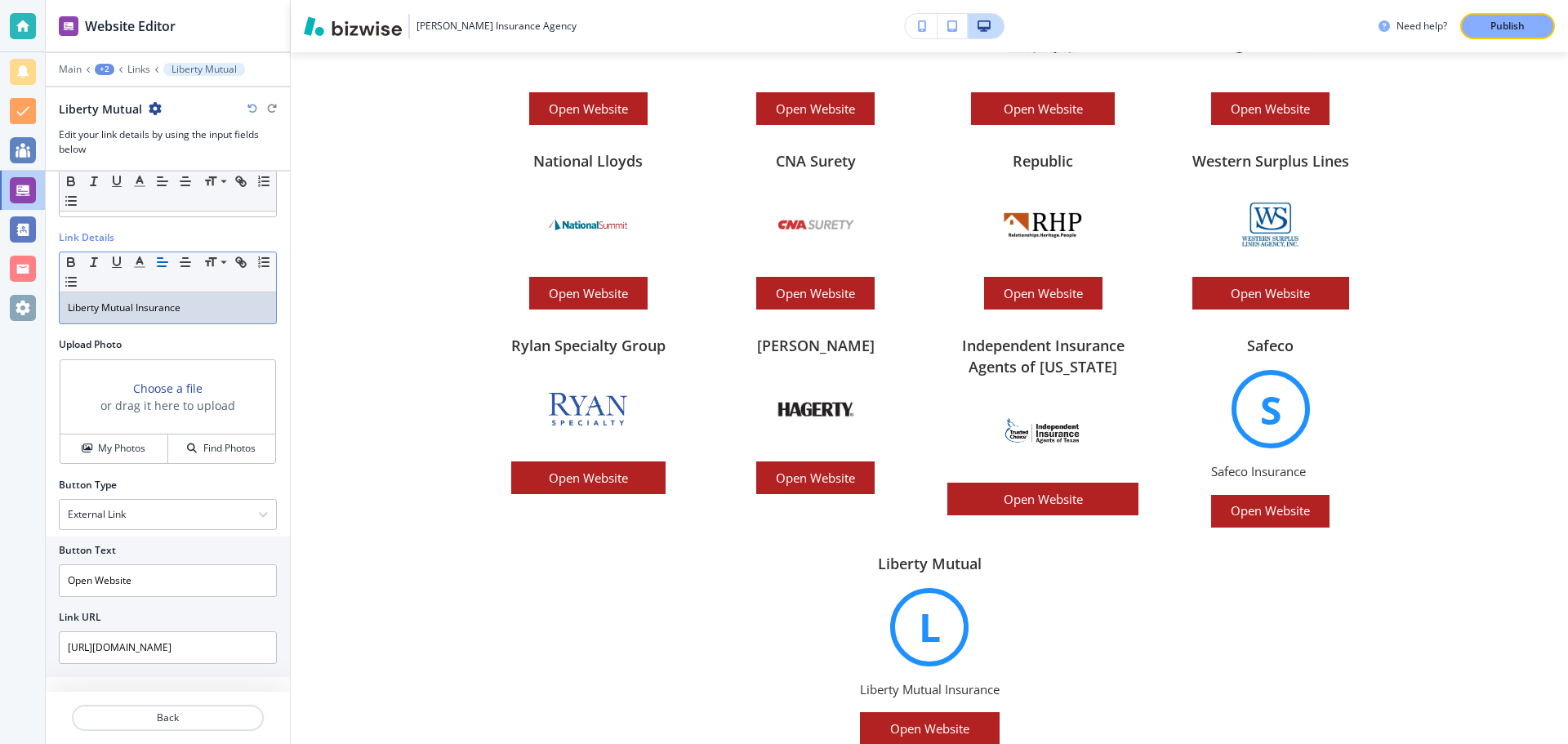
scroll to position [73, 0]
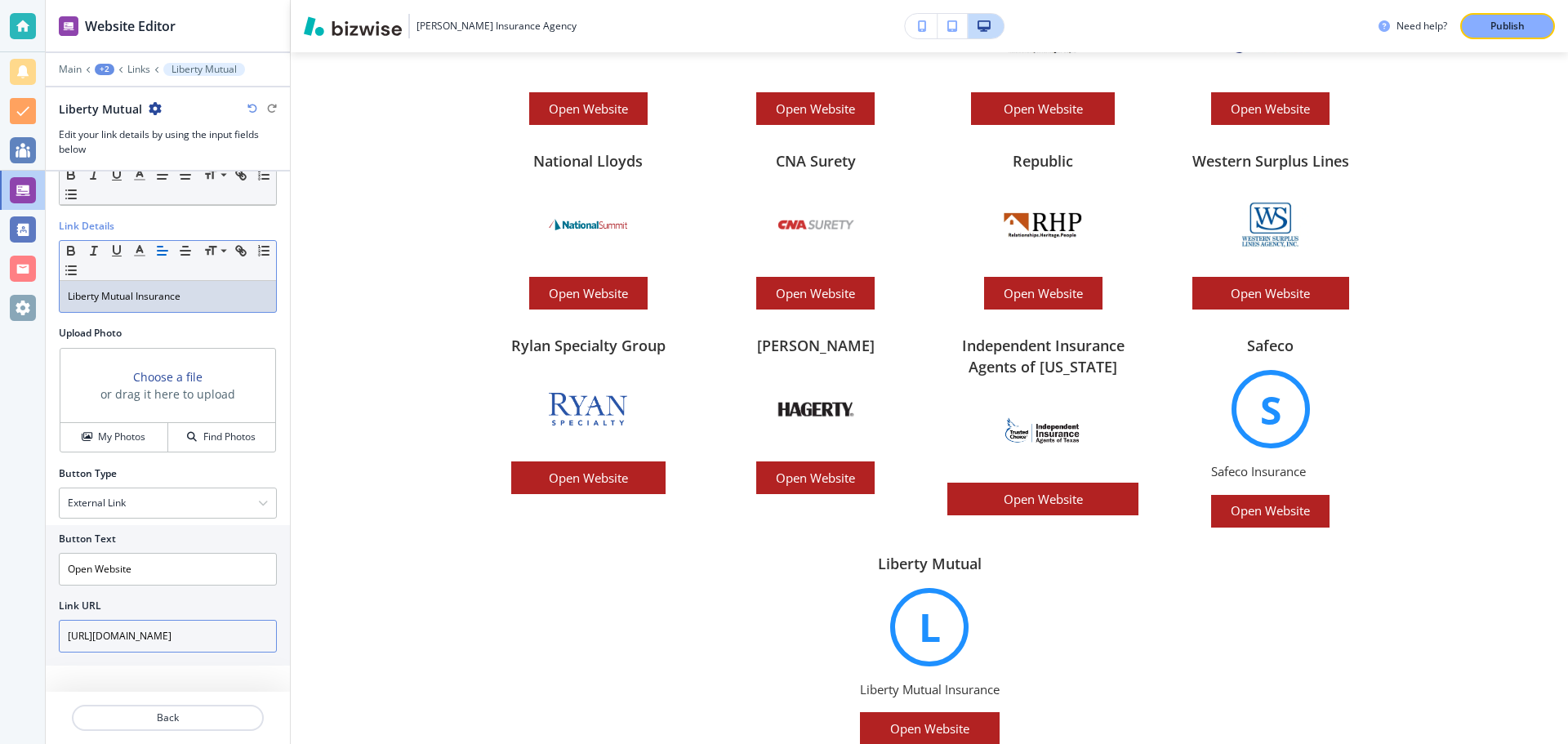
click at [200, 638] on input "[URL][DOMAIN_NAME]" at bounding box center [168, 636] width 218 height 33
type input "h"
type input "[DOMAIN_NAME]"
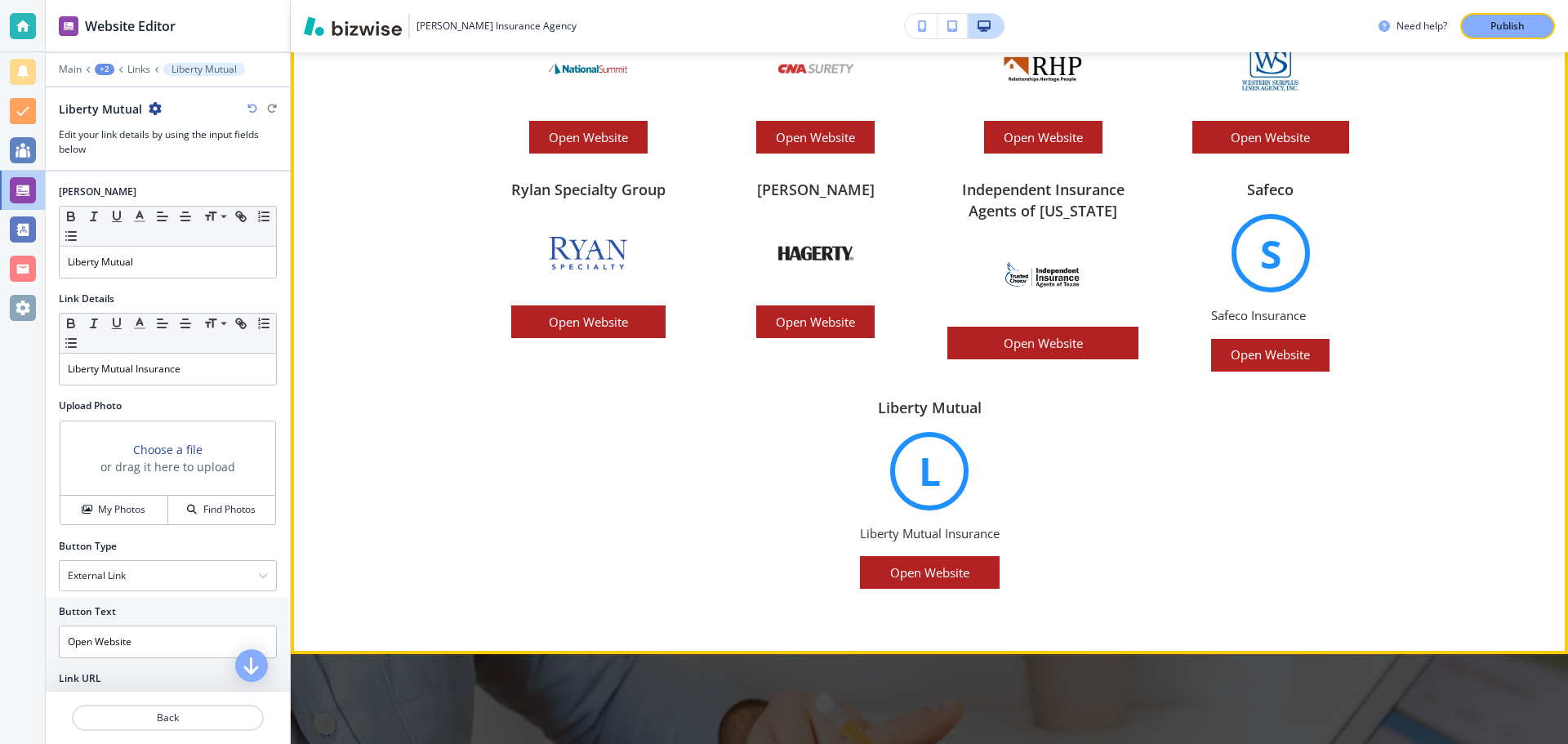
scroll to position [3644, 0]
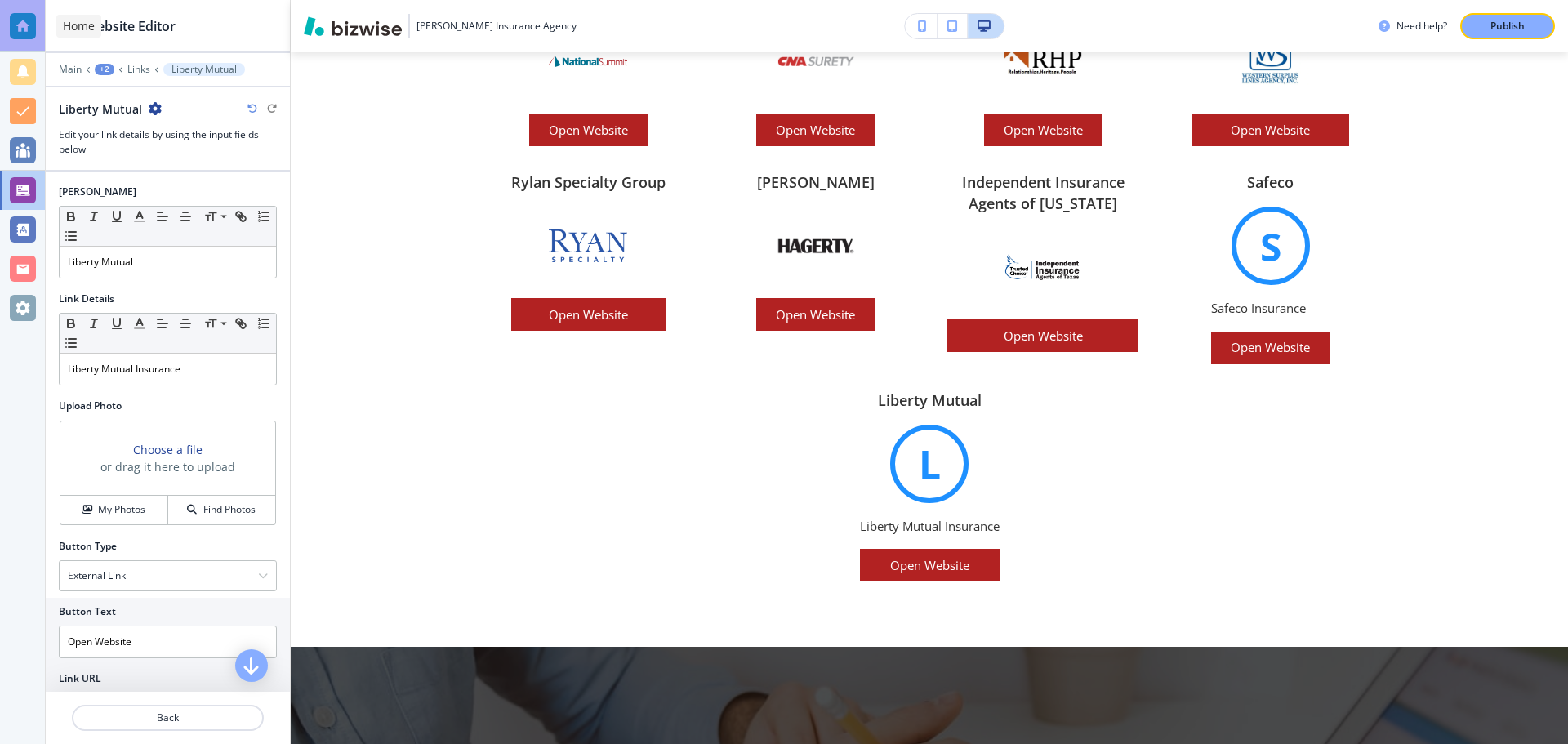
click at [24, 21] on div at bounding box center [23, 26] width 26 height 26
